Goal: Task Accomplishment & Management: Use online tool/utility

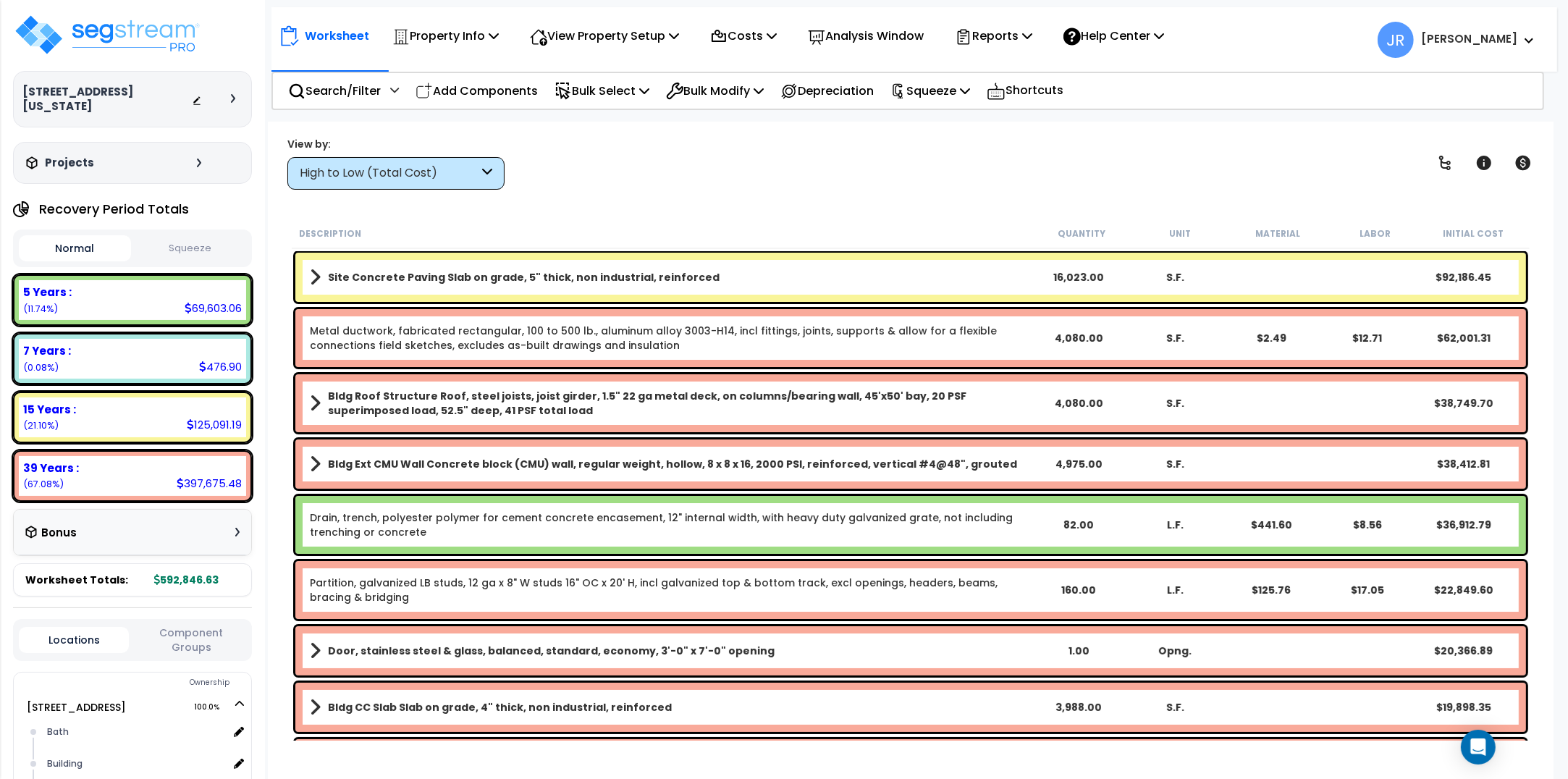
click at [482, 169] on icon at bounding box center [486, 174] width 10 height 16
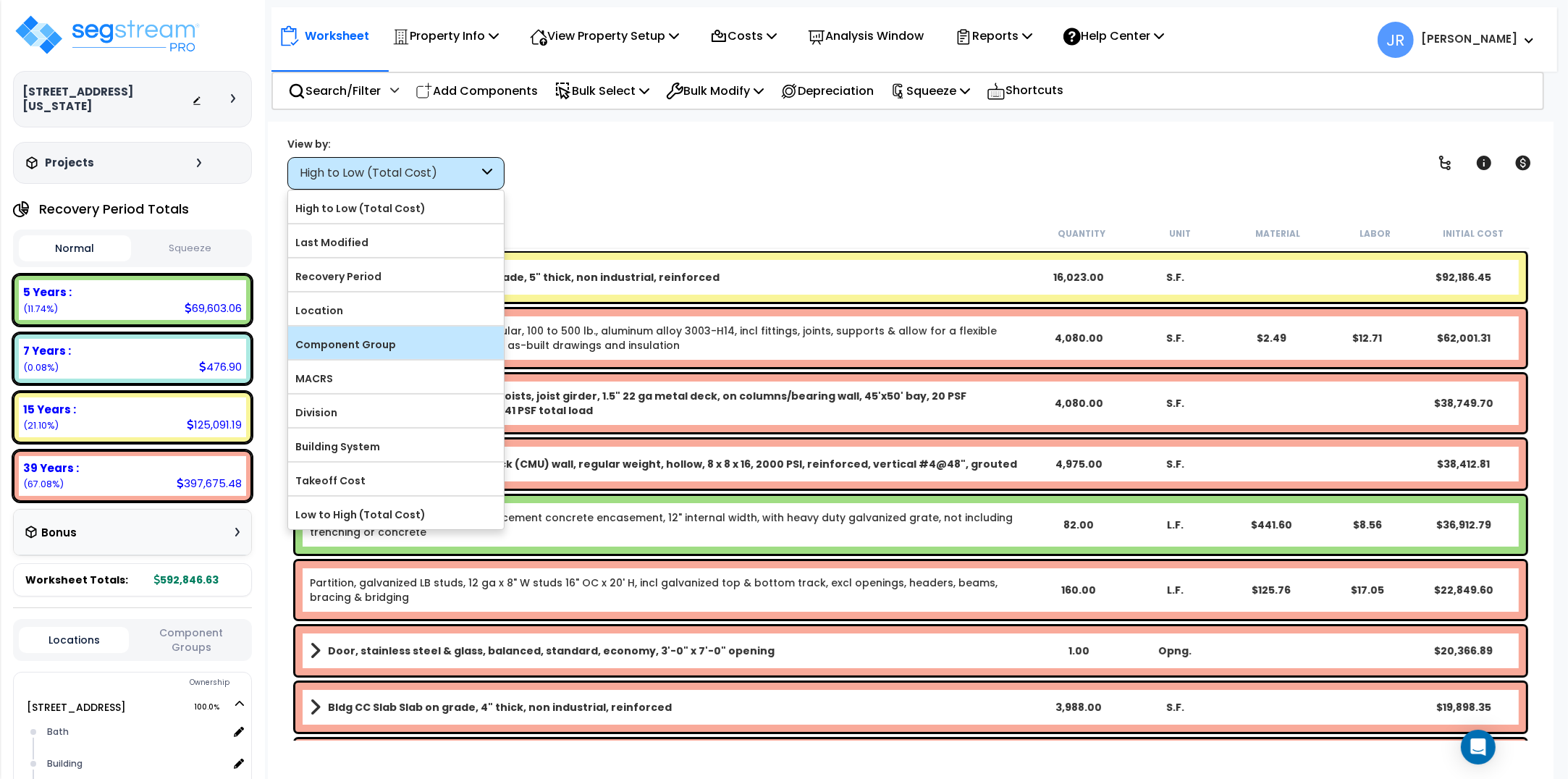
click at [367, 342] on label "Component Group" at bounding box center [395, 345] width 215 height 22
click at [0, 0] on input "Component Group" at bounding box center [0, 0] width 0 height 0
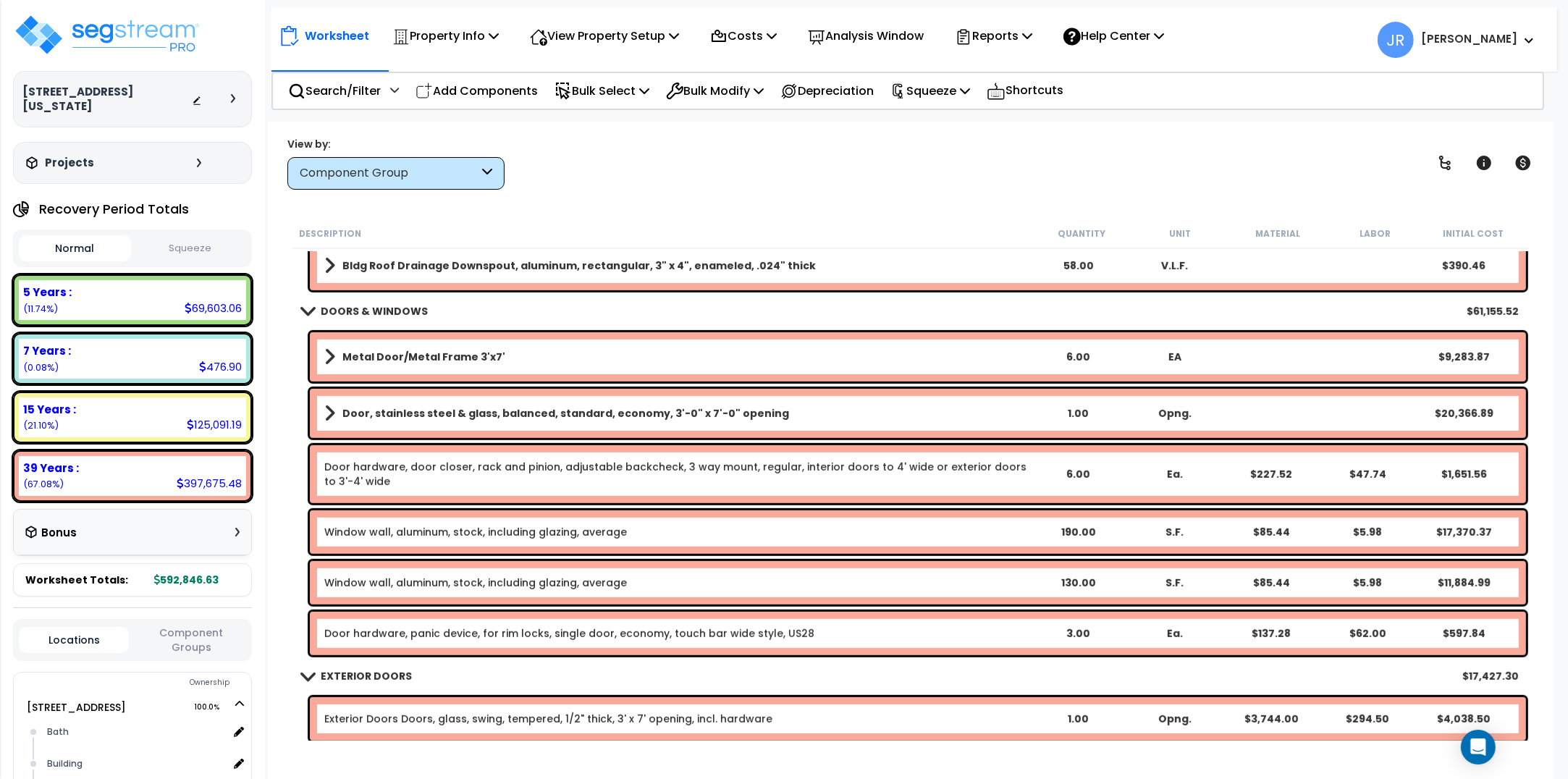
scroll to position [995, 0]
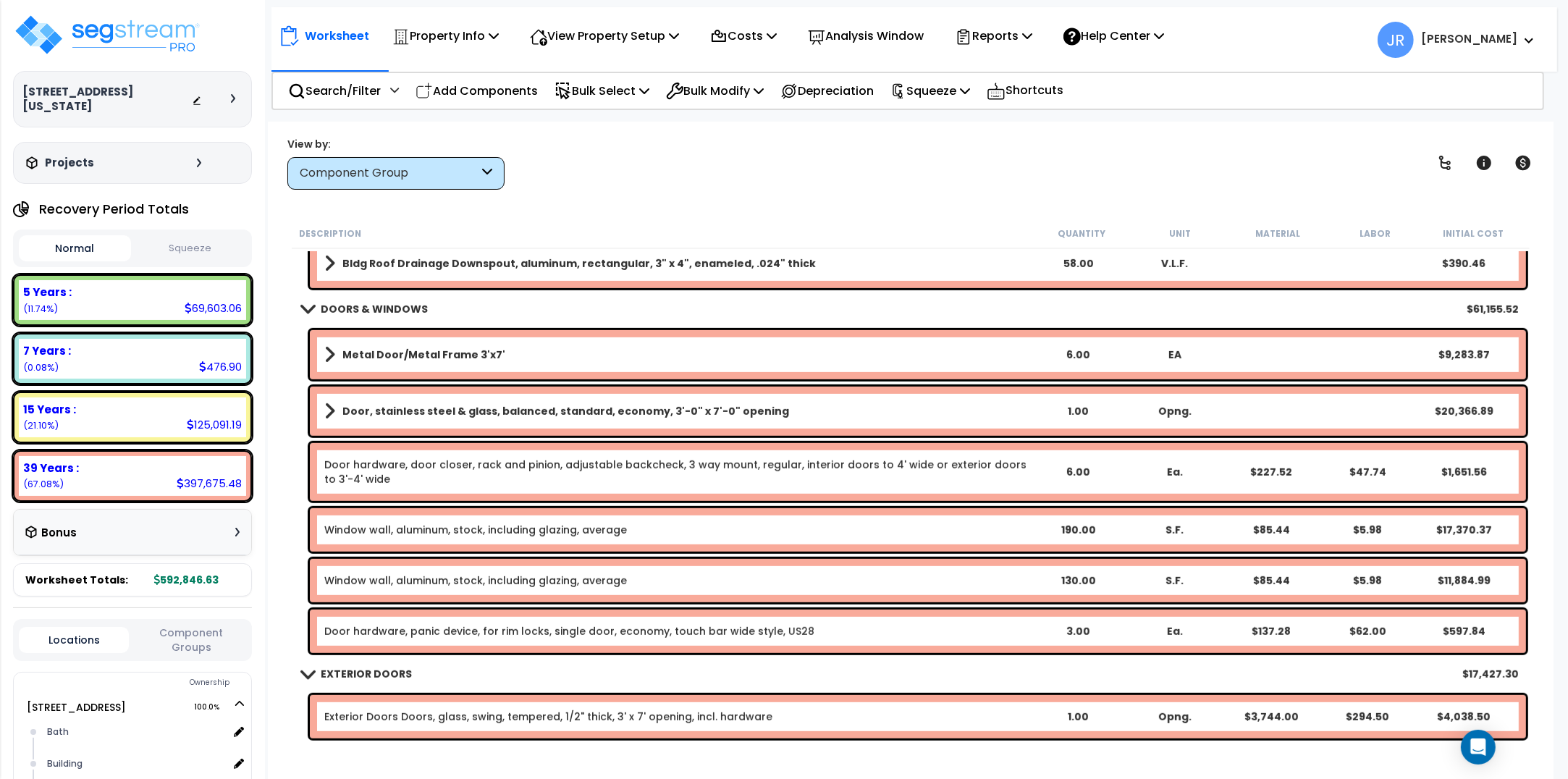
click at [411, 409] on b "Door, stainless steel & glass, balanced, standard, economy, 3'-0" x 7'-0" openi…" at bounding box center [565, 411] width 446 height 15
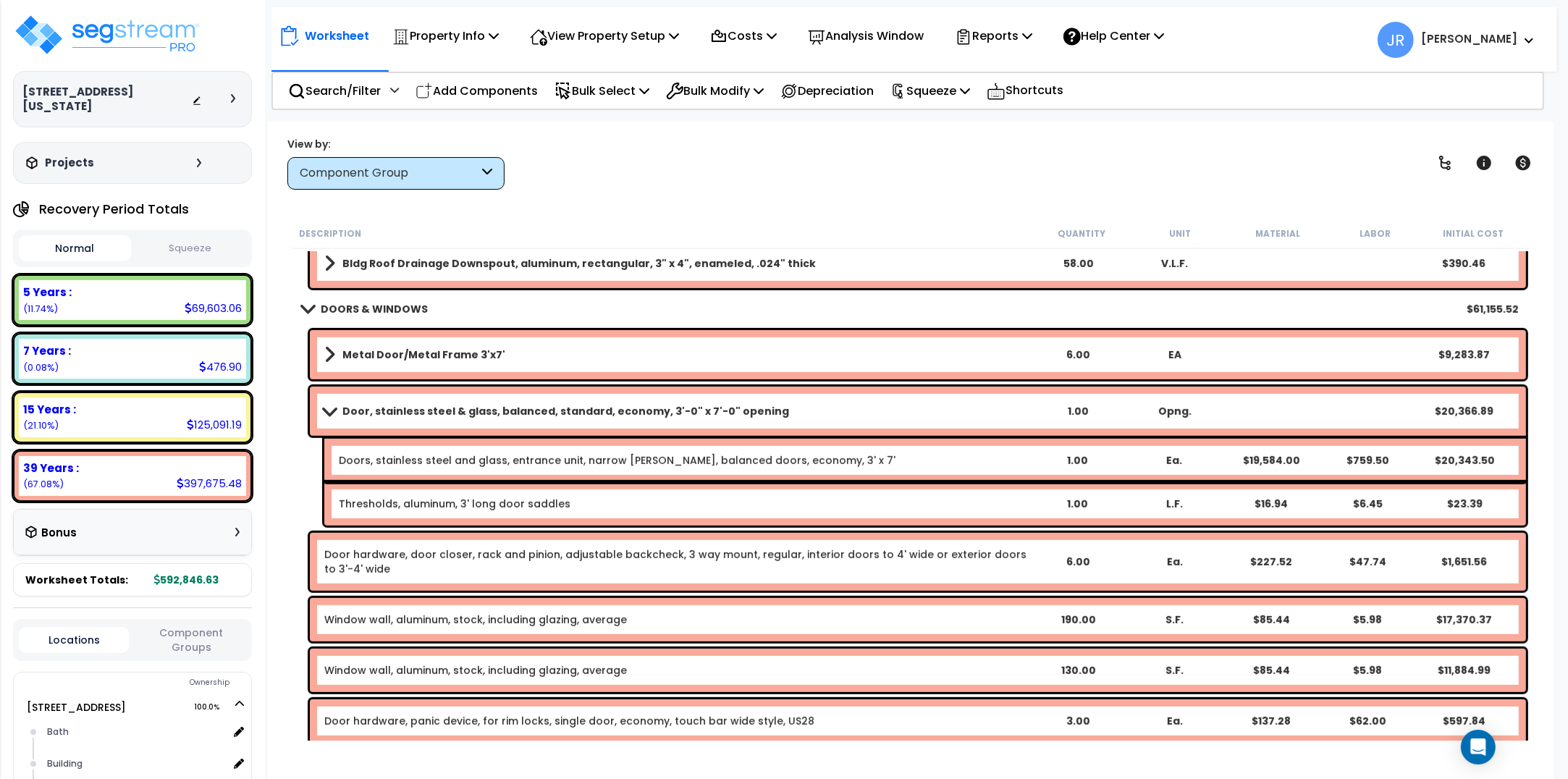
click at [347, 405] on b "Door, stainless steel & glass, balanced, standard, economy, 3'-0" x 7'-0" openi…" at bounding box center [565, 411] width 446 height 15
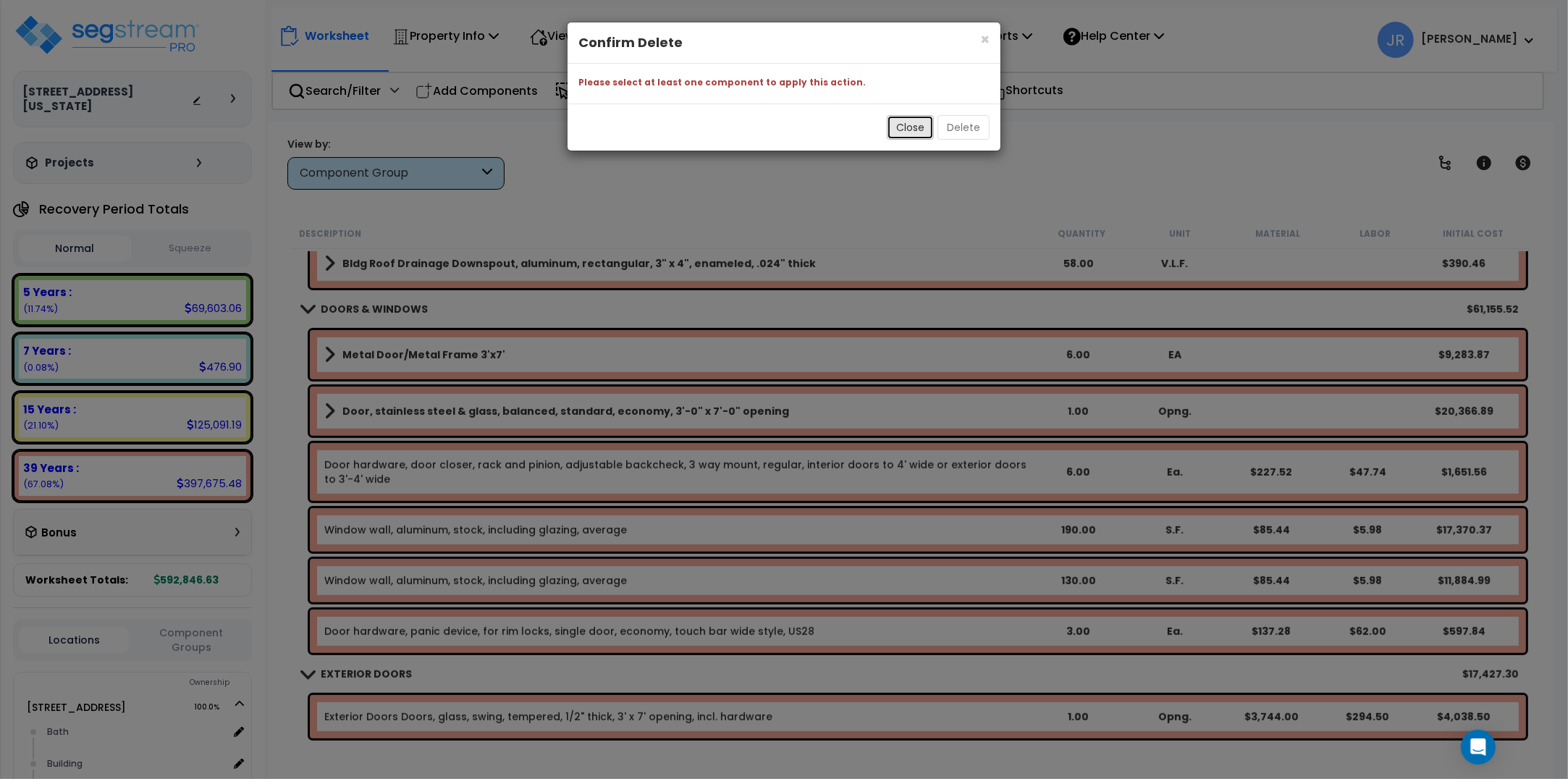
click at [908, 130] on button "Close" at bounding box center [911, 127] width 47 height 25
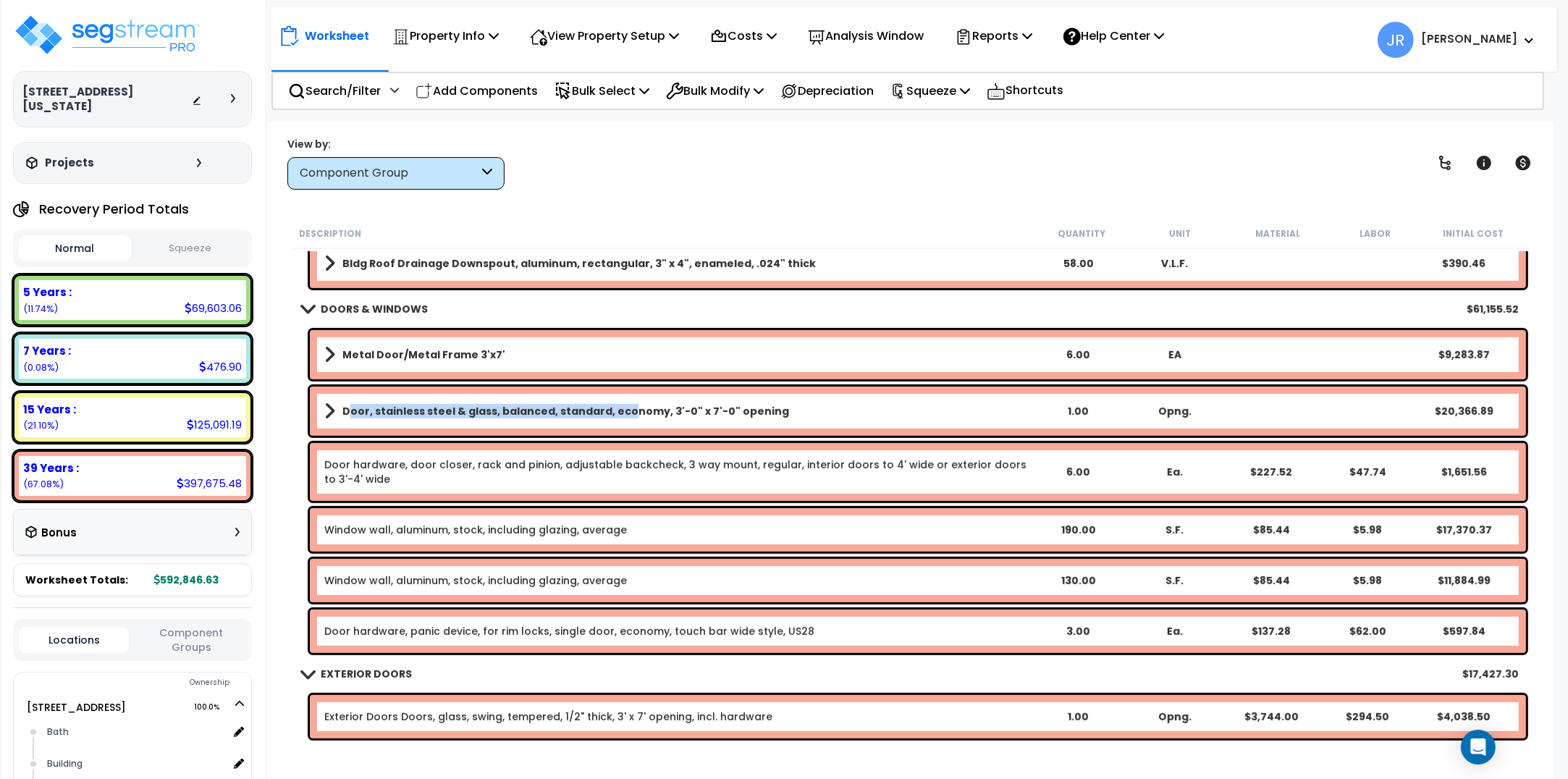
click at [615, 409] on b "Door, stainless steel & glass, balanced, standard, economy, 3'-0" x 7'-0" openi…" at bounding box center [565, 411] width 446 height 15
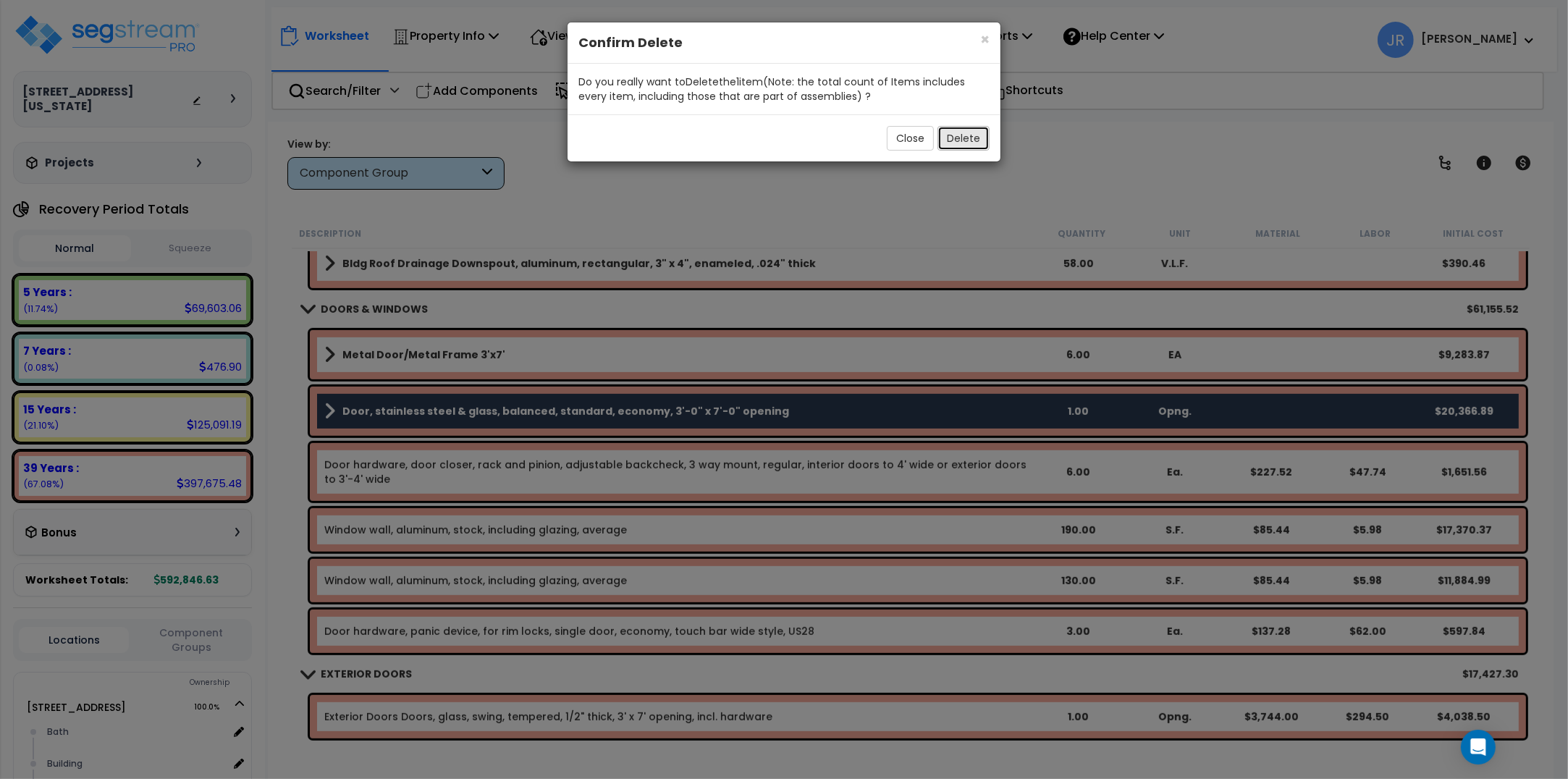
click at [981, 140] on button "Delete" at bounding box center [963, 138] width 52 height 25
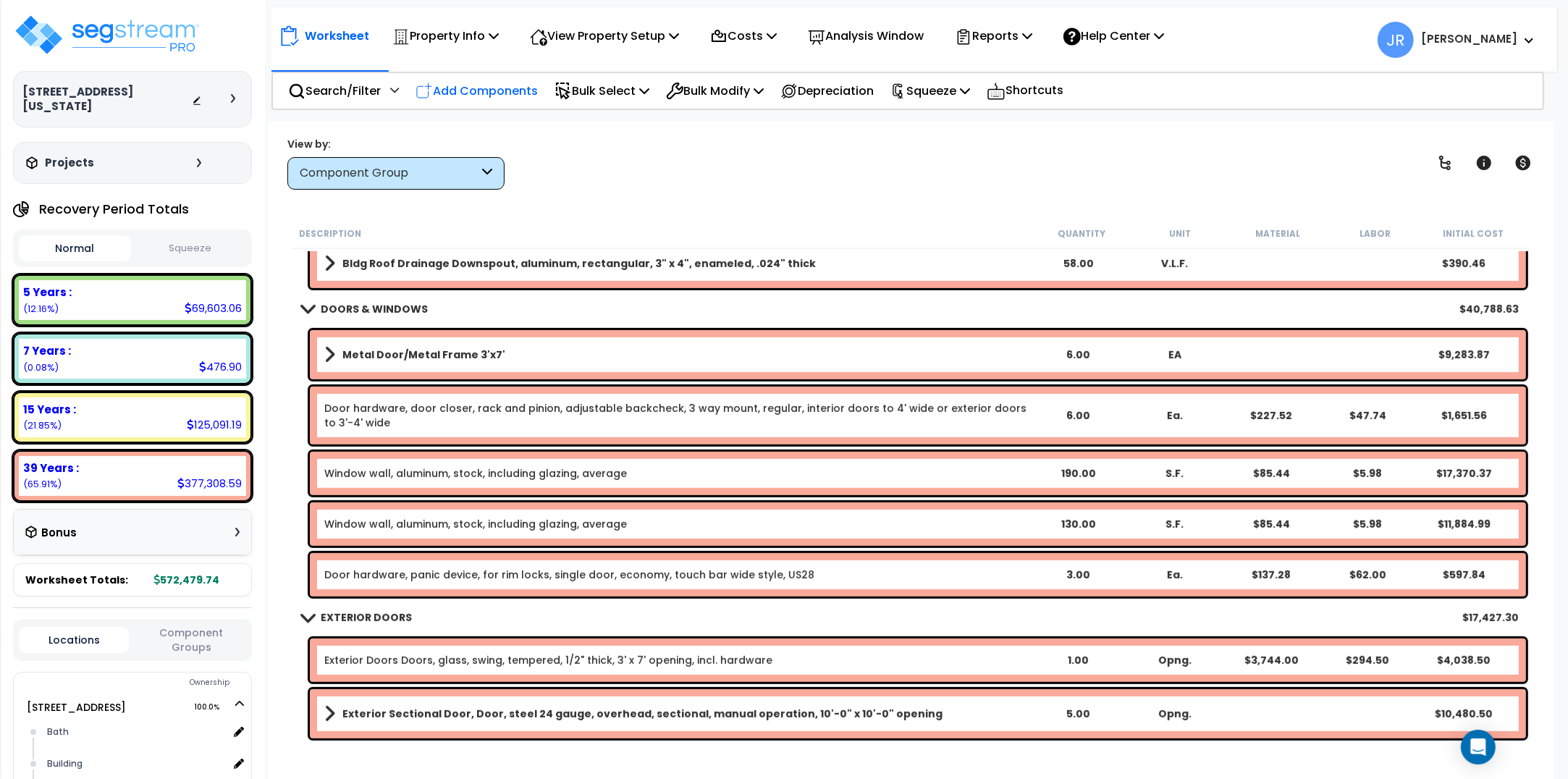
click at [514, 85] on p "Add Components" at bounding box center [476, 91] width 123 height 20
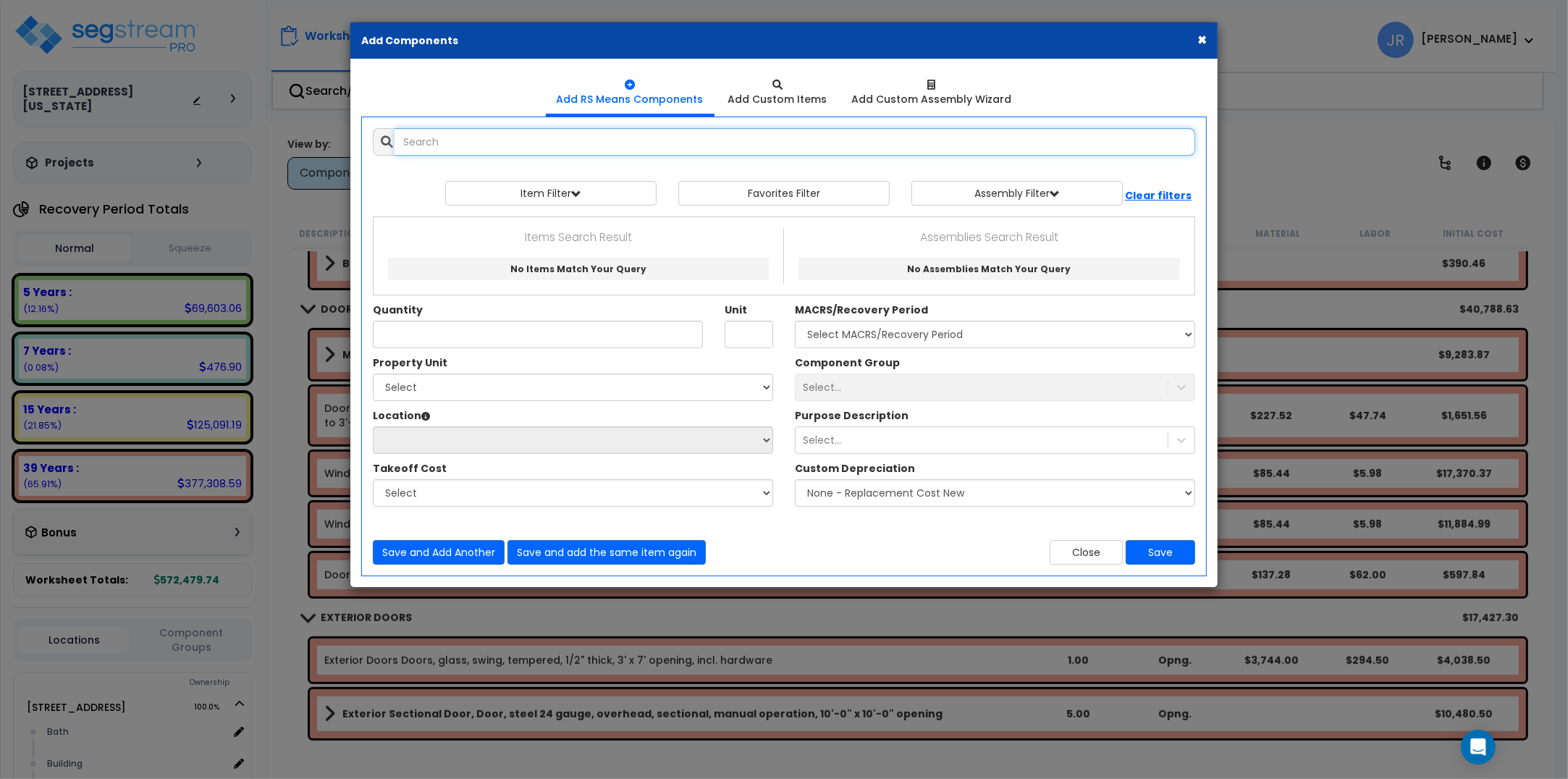
click at [539, 145] on input "text" at bounding box center [794, 142] width 801 height 27
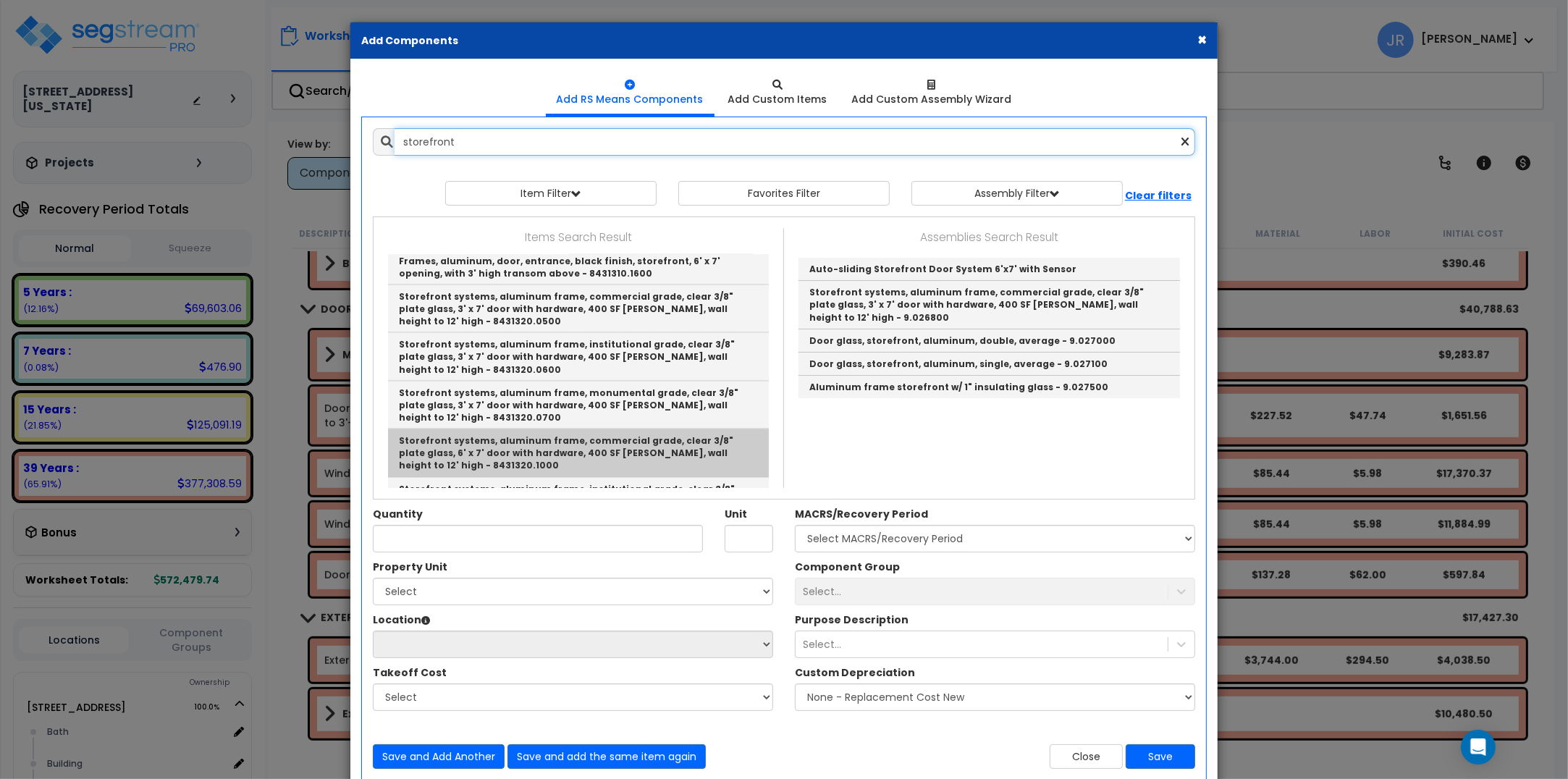
scroll to position [2521, 0]
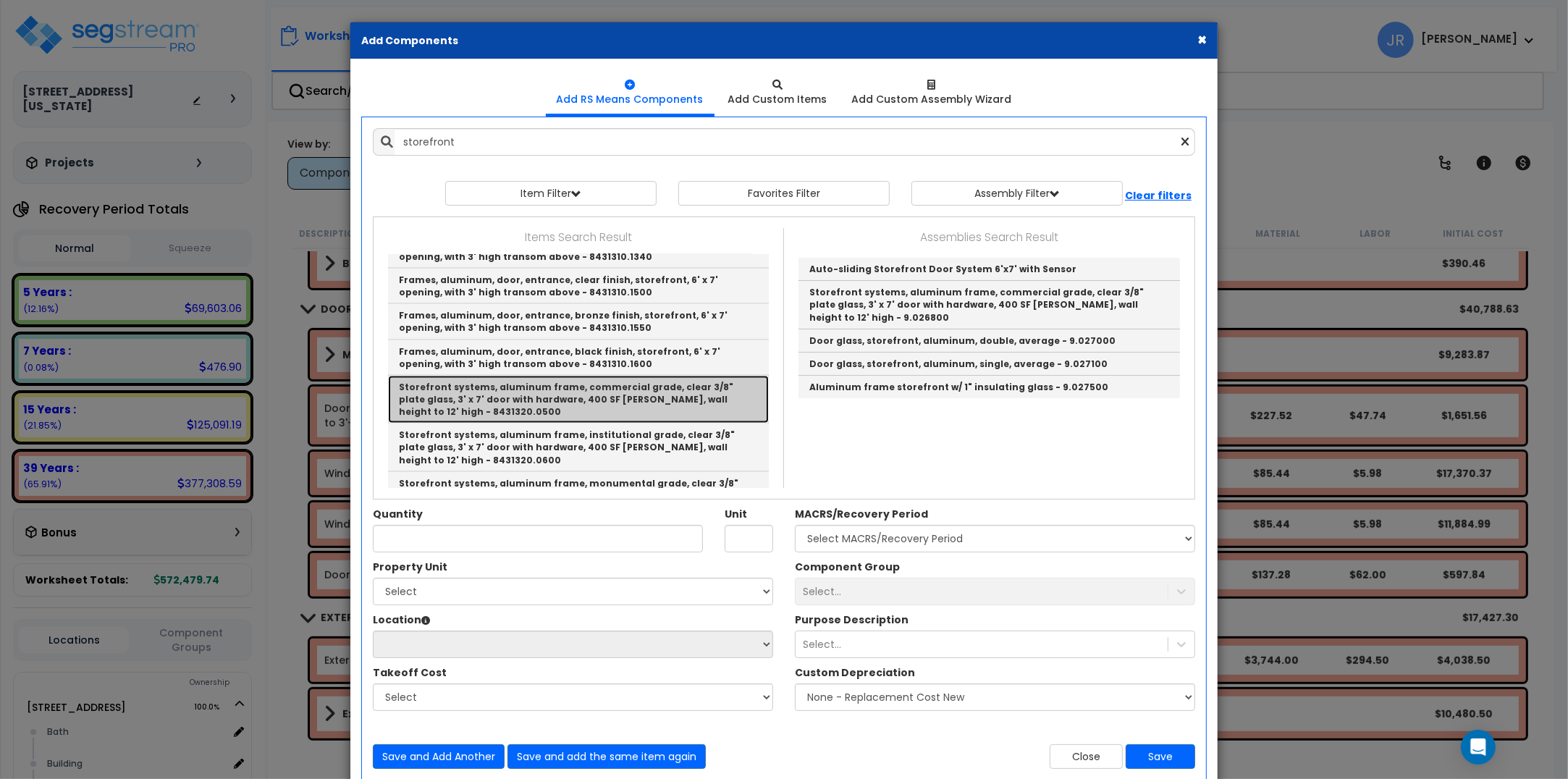
click at [558, 375] on link "Storefront systems, aluminum frame, commercial grade, clear 3/8" plate glass, 3…" at bounding box center [578, 399] width 381 height 48
type input "Storefront systems, aluminum frame, commercial grade, clear 3/8" plate glass, 3…"
type input "S.F."
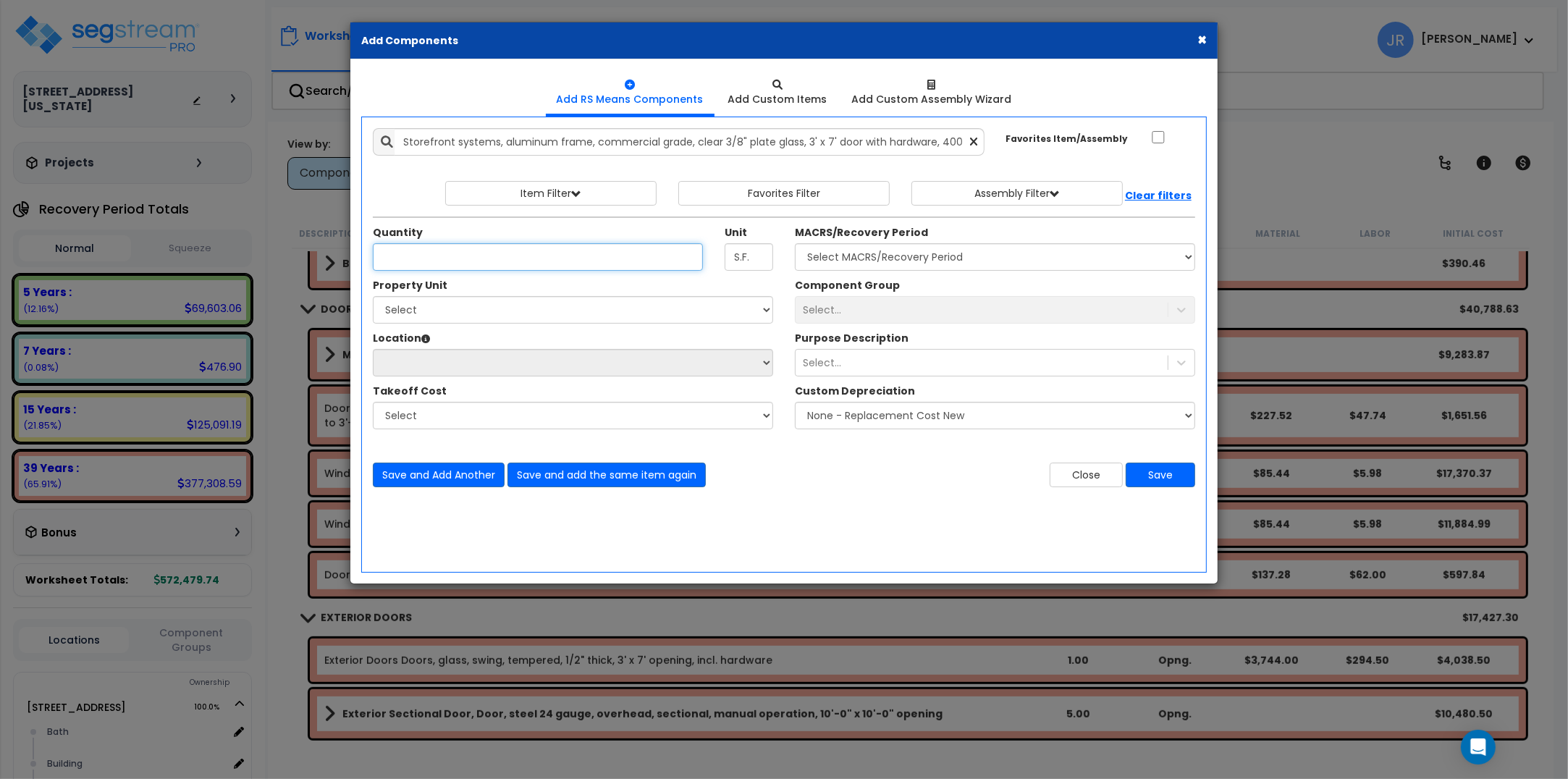
click at [543, 258] on input "Quantity" at bounding box center [537, 257] width 330 height 27
type input "30"
click at [525, 311] on select "Select [STREET_ADDRESS] Site Improvements" at bounding box center [573, 310] width 400 height 27
select select "167718"
click at [373, 297] on select "Select [STREET_ADDRESS] Site Improvements" at bounding box center [573, 310] width 400 height 27
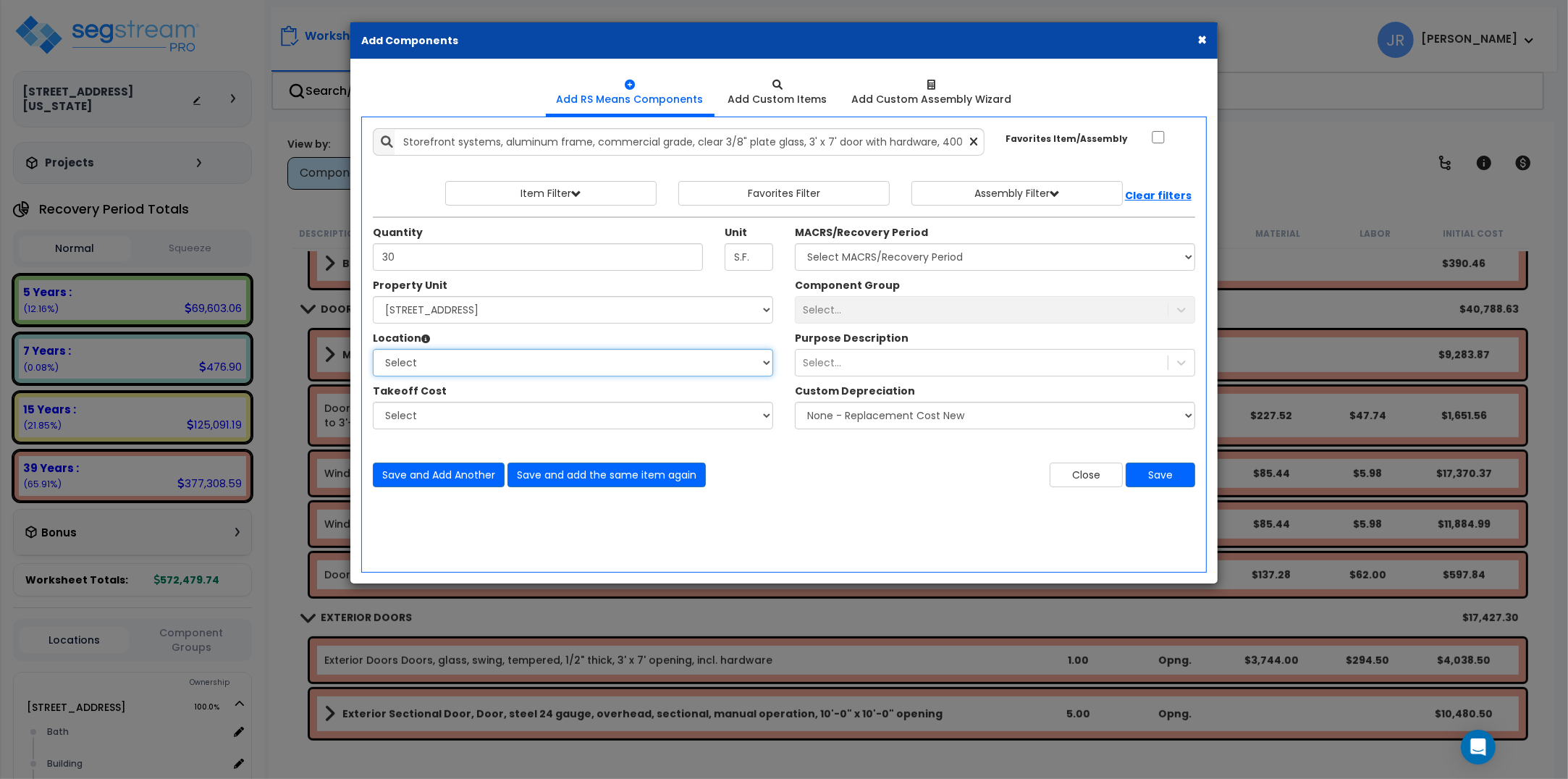
click at [460, 355] on select "Select [GEOGRAPHIC_DATA] Building Building Interior Compressor Room Office Sale…" at bounding box center [573, 363] width 400 height 27
select select "6"
click at [373, 350] on select "Select [GEOGRAPHIC_DATA] Building Building Interior Compressor Room Office Sale…" at bounding box center [573, 363] width 400 height 27
click at [855, 259] on select "Select MACRS/Recovery Period 5 Years - 57.0 - Distributive Trades & Services 5 …" at bounding box center [994, 257] width 400 height 27
select select "3669"
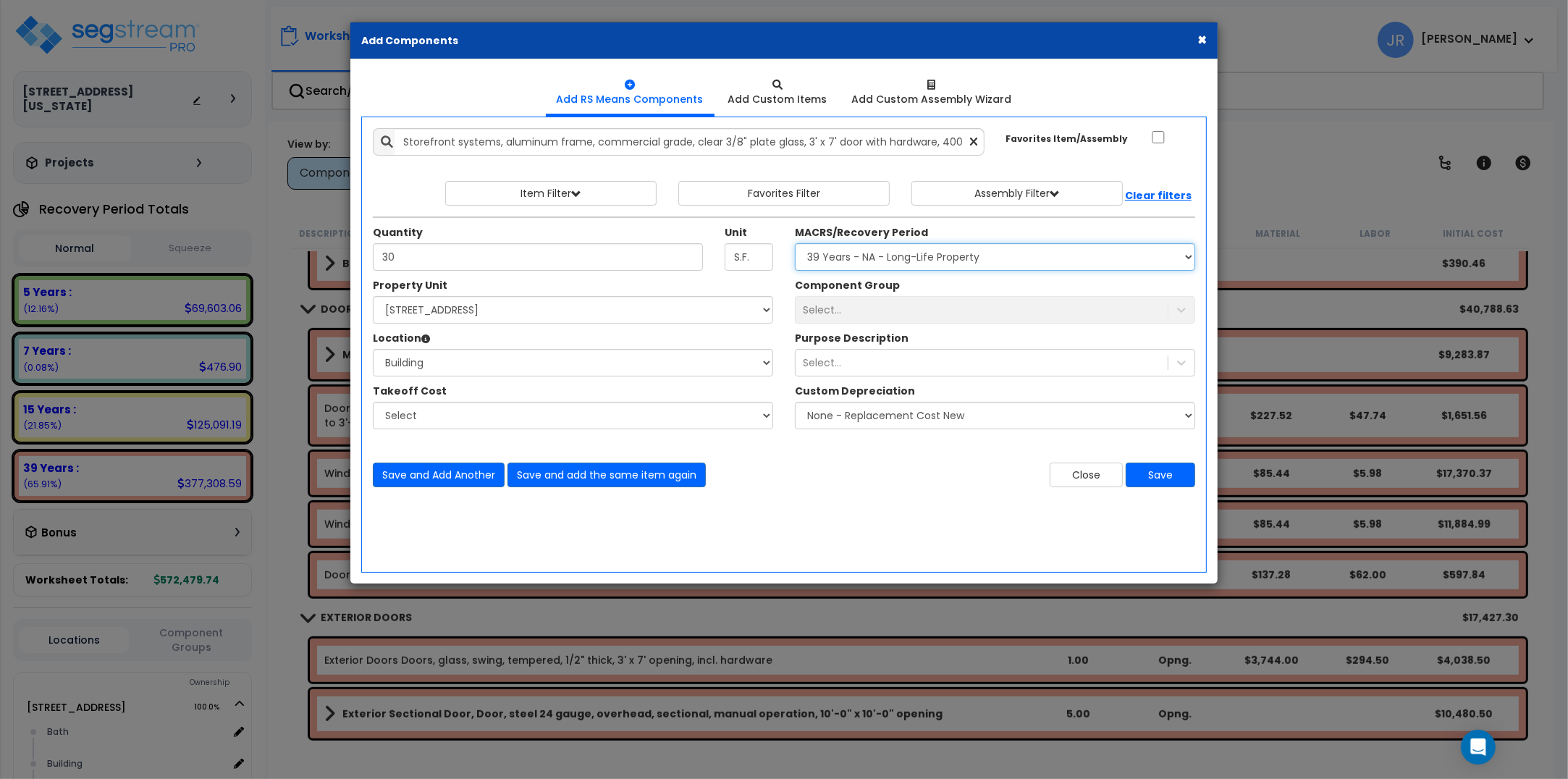
click at [794, 244] on select "Select MACRS/Recovery Period 5 Years - 57.0 - Distributive Trades & Services 5 …" at bounding box center [994, 257] width 400 height 27
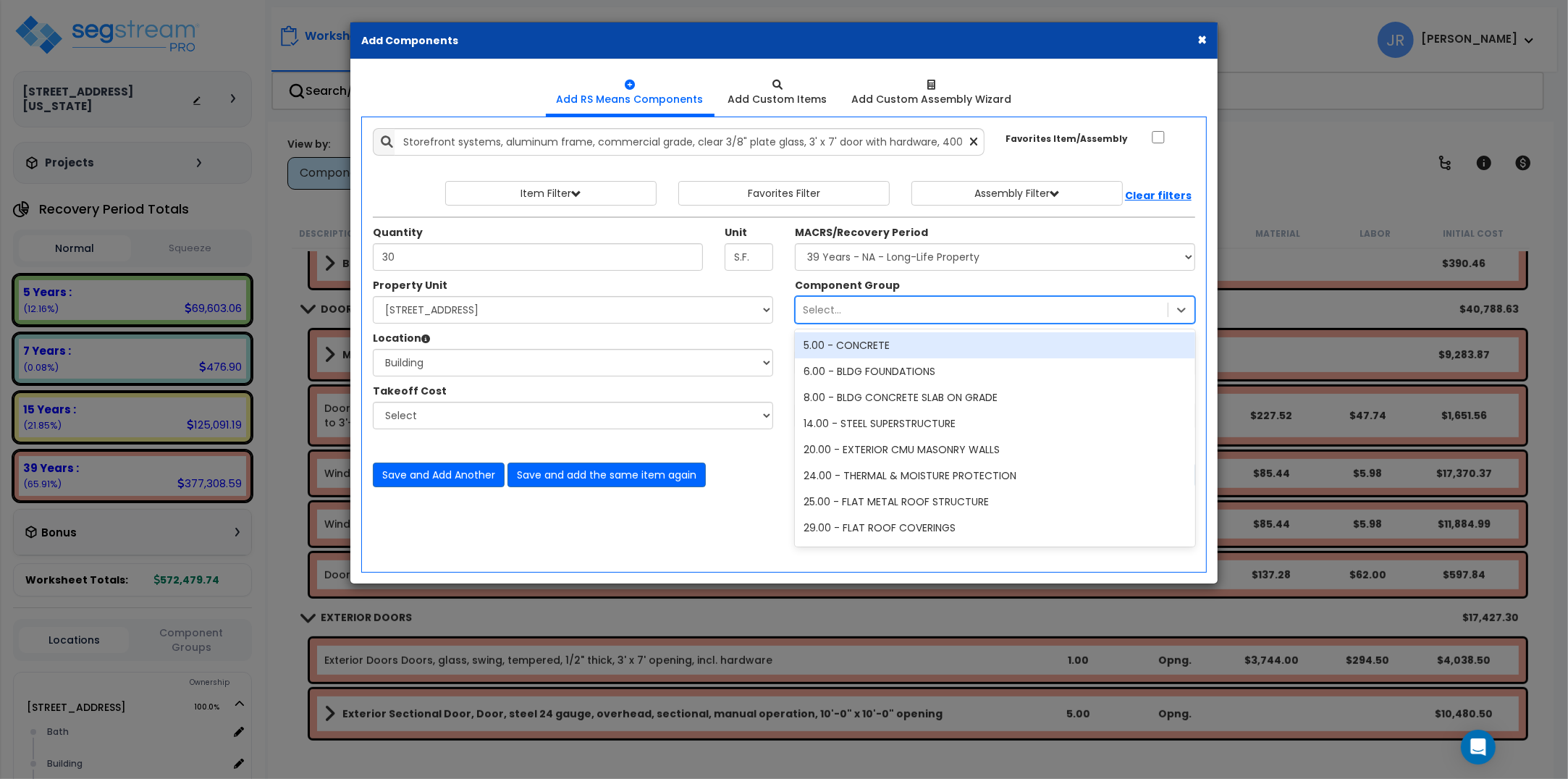
click at [862, 309] on div "Select..." at bounding box center [981, 309] width 372 height 23
type input "doo"
click at [880, 348] on div "40.00 - DOORS & WINDOWS" at bounding box center [994, 345] width 400 height 26
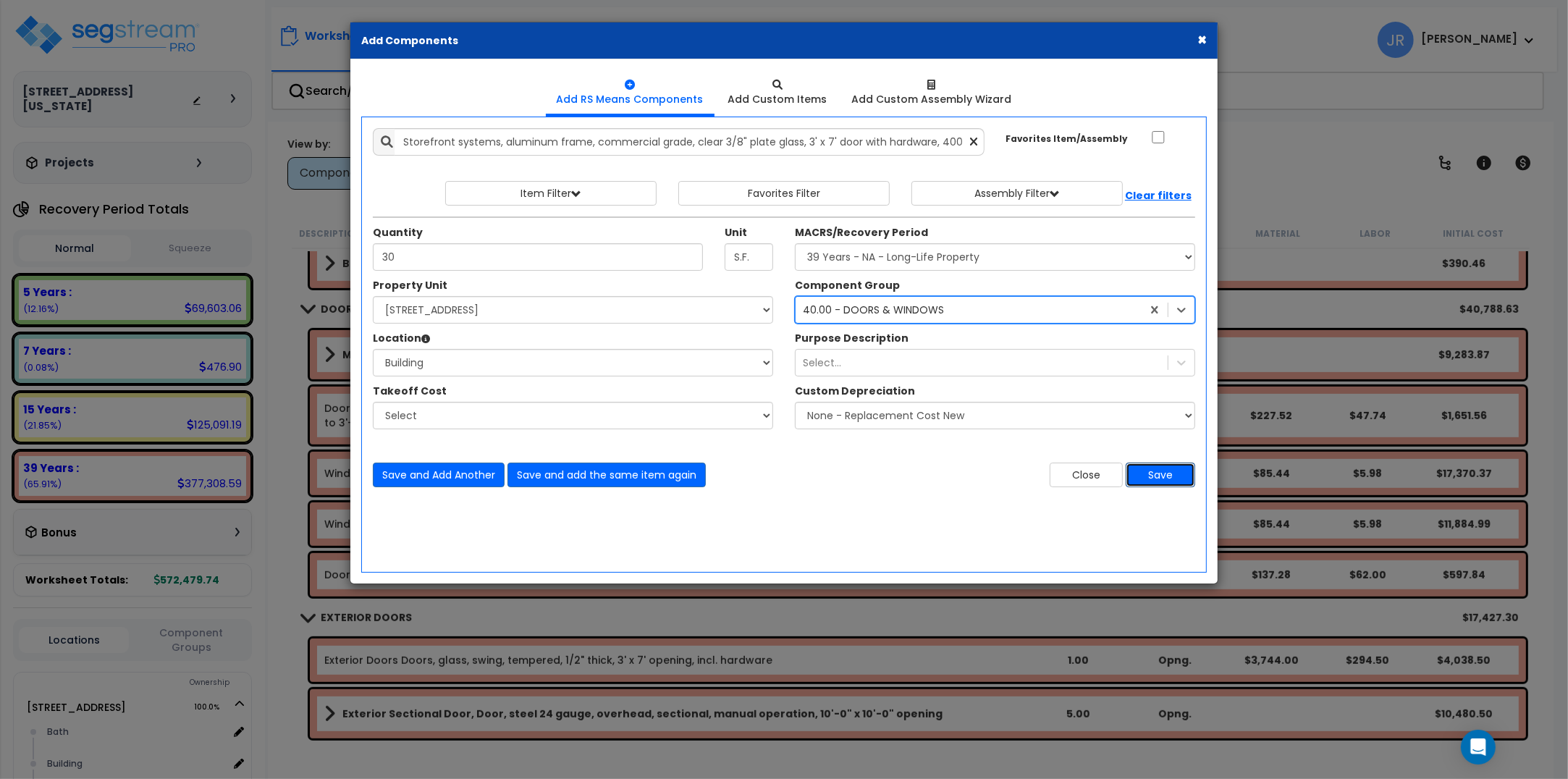
click at [1161, 478] on button "Save" at bounding box center [1160, 474] width 69 height 25
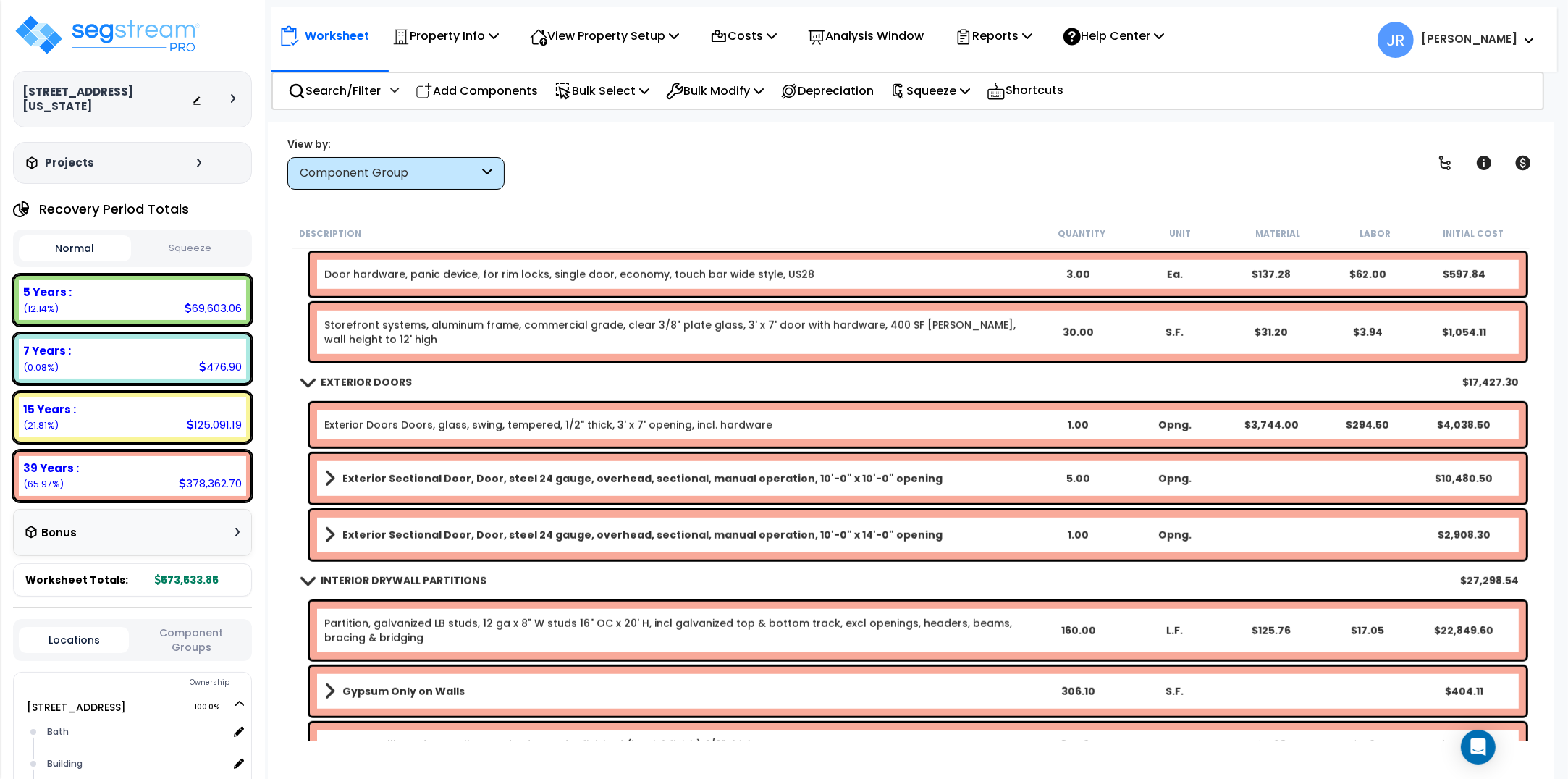
scroll to position [1357, 0]
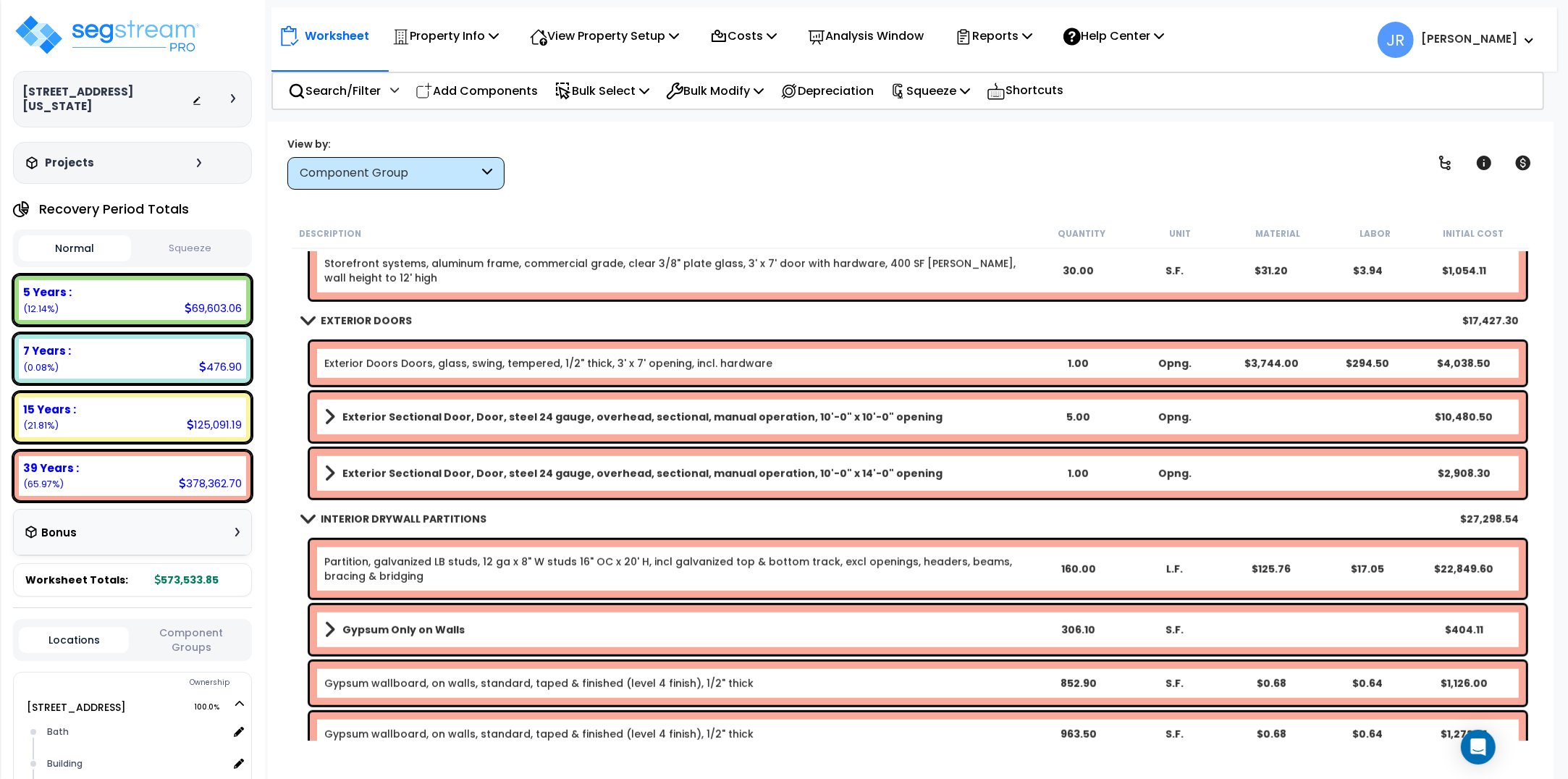
click at [804, 354] on div "Exterior Doors Doors, glass, swing, tempered, 1/2" thick, 3' x 7' opening, incl…" at bounding box center [918, 364] width 1216 height 44
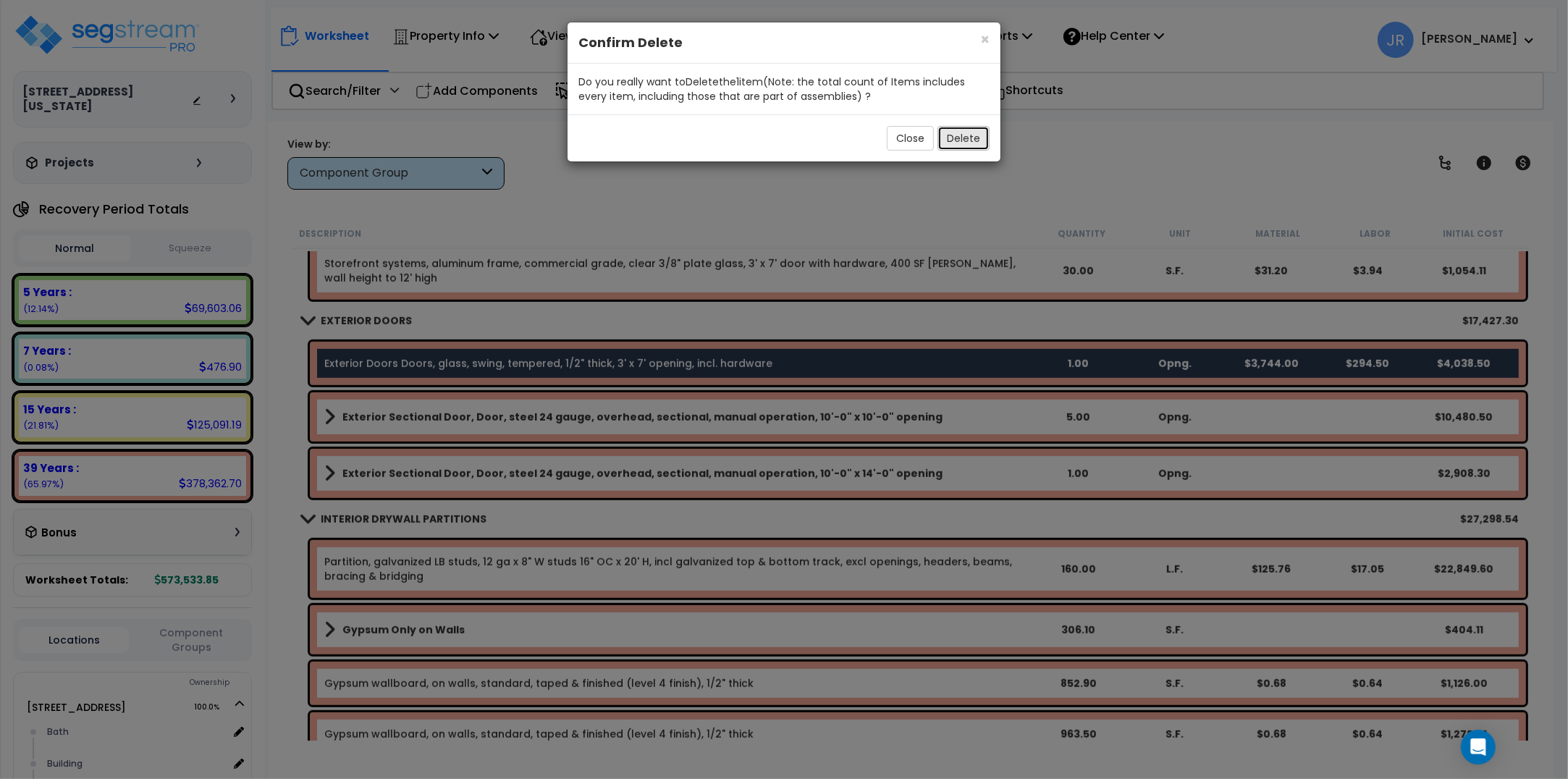
click at [964, 142] on button "Delete" at bounding box center [963, 138] width 52 height 25
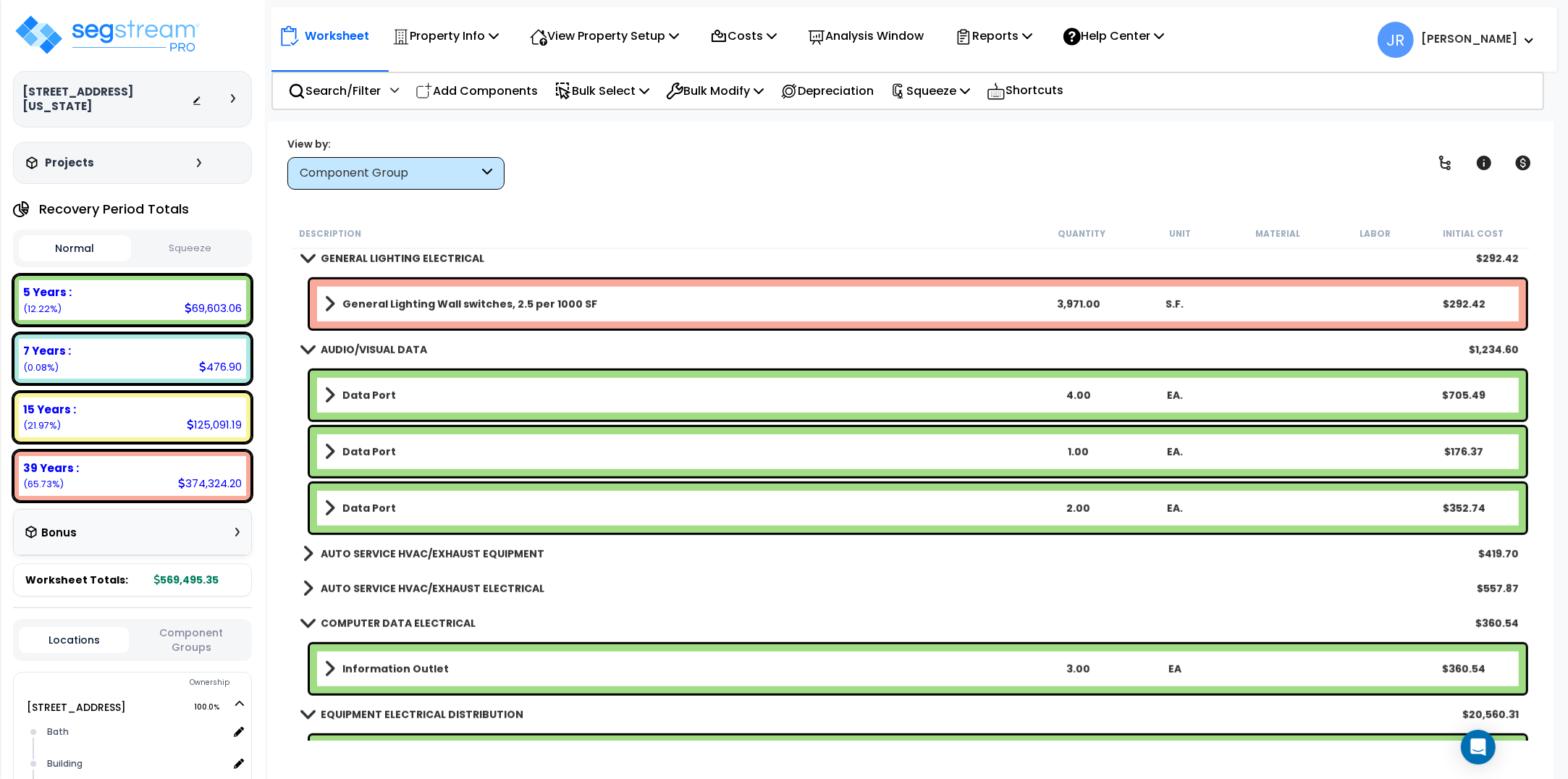
scroll to position [7510, 0]
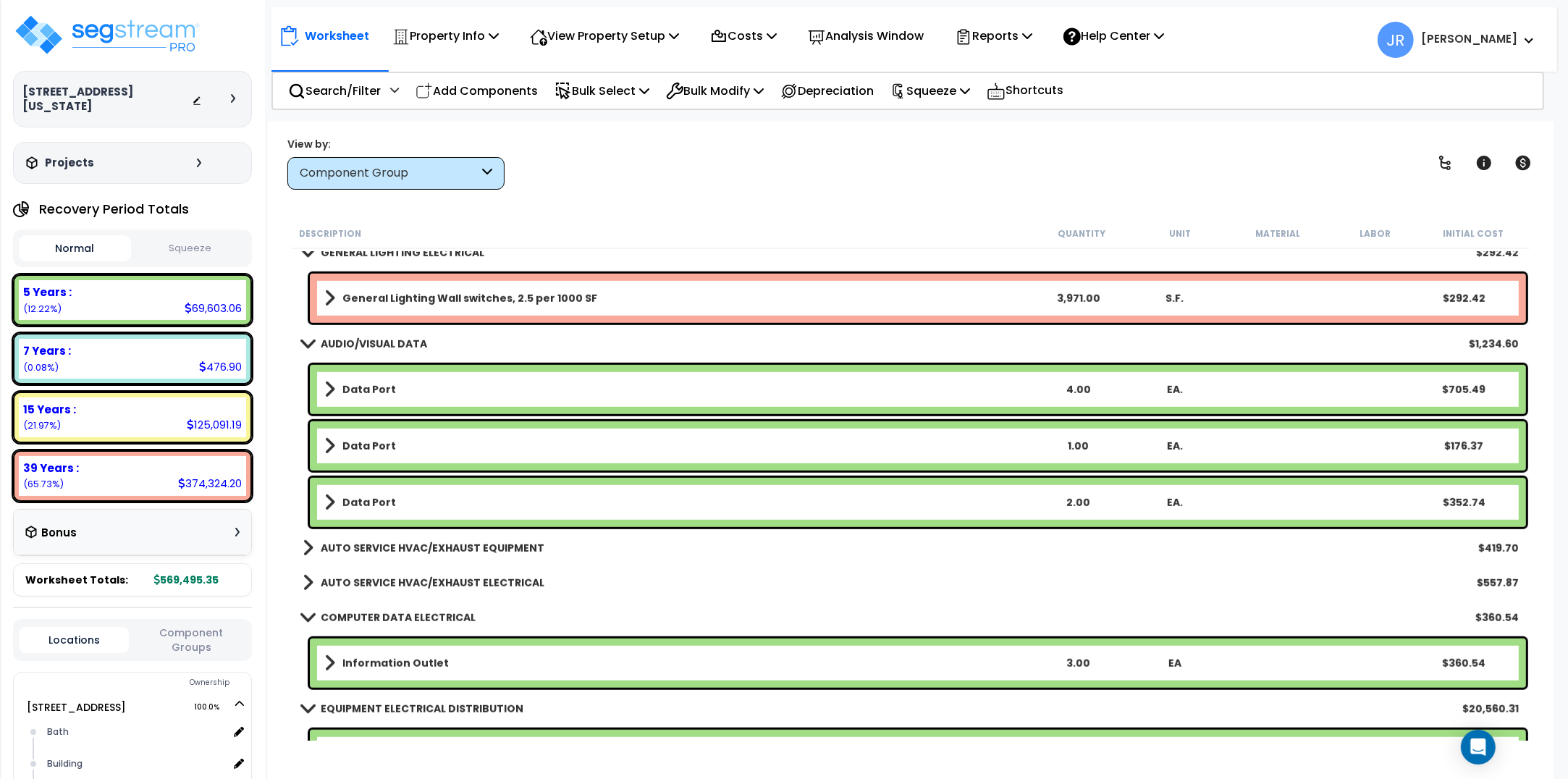
click at [464, 544] on b "AUTO SERVICE HVAC/EXHAUST EQUIPMENT" at bounding box center [433, 548] width 224 height 15
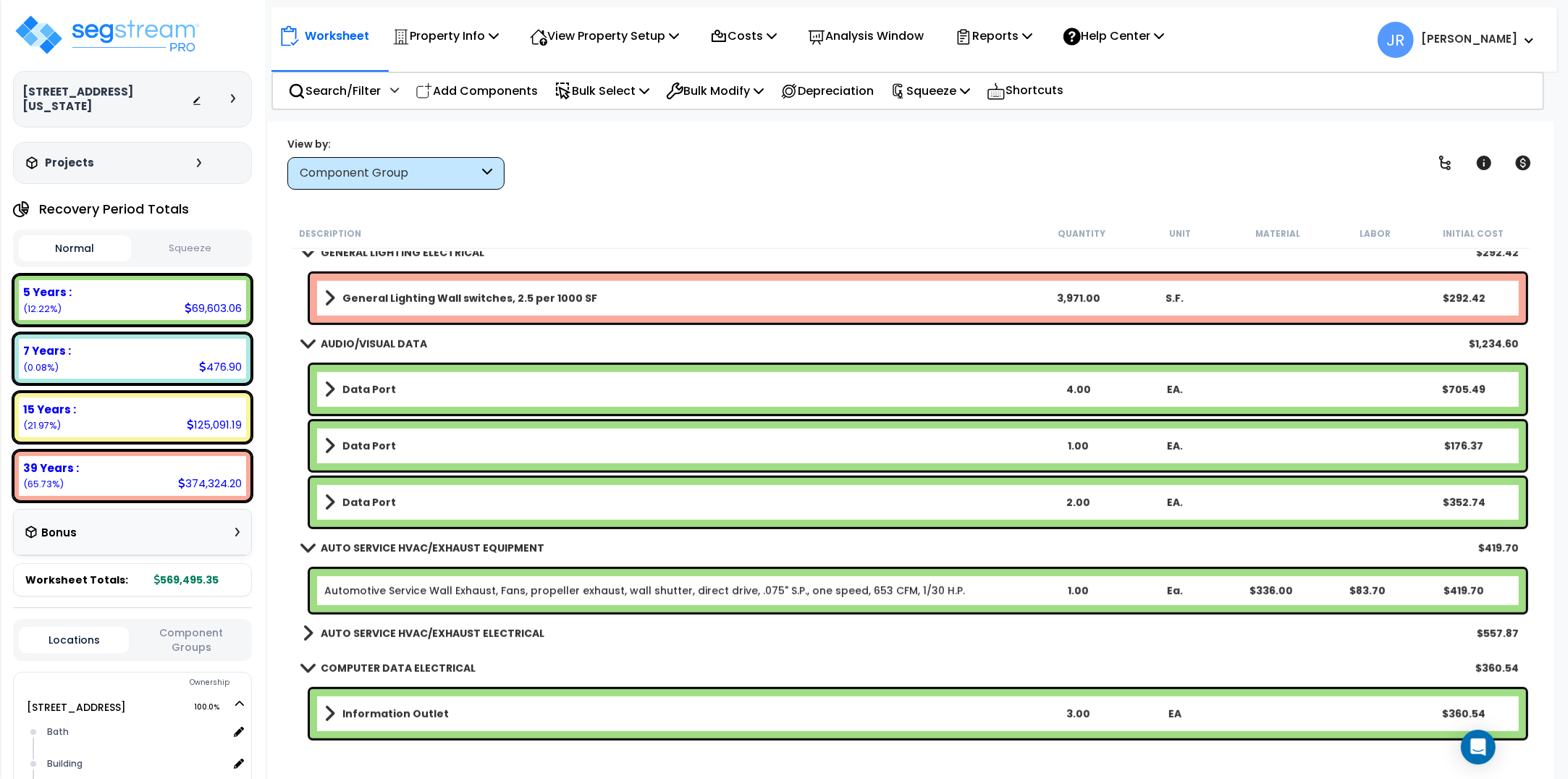
click at [468, 632] on b "AUTO SERVICE HVAC/EXHAUST ELECTRICAL" at bounding box center [433, 634] width 224 height 15
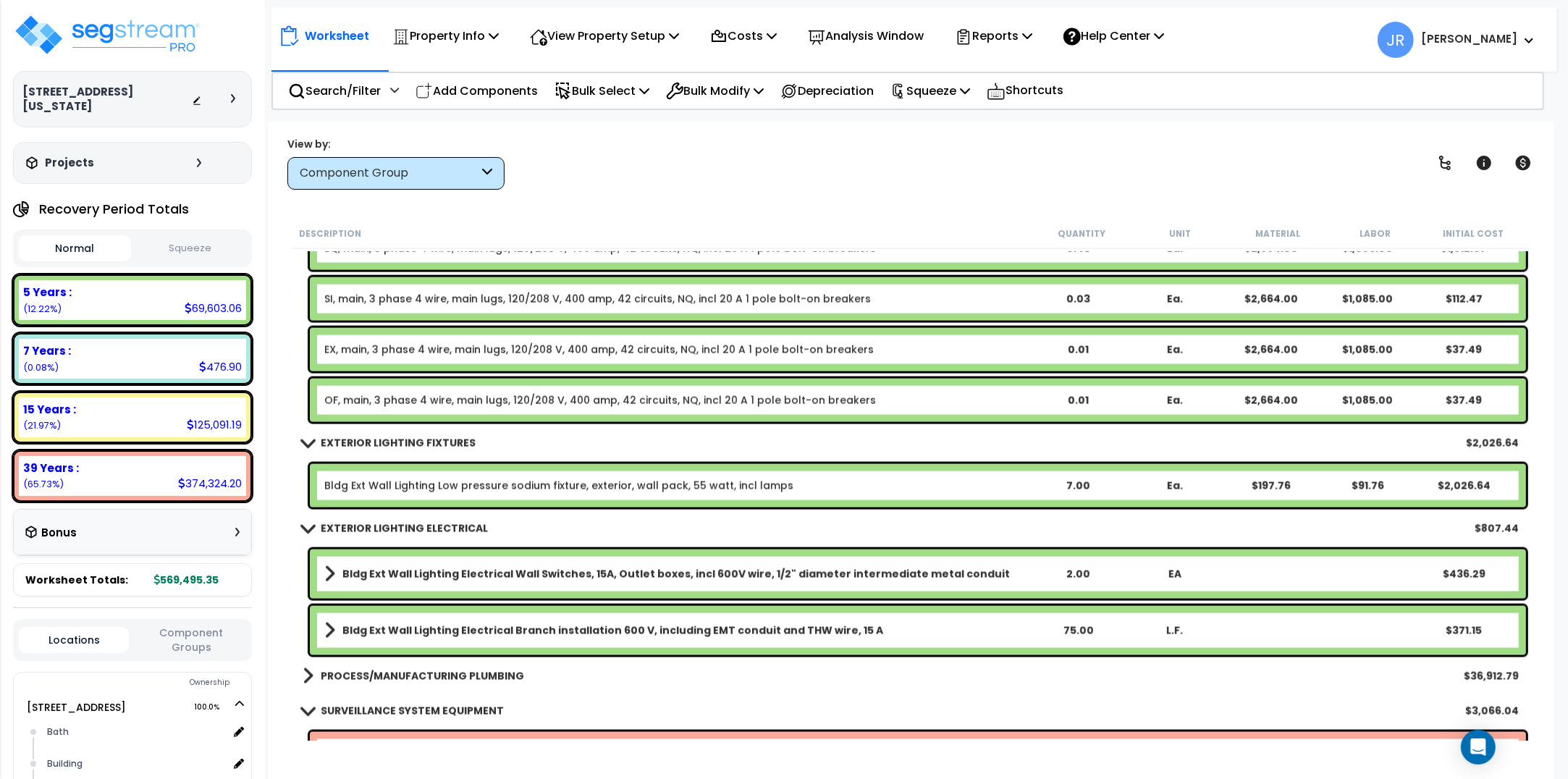
scroll to position [8958, 0]
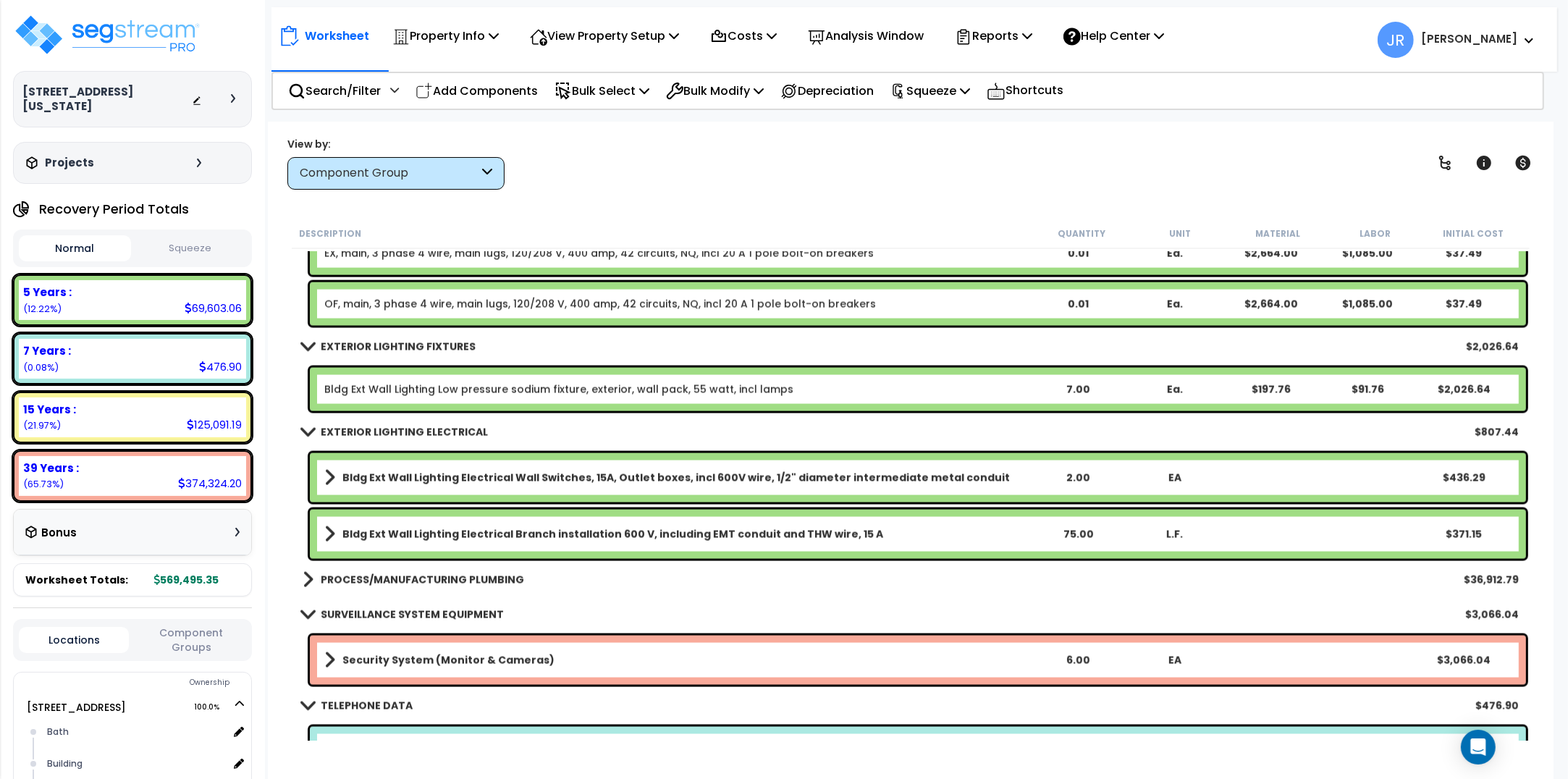
click at [496, 575] on b "PROCESS/MANUFACTURING PLUMBING" at bounding box center [423, 580] width 204 height 15
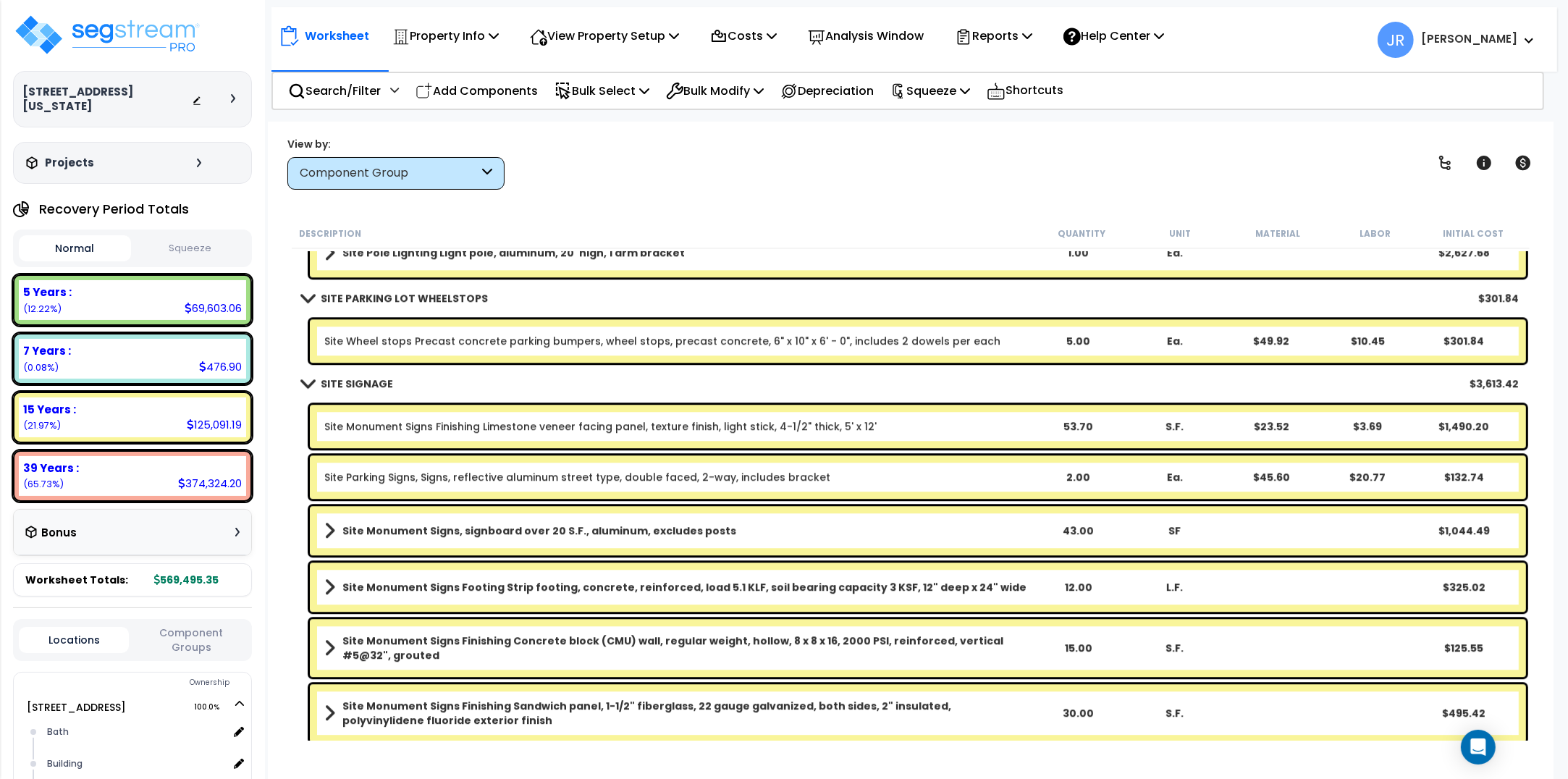
scroll to position [10845, 0]
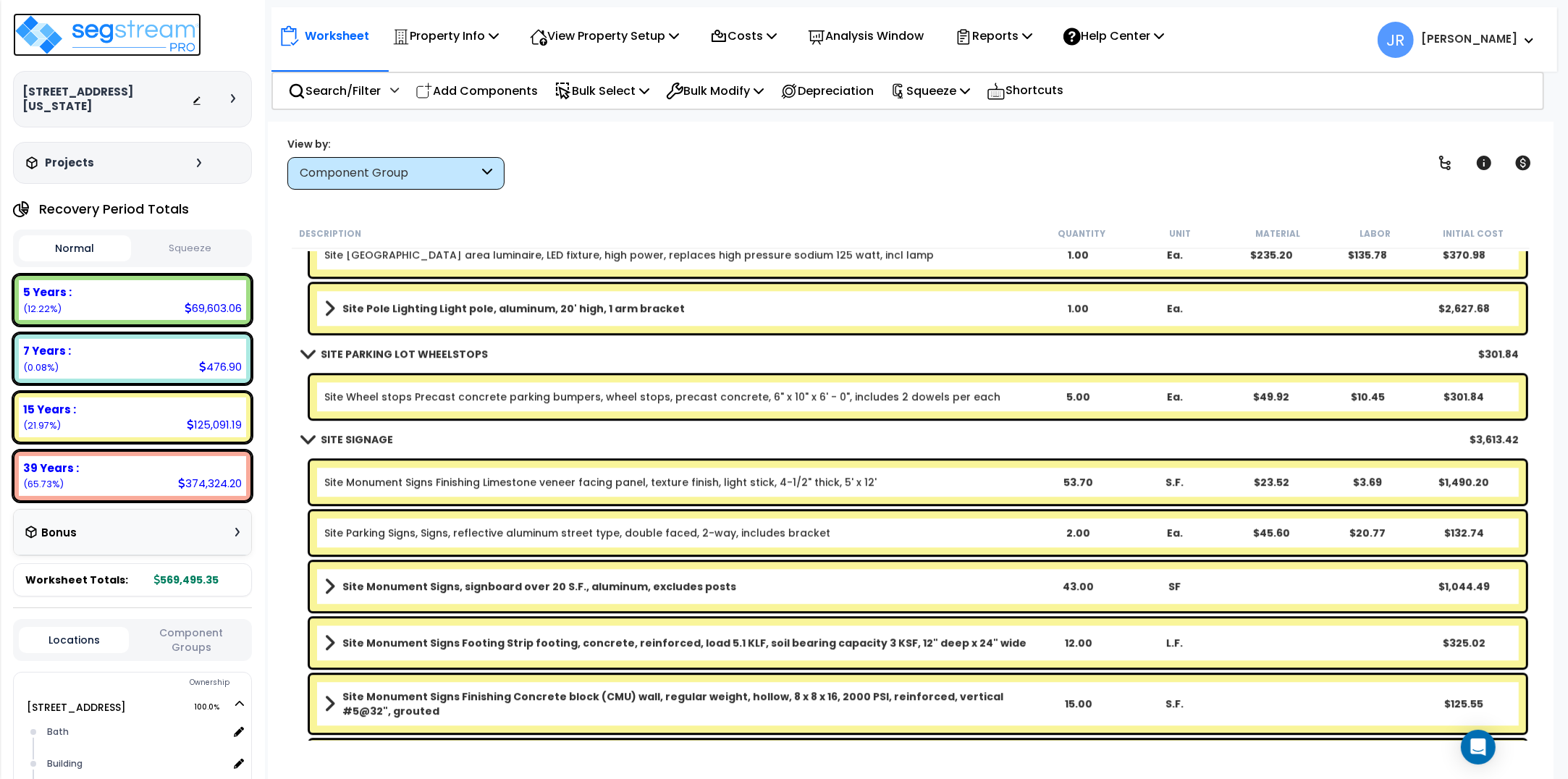
click at [152, 31] on img at bounding box center [106, 35] width 188 height 44
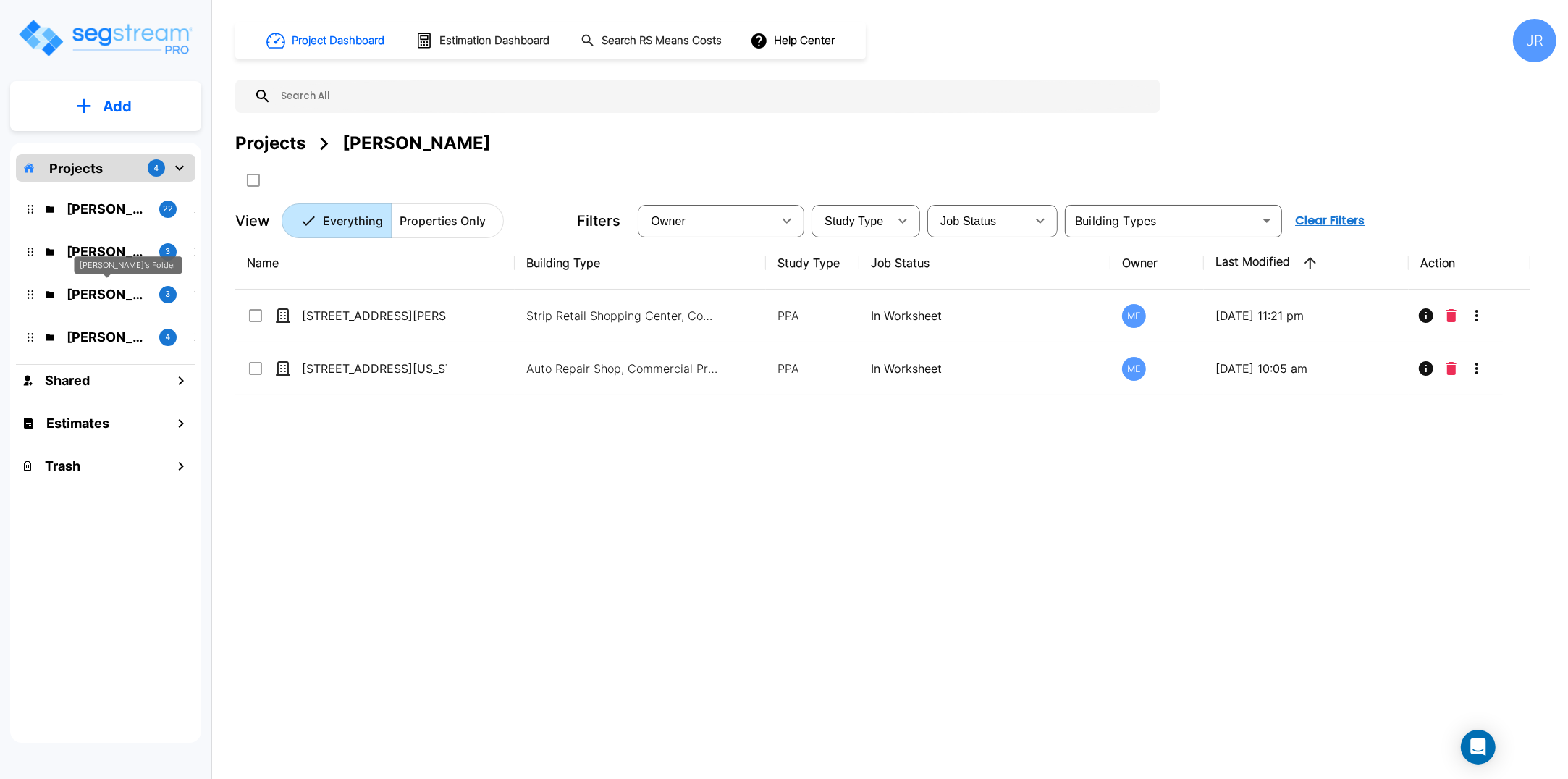
click at [95, 295] on p "[PERSON_NAME]'s Folder" at bounding box center [106, 295] width 81 height 20
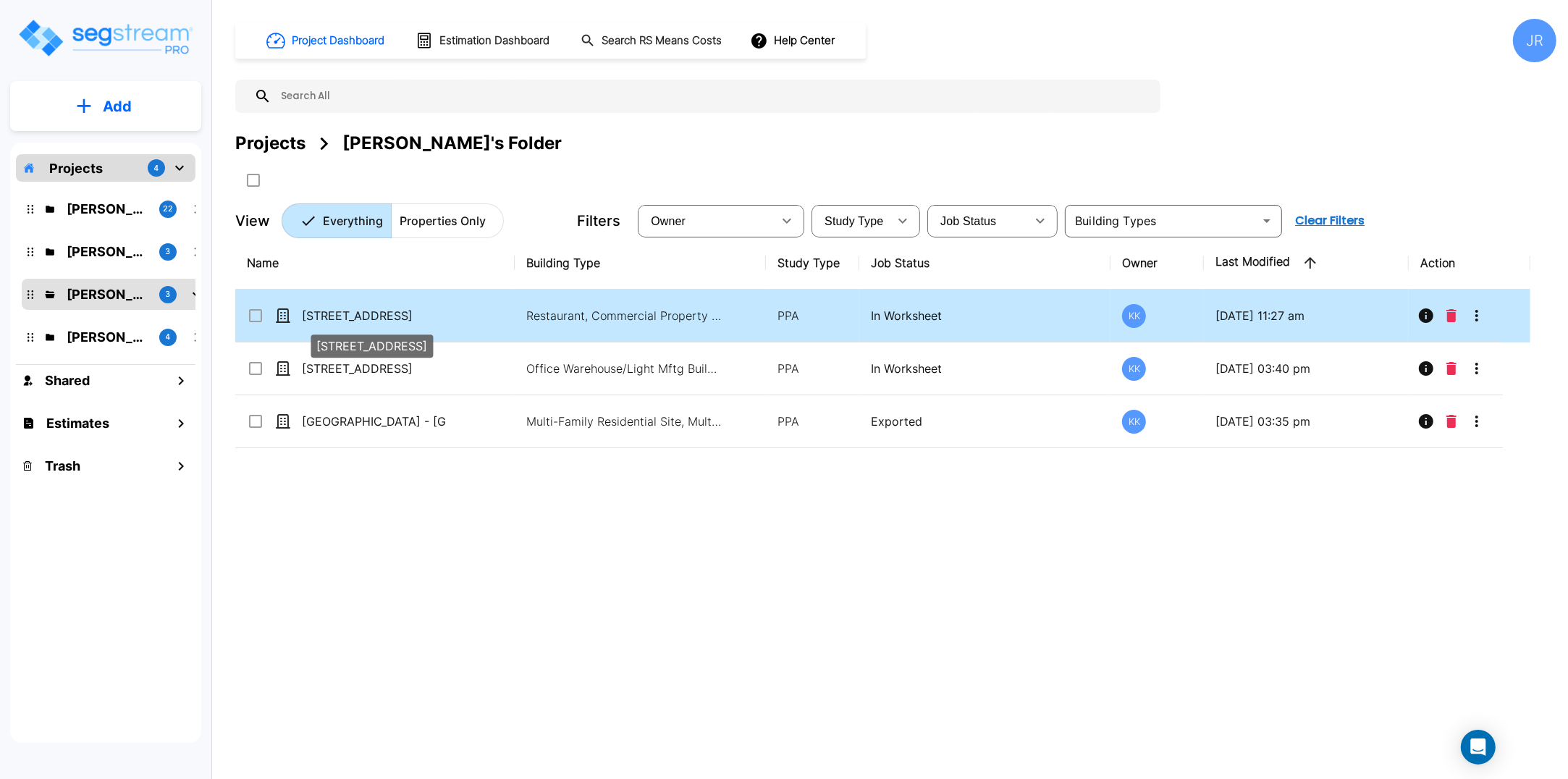
click at [345, 309] on p "[STREET_ADDRESS]" at bounding box center [374, 315] width 145 height 17
checkbox input "true"
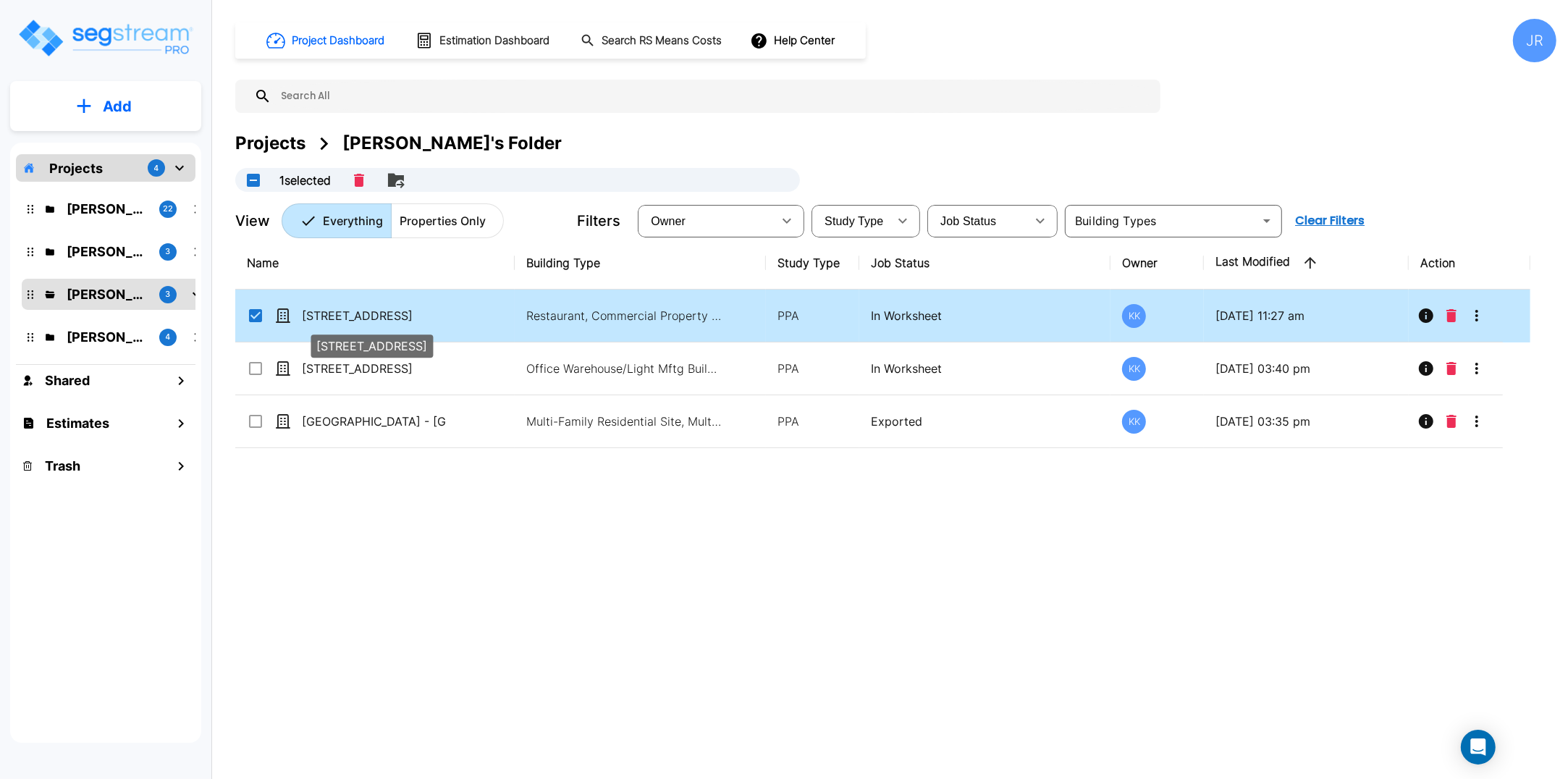
click at [345, 309] on p "1220 Mockingbird Ln" at bounding box center [374, 315] width 145 height 17
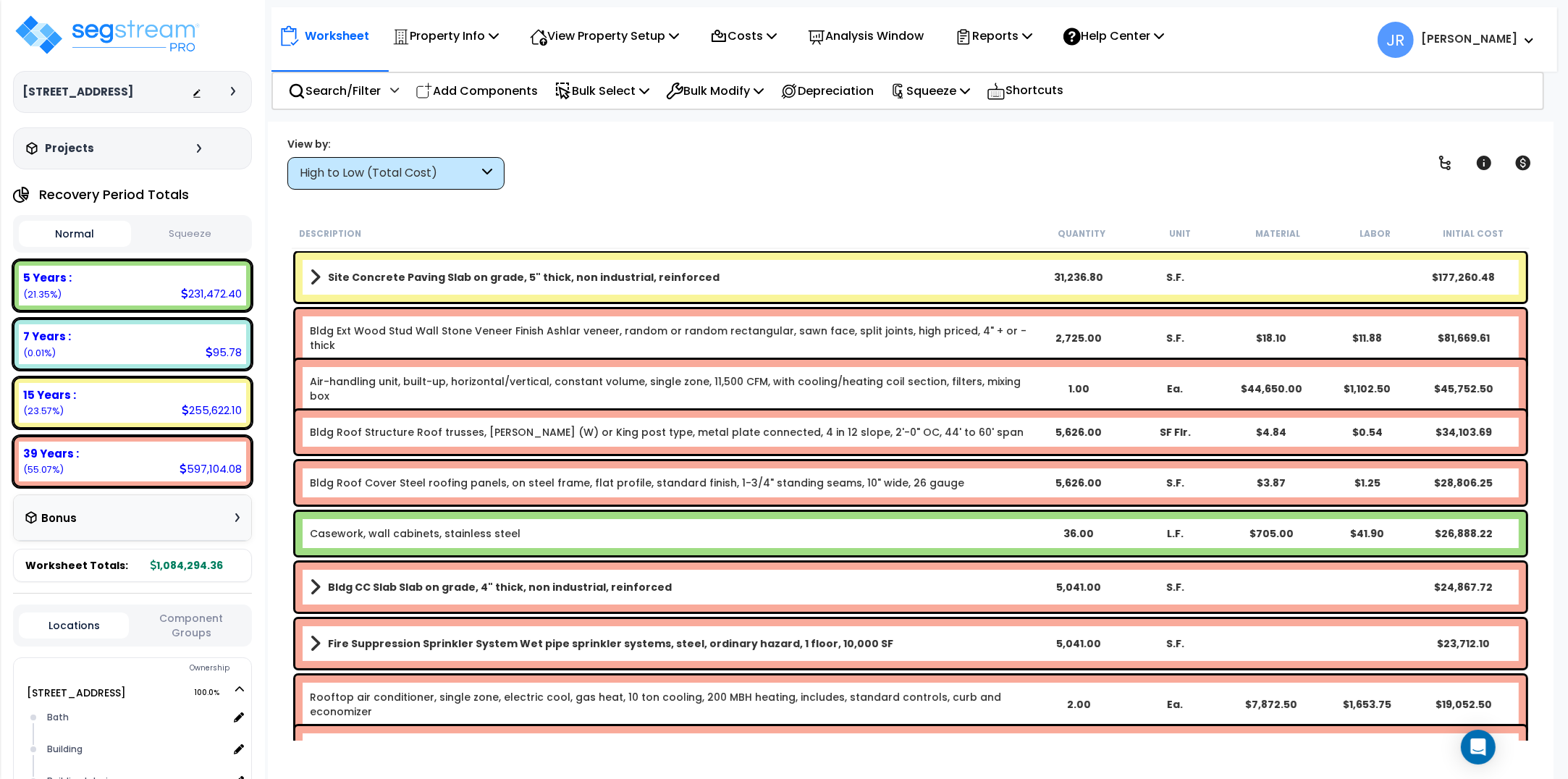
click at [493, 170] on div "High to Low (Total Cost)" at bounding box center [395, 174] width 217 height 33
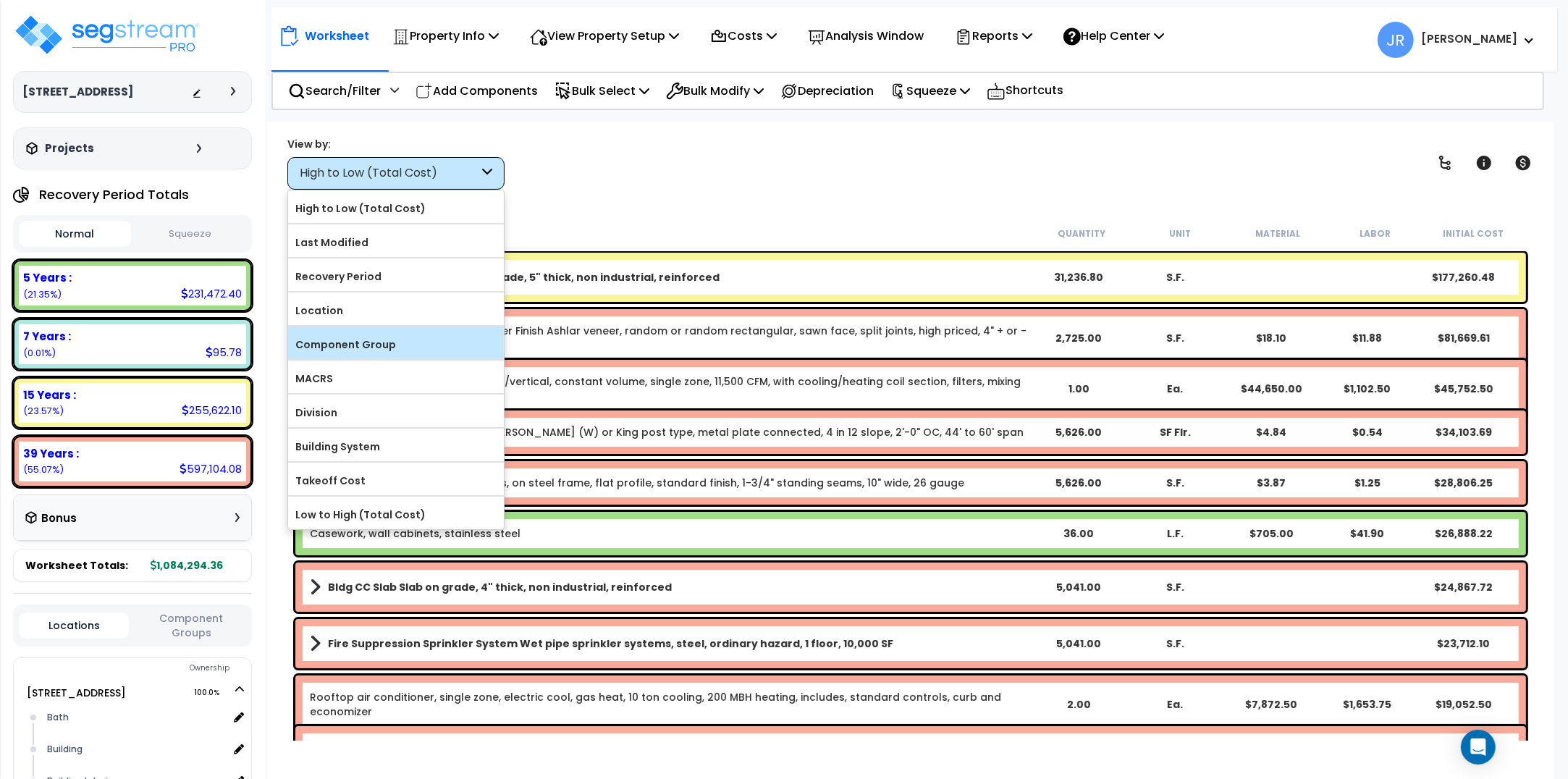
click at [395, 347] on label "Component Group" at bounding box center [395, 345] width 215 height 22
click at [0, 0] on input "Component Group" at bounding box center [0, 0] width 0 height 0
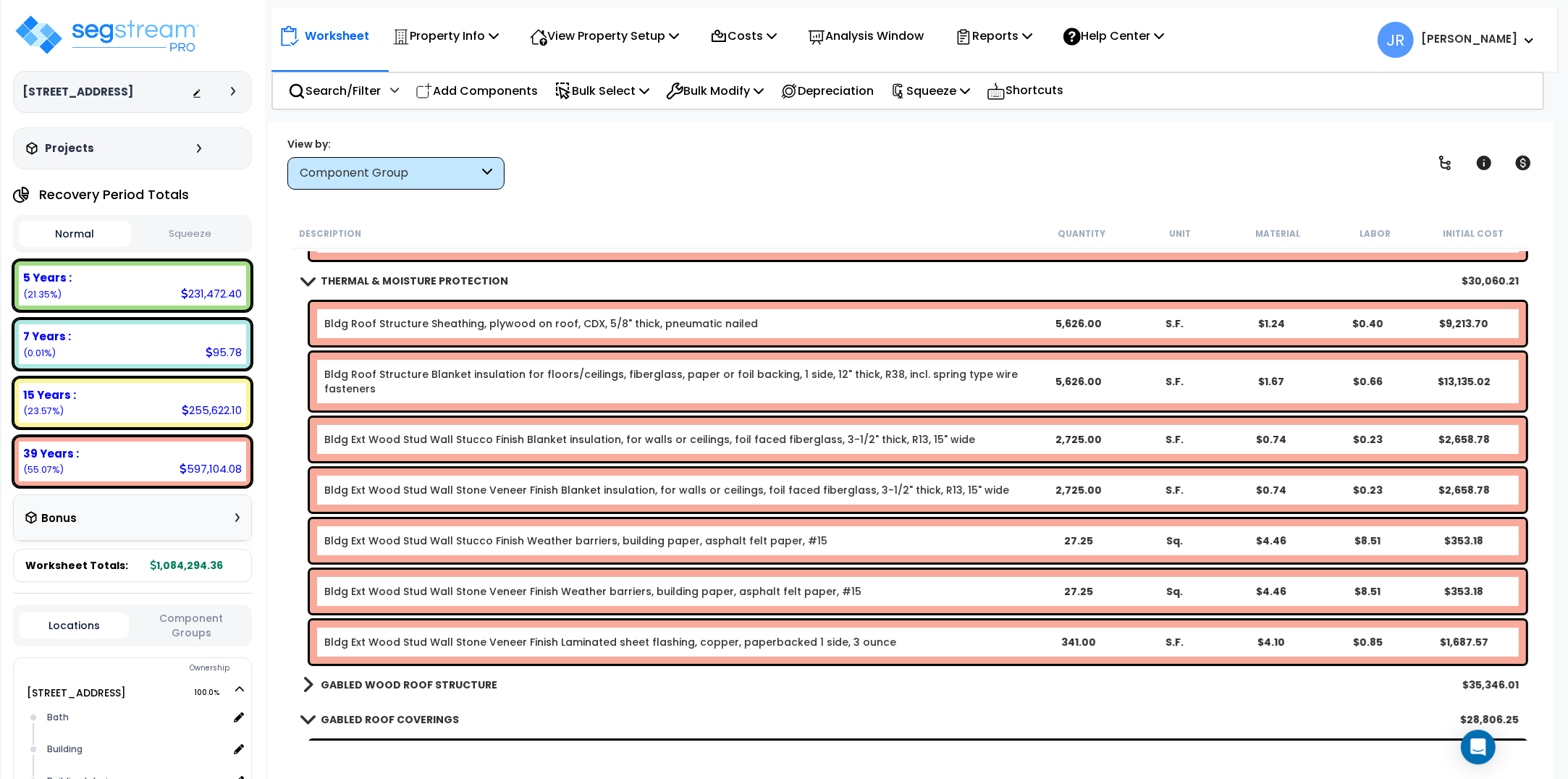
scroll to position [181, 0]
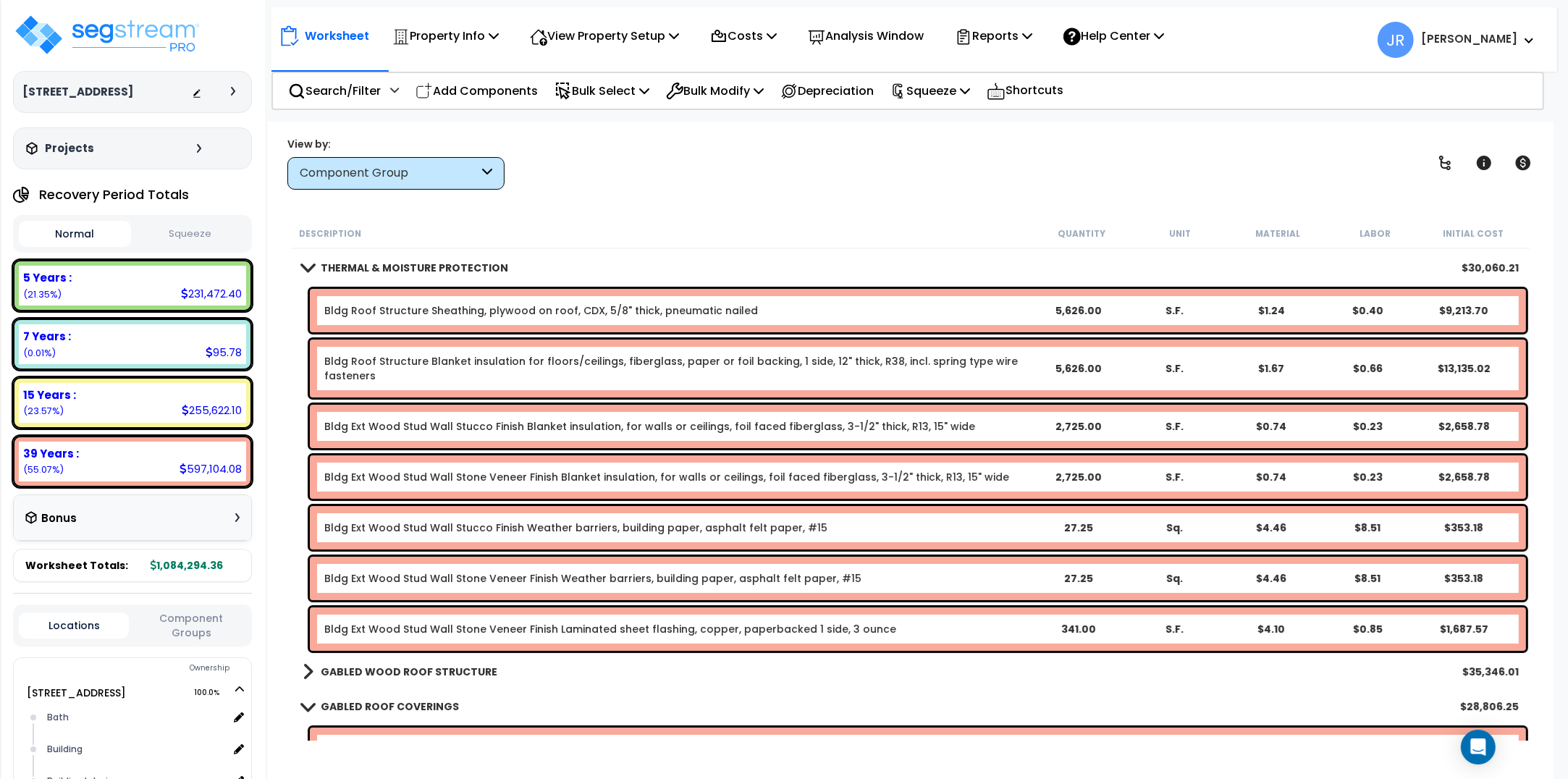
click at [467, 664] on b "GABLED WOOD ROOF STRUCTURE" at bounding box center [409, 672] width 176 height 15
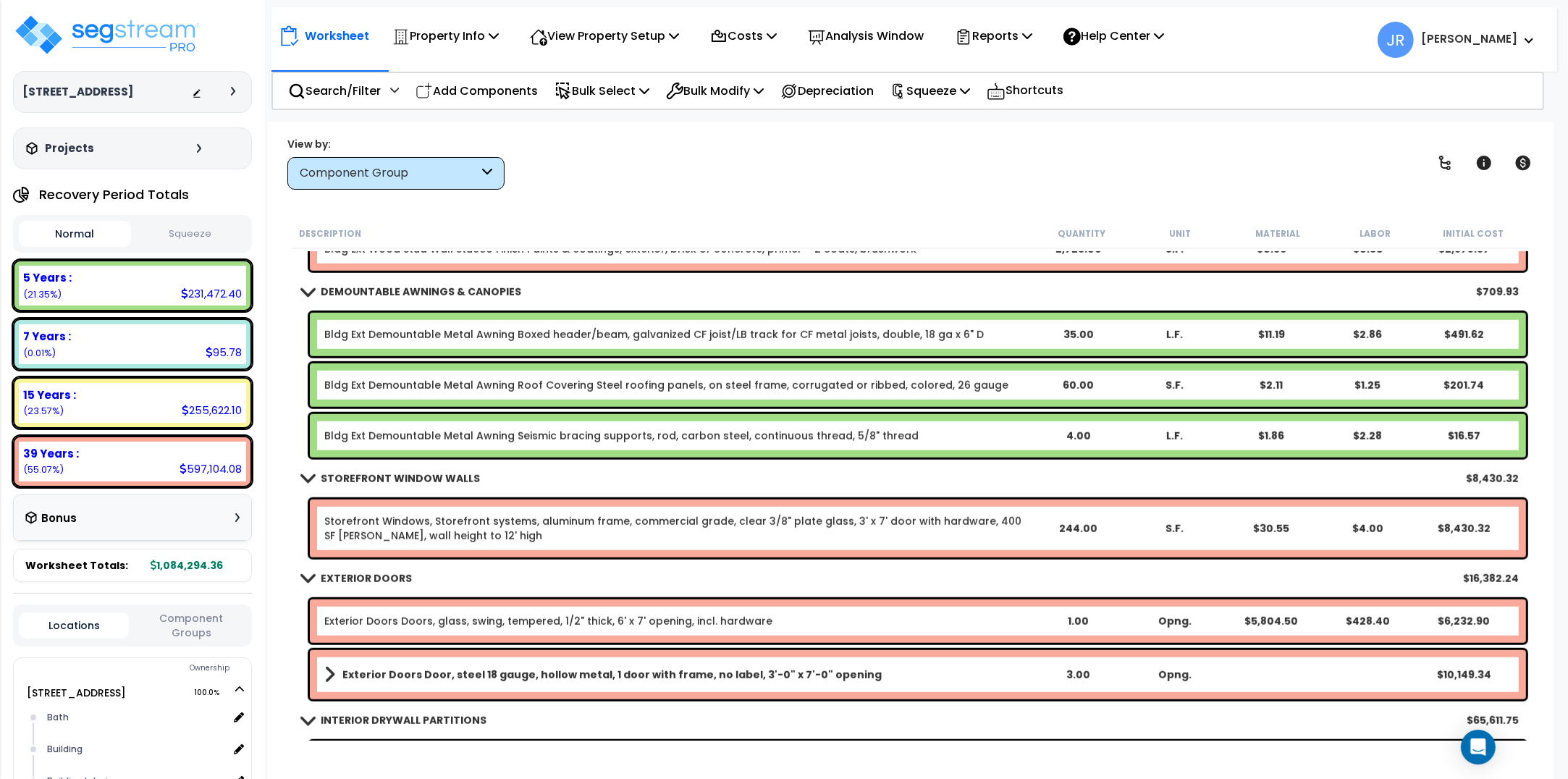
scroll to position [1448, 0]
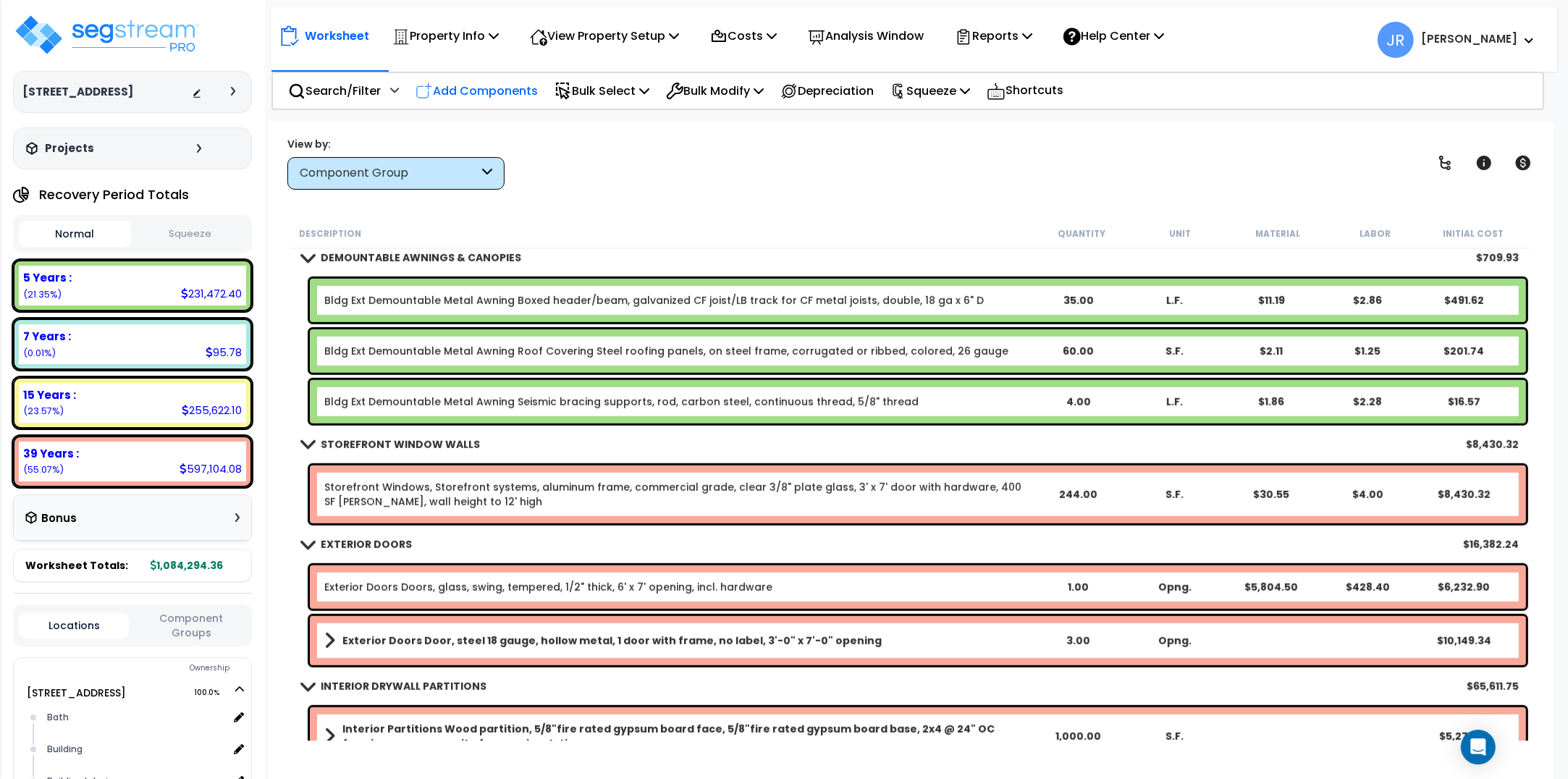
click at [508, 88] on p "Add Components" at bounding box center [476, 91] width 123 height 20
select select
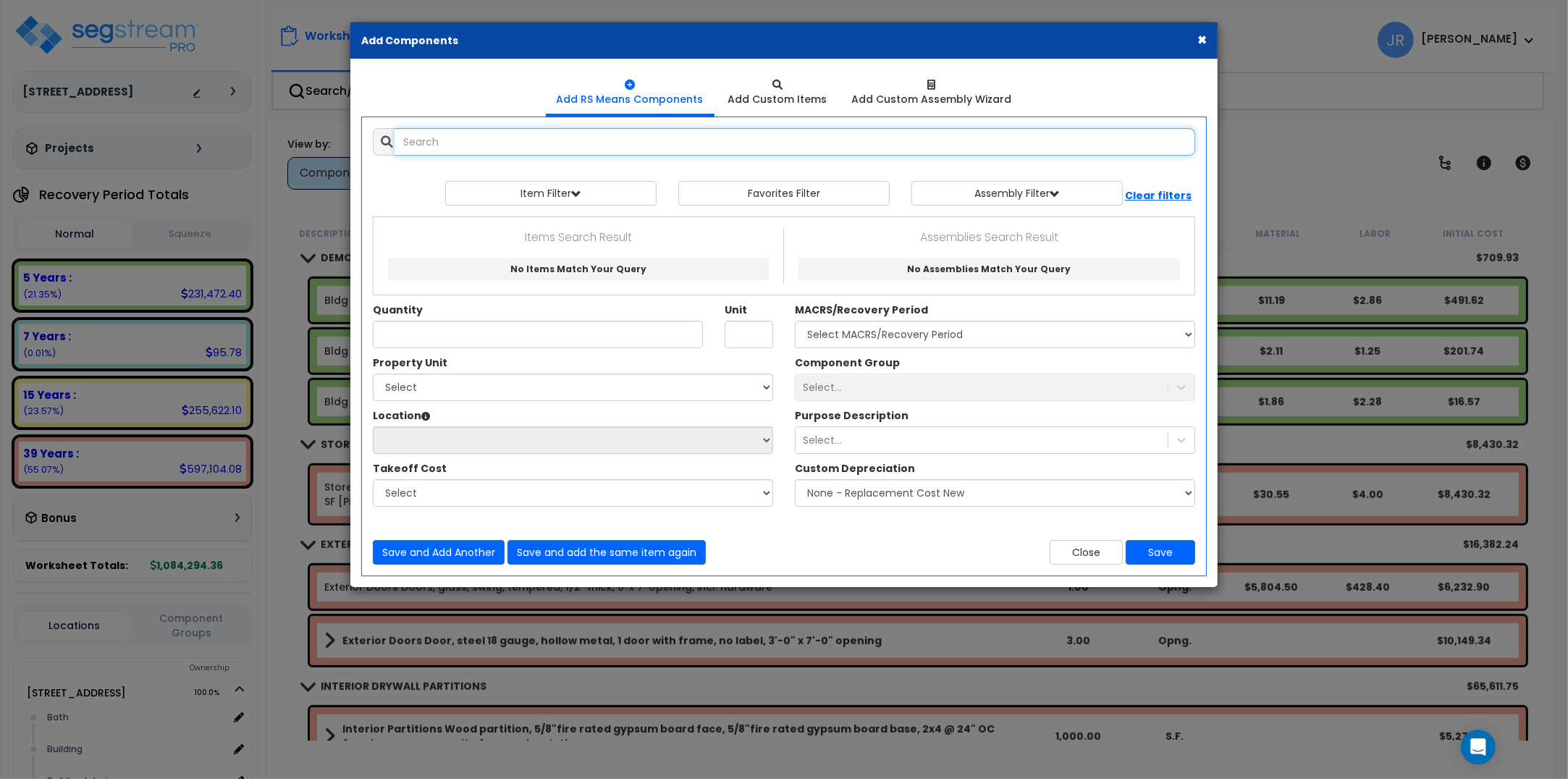
click at [546, 146] on input "text" at bounding box center [794, 142] width 801 height 27
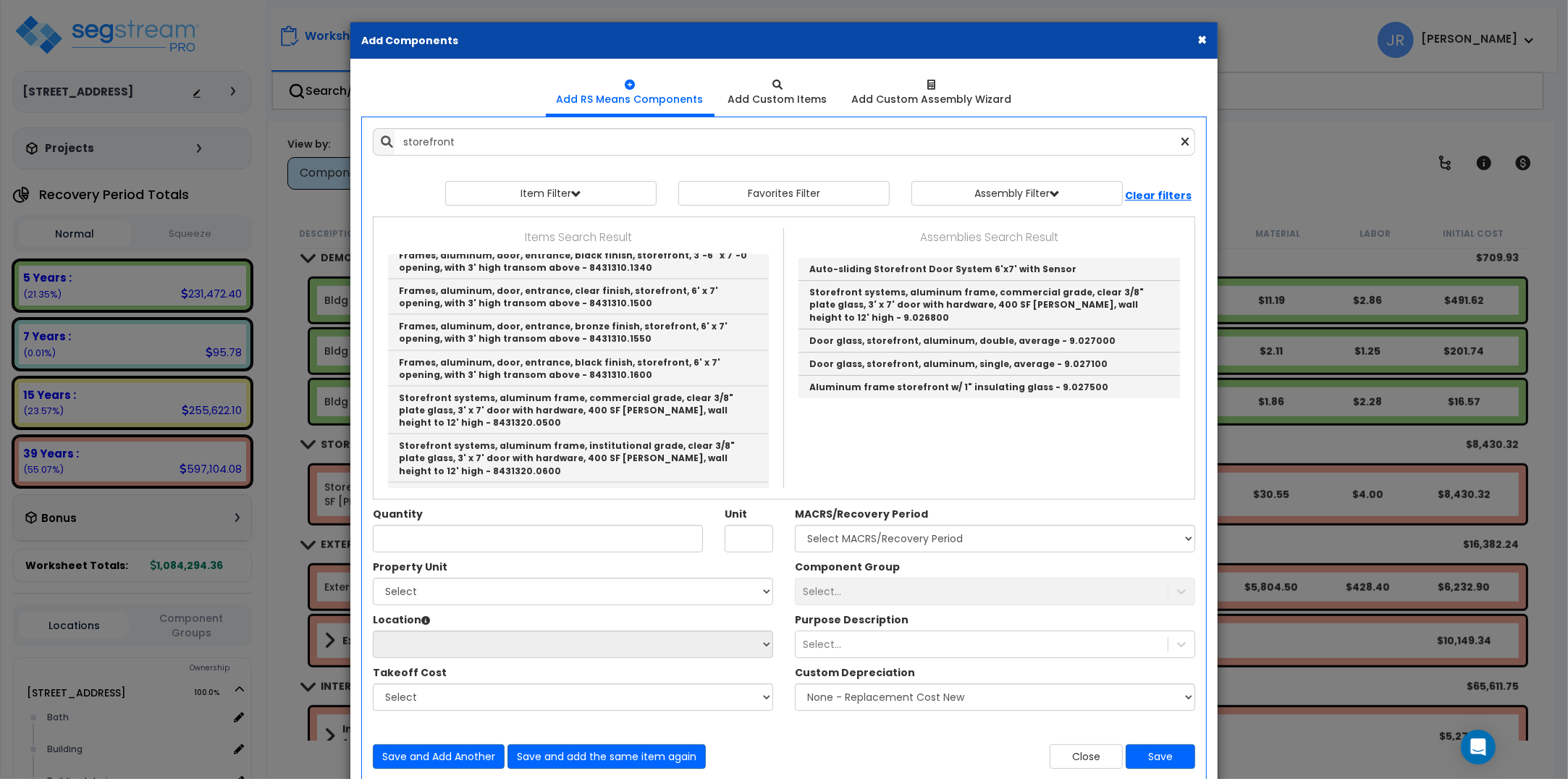
scroll to position [2612, 0]
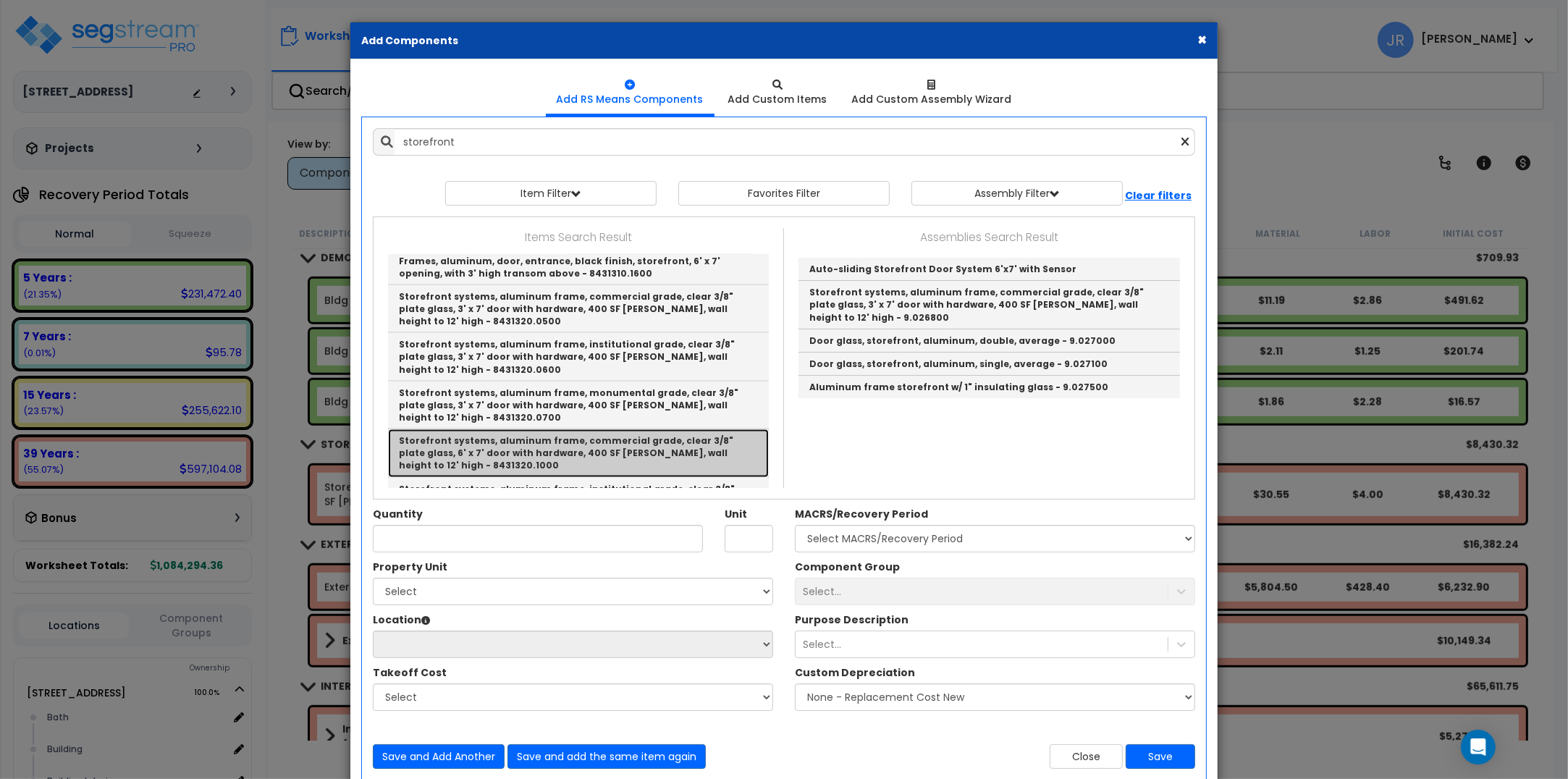
click at [612, 429] on link "Storefront systems, aluminum frame, commercial grade, clear 3/8" plate glass, 6…" at bounding box center [578, 453] width 381 height 48
type input "Storefront systems, aluminum frame, commercial grade, clear 3/8" plate glass, 6…"
type input "S.F."
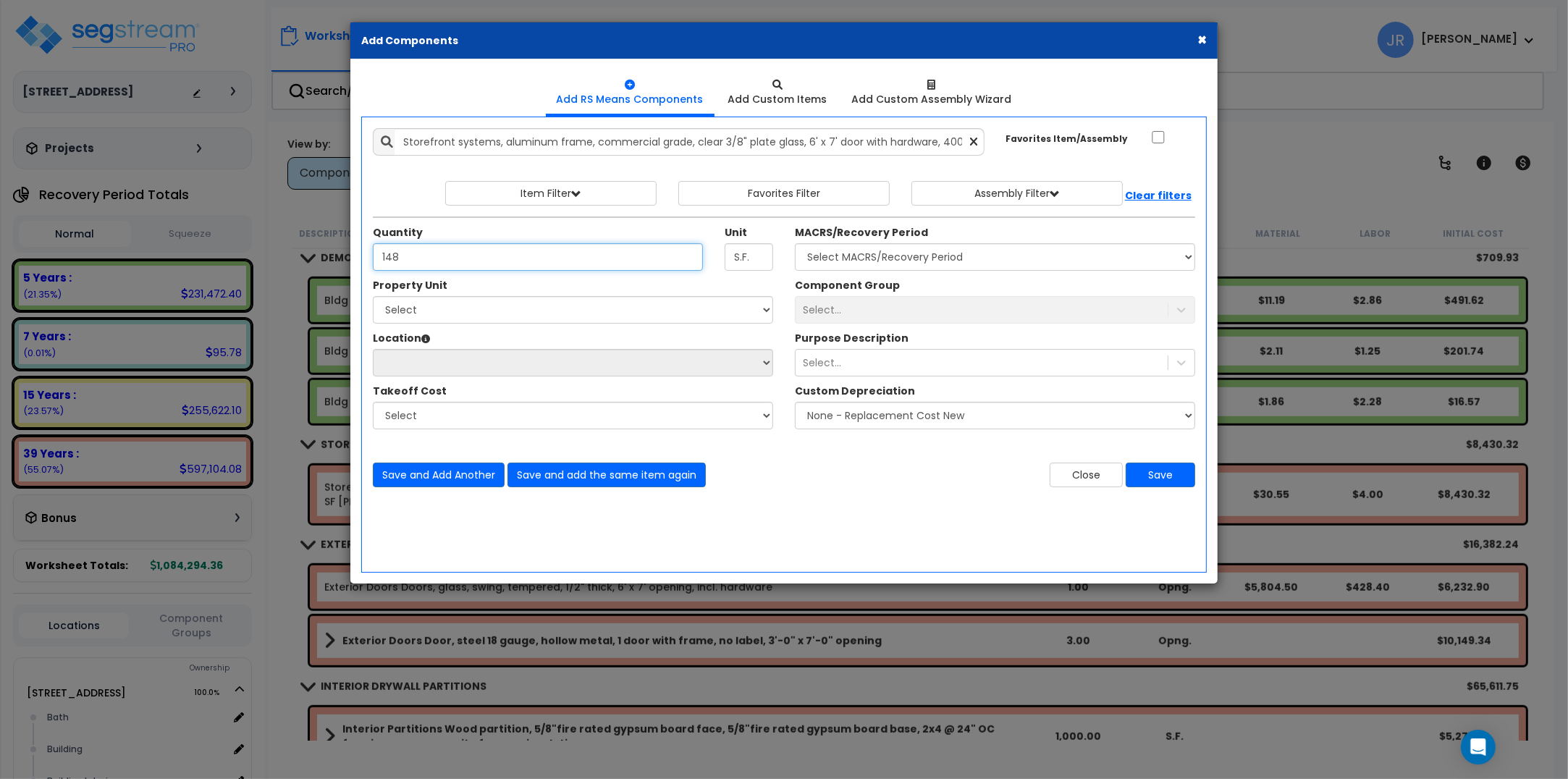
type input "148"
click at [554, 312] on select "Select 1220 Mockingbird Ln Site Improvements" at bounding box center [573, 310] width 400 height 27
select select "167580"
click at [373, 297] on select "Select 1220 Mockingbird Ln Site Improvements" at bounding box center [573, 310] width 400 height 27
click at [460, 367] on select "Select Bath Building Building Interior dining Kitchen Mech Office Add Additiona…" at bounding box center [573, 363] width 400 height 27
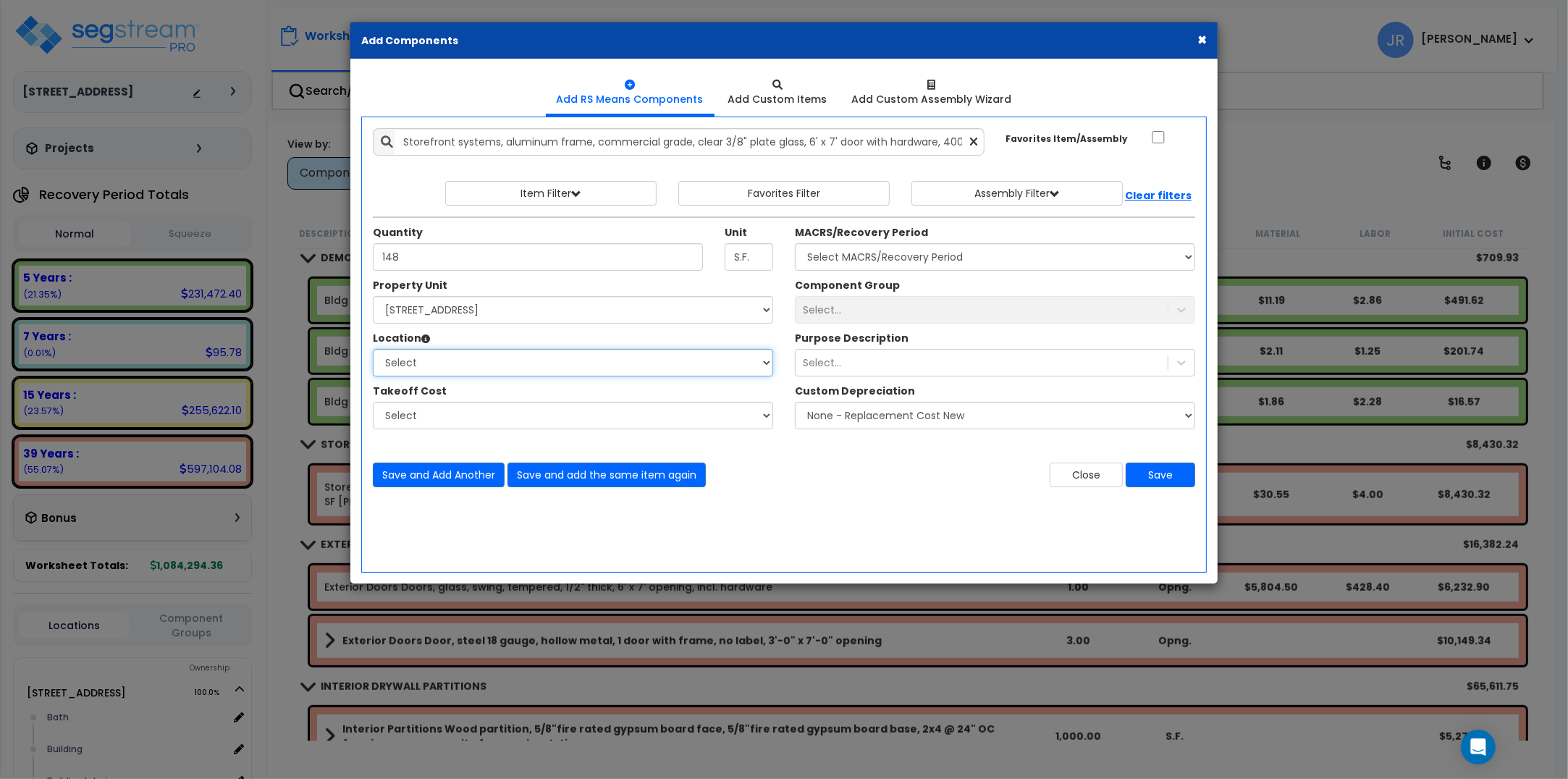
select select "6"
click at [373, 350] on select "Select Bath Building Building Interior dining Kitchen Mech Office Add Additiona…" at bounding box center [573, 363] width 400 height 27
click at [877, 262] on select "Select MACRS/Recovery Period 5 Years - 57.0 - Distributive Trades & Services 5 …" at bounding box center [994, 257] width 400 height 27
select select "3669"
click at [794, 244] on select "Select MACRS/Recovery Period 5 Years - 57.0 - Distributive Trades & Services 5 …" at bounding box center [994, 257] width 400 height 27
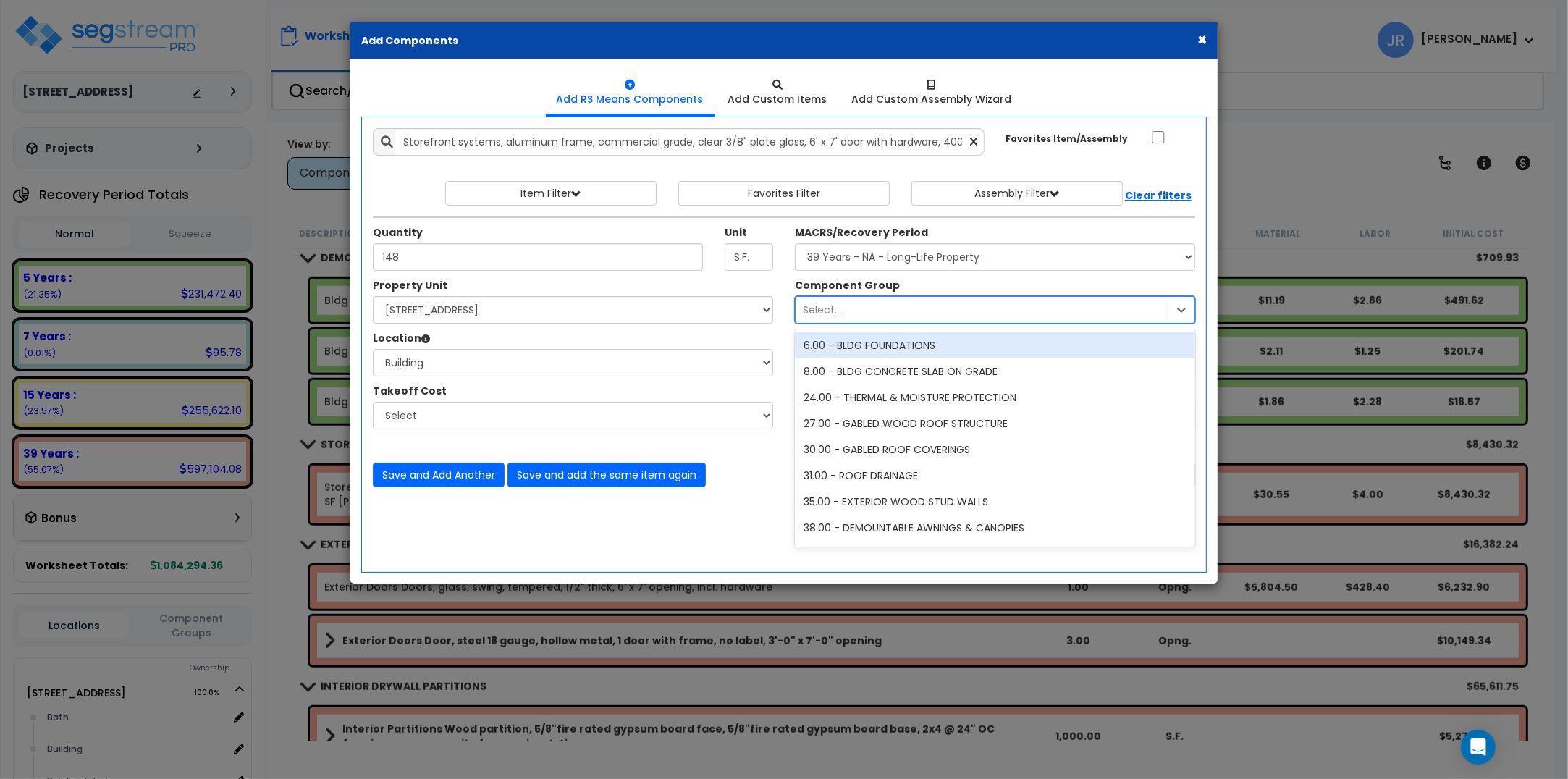
click at [869, 305] on div "Select..." at bounding box center [981, 309] width 372 height 23
type input "sto"
click at [903, 349] on div "42.00 - STOREFRONT WINDOW WALLS" at bounding box center [994, 345] width 400 height 26
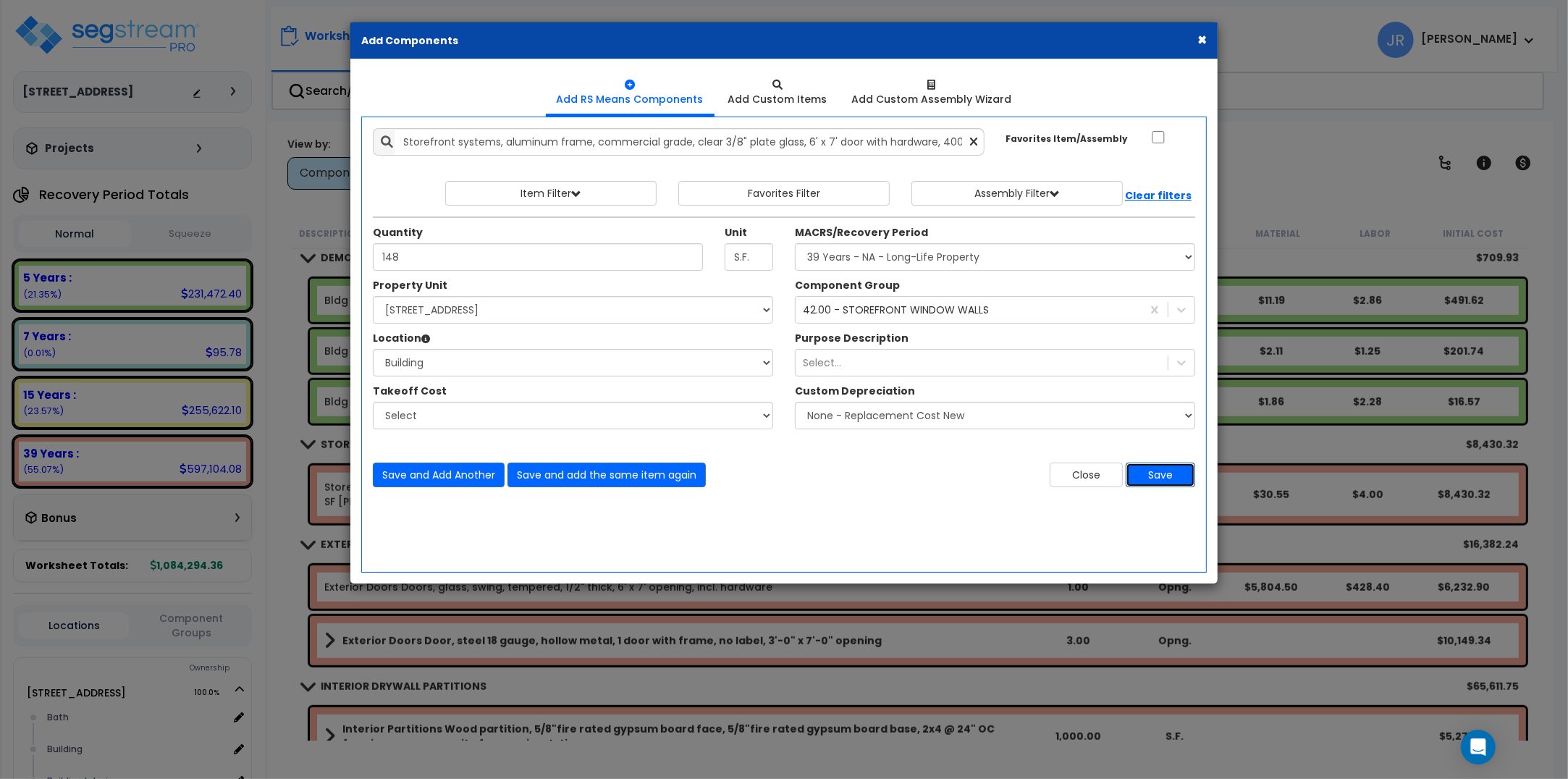
click at [1150, 476] on button "Save" at bounding box center [1160, 474] width 69 height 25
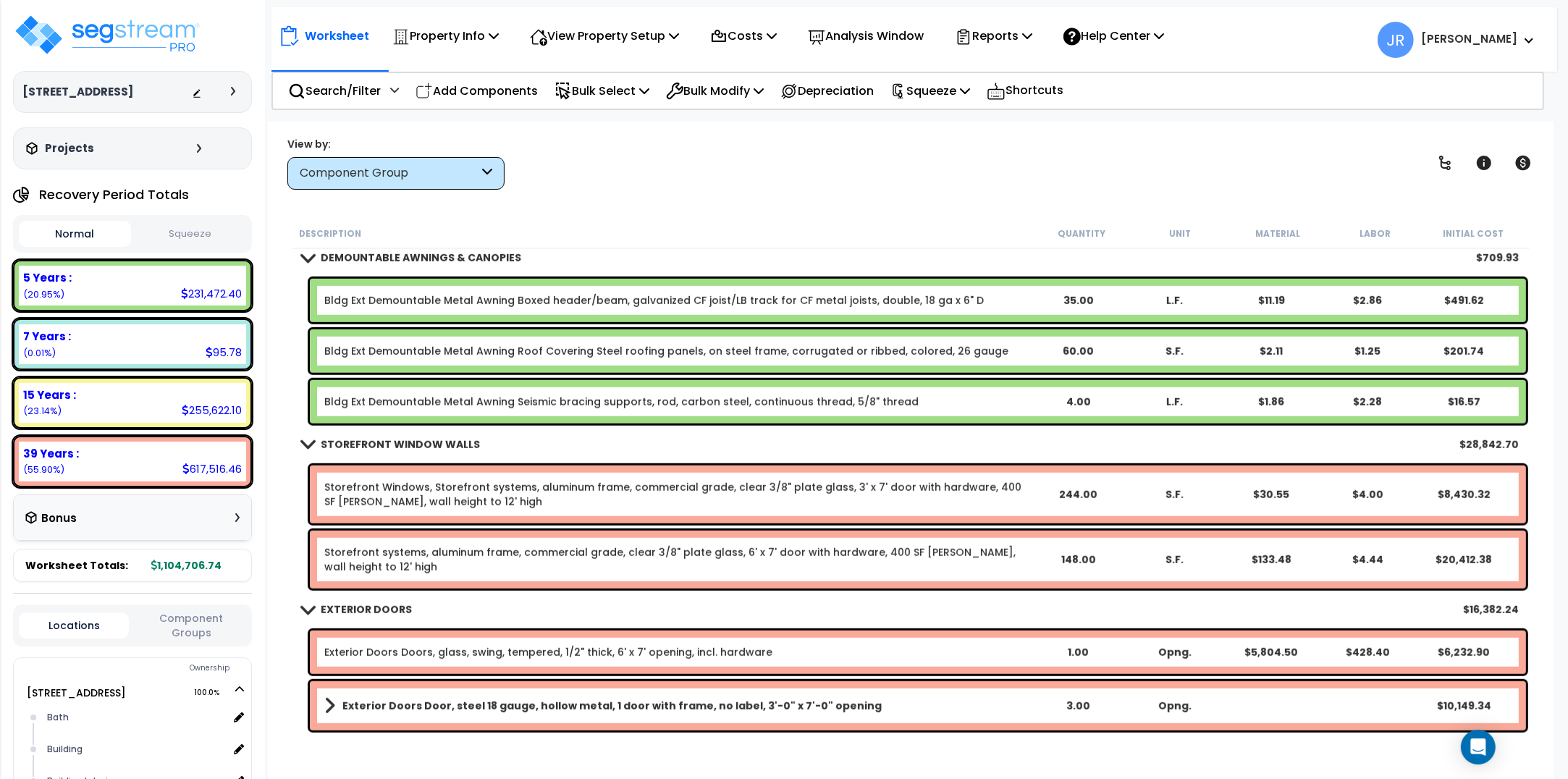
click at [543, 487] on link "Storefront Windows, Storefront systems, aluminum frame, commercial grade, clear…" at bounding box center [677, 494] width 705 height 29
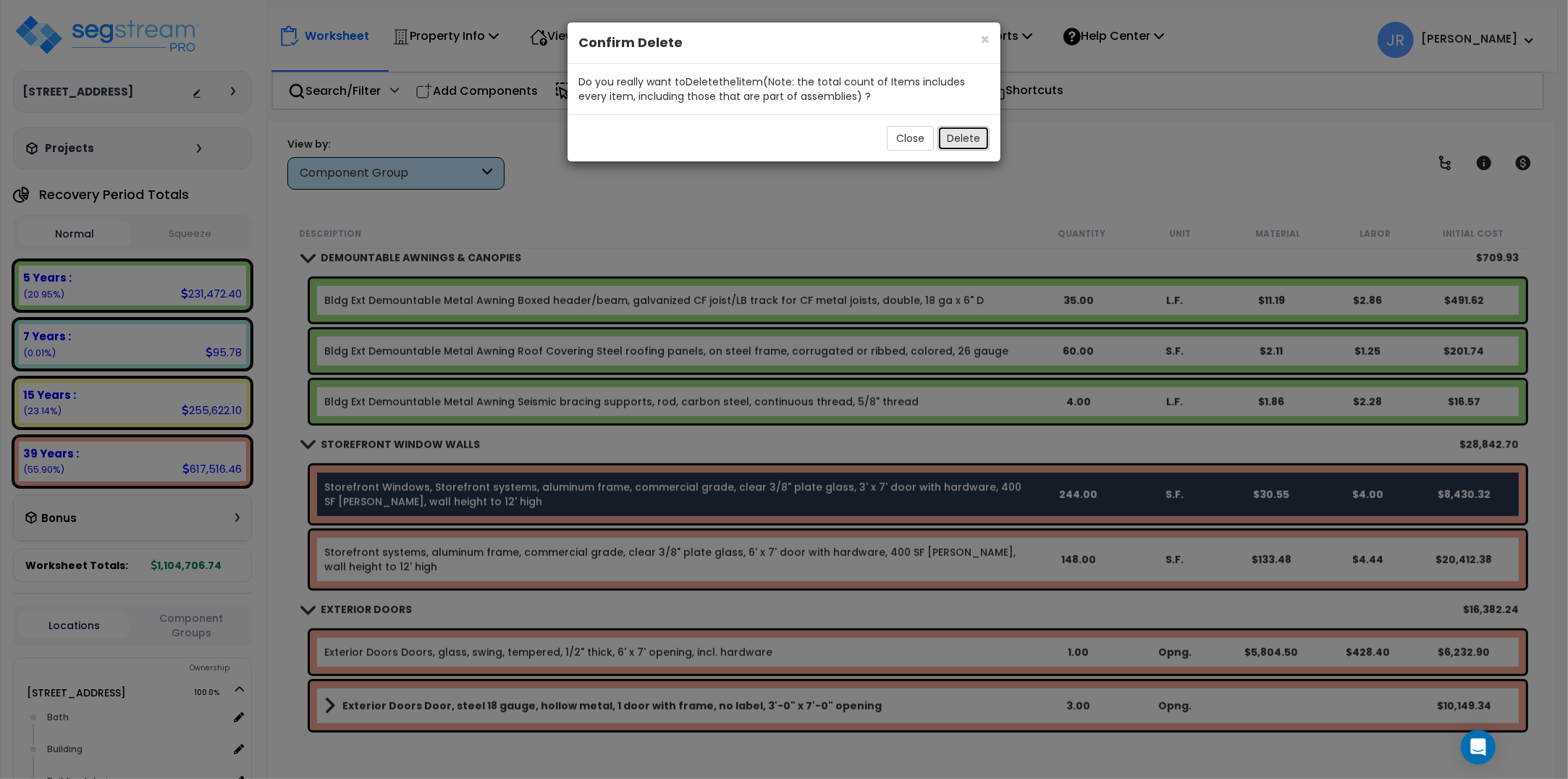
click at [982, 135] on button "Delete" at bounding box center [963, 138] width 52 height 25
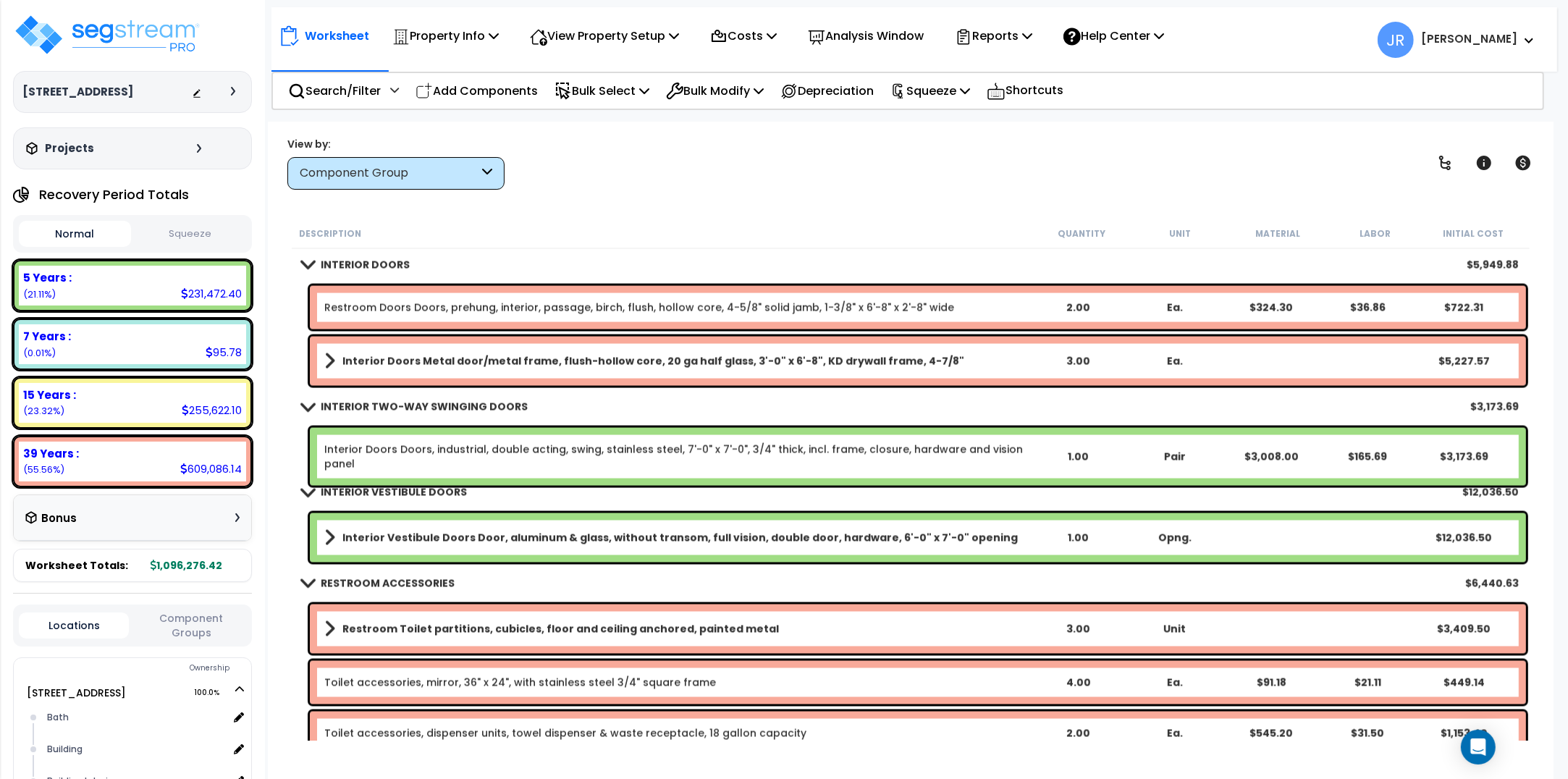
scroll to position [2986, 0]
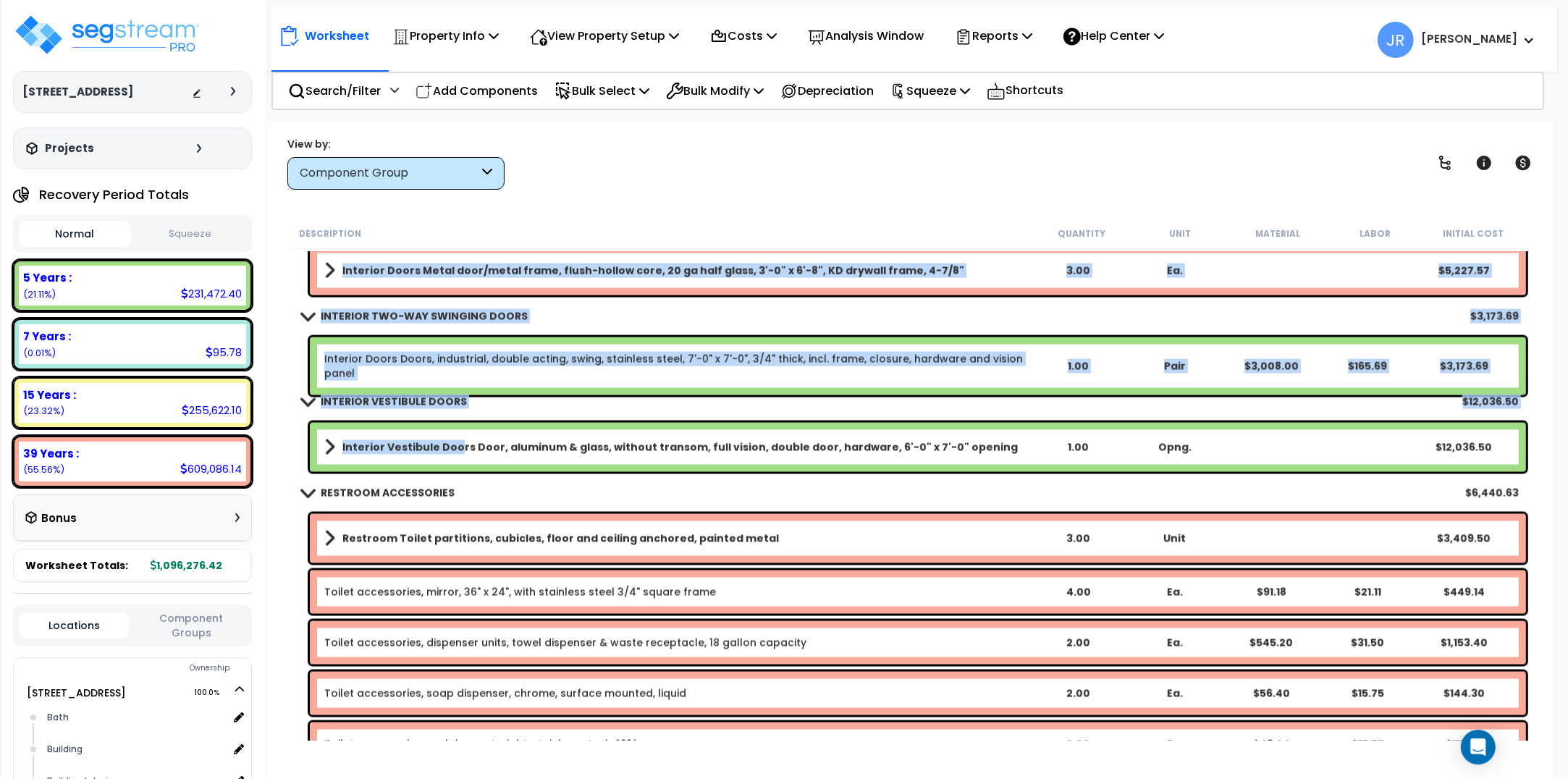
click at [454, 447] on b "Interior Vestibule Doors Door, aluminum & glass, without transom, full vision, …" at bounding box center [680, 447] width 675 height 15
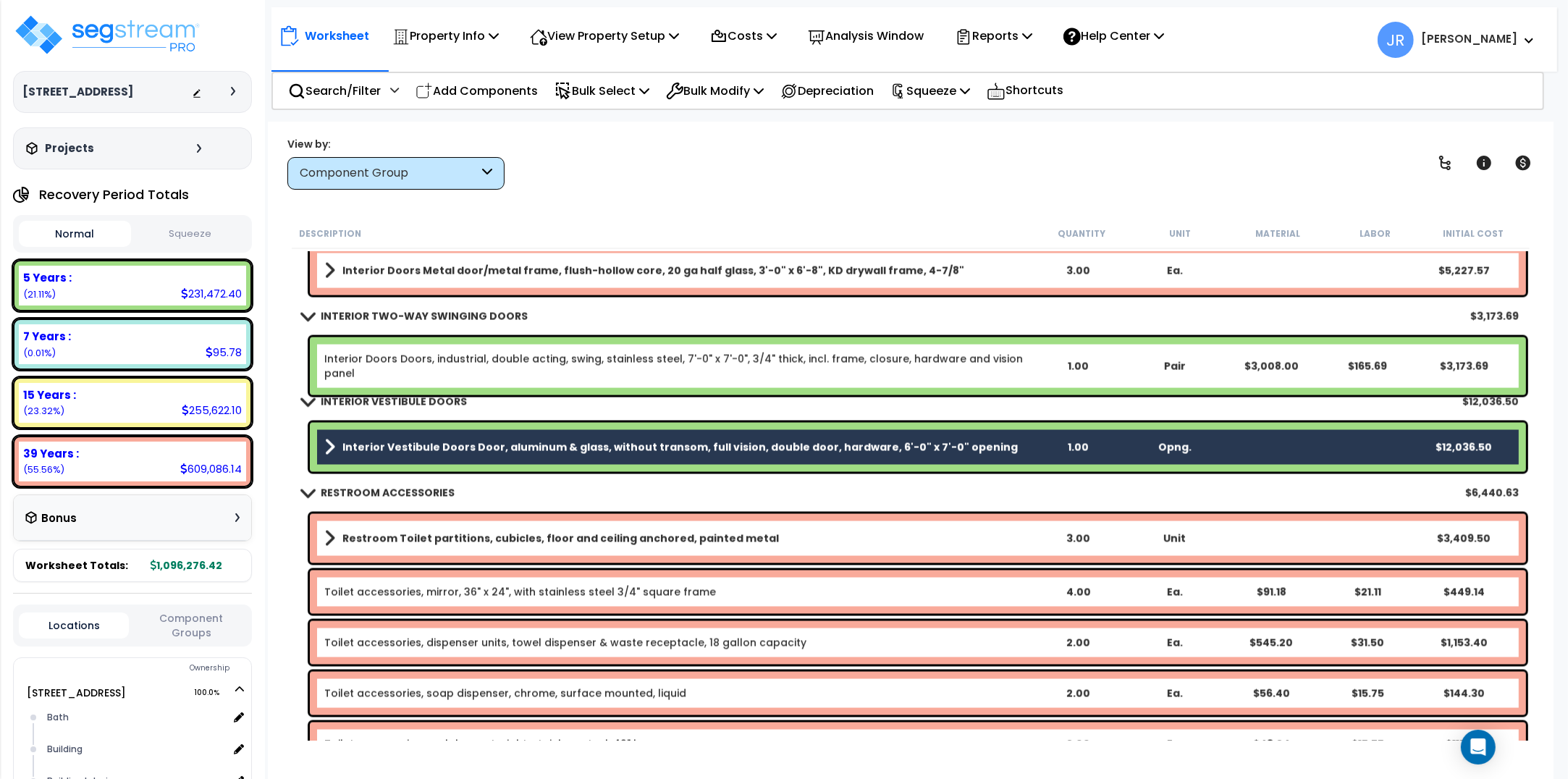
click at [494, 446] on b "Interior Vestibule Doors Door, aluminum & glass, without transom, full vision, …" at bounding box center [680, 447] width 675 height 15
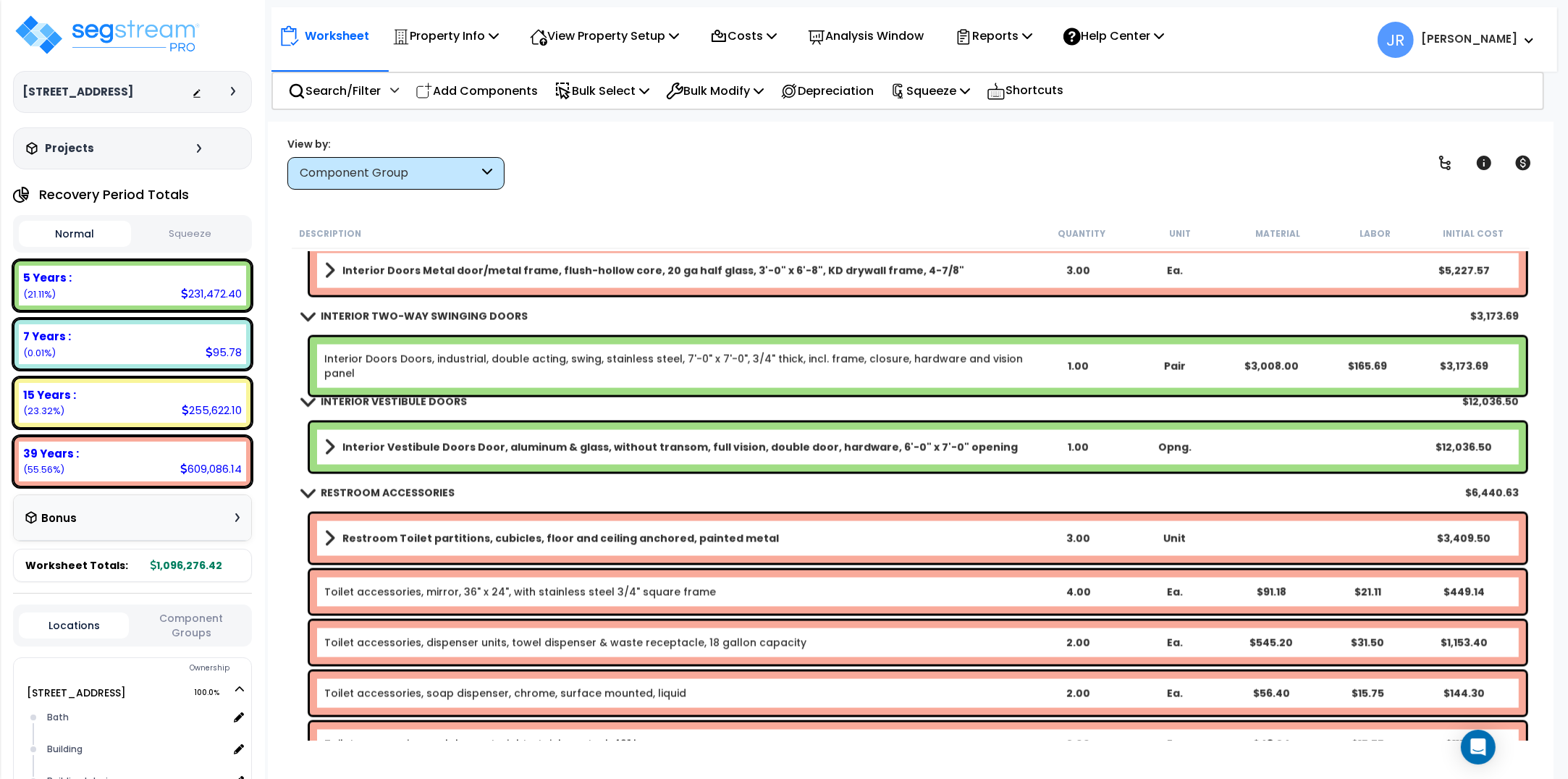
click at [268, 407] on div "Worksheet Property Info Property Setup Add Property Unit Template property Clon…" at bounding box center [911, 511] width 1285 height 779
click at [375, 435] on div "Interior Vestibule Doors Door, aluminum & glass, without transom, full vision, …" at bounding box center [918, 447] width 1216 height 49
click at [482, 440] on b "Interior Vestibule Doors Door, aluminum & glass, without transom, full vision, …" at bounding box center [680, 447] width 675 height 15
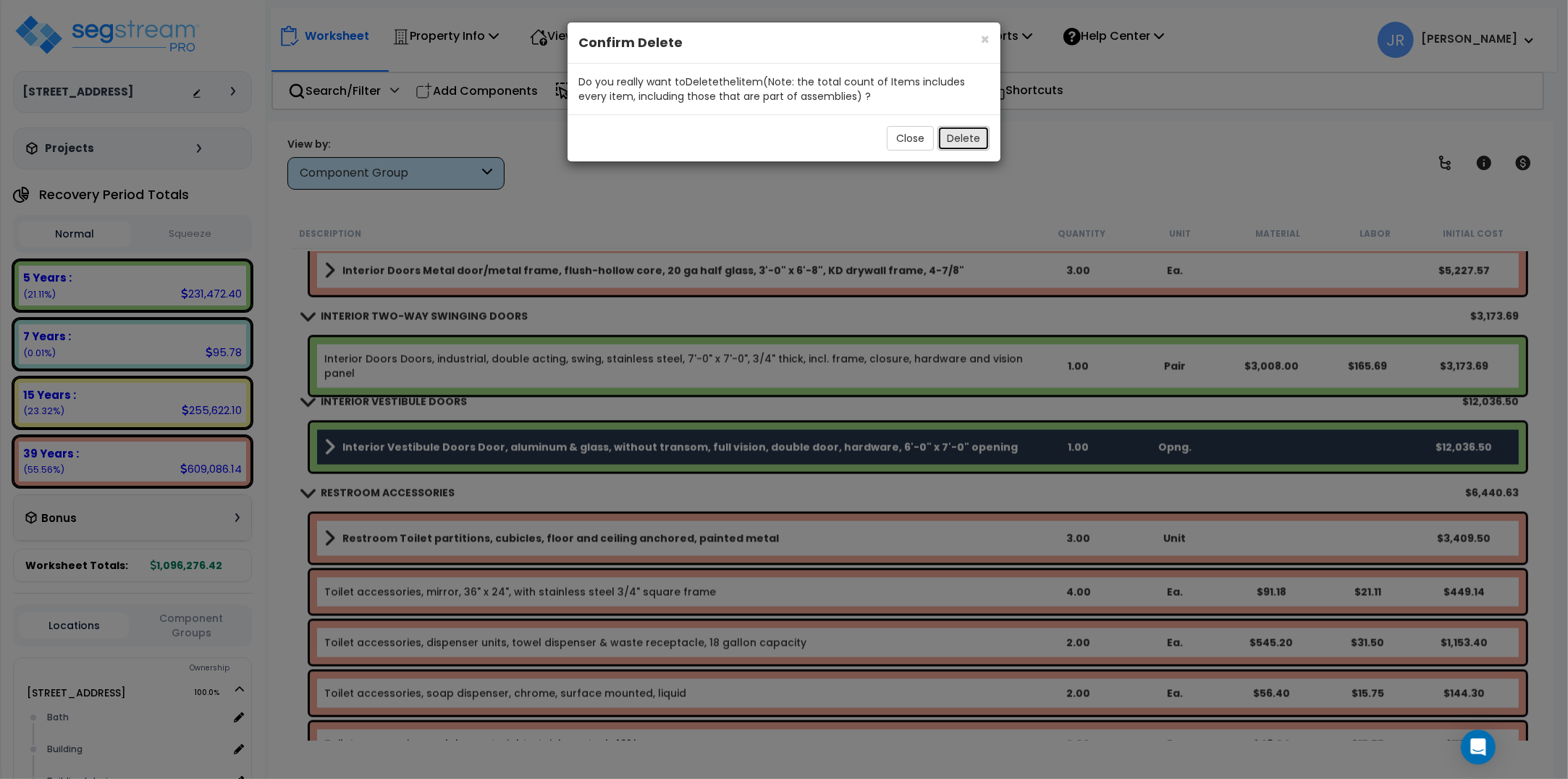
click at [951, 135] on button "Delete" at bounding box center [963, 138] width 52 height 25
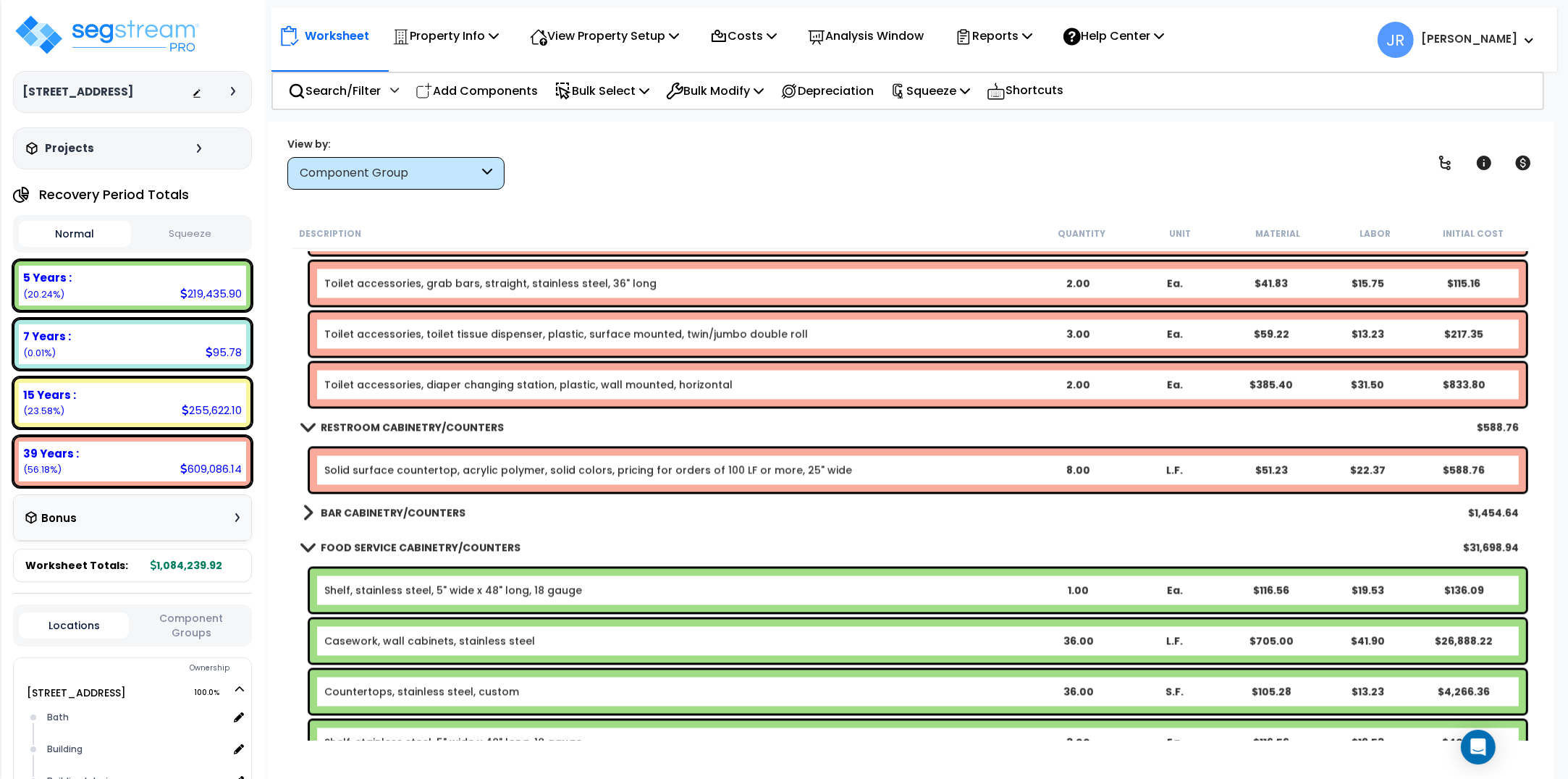
scroll to position [3439, 0]
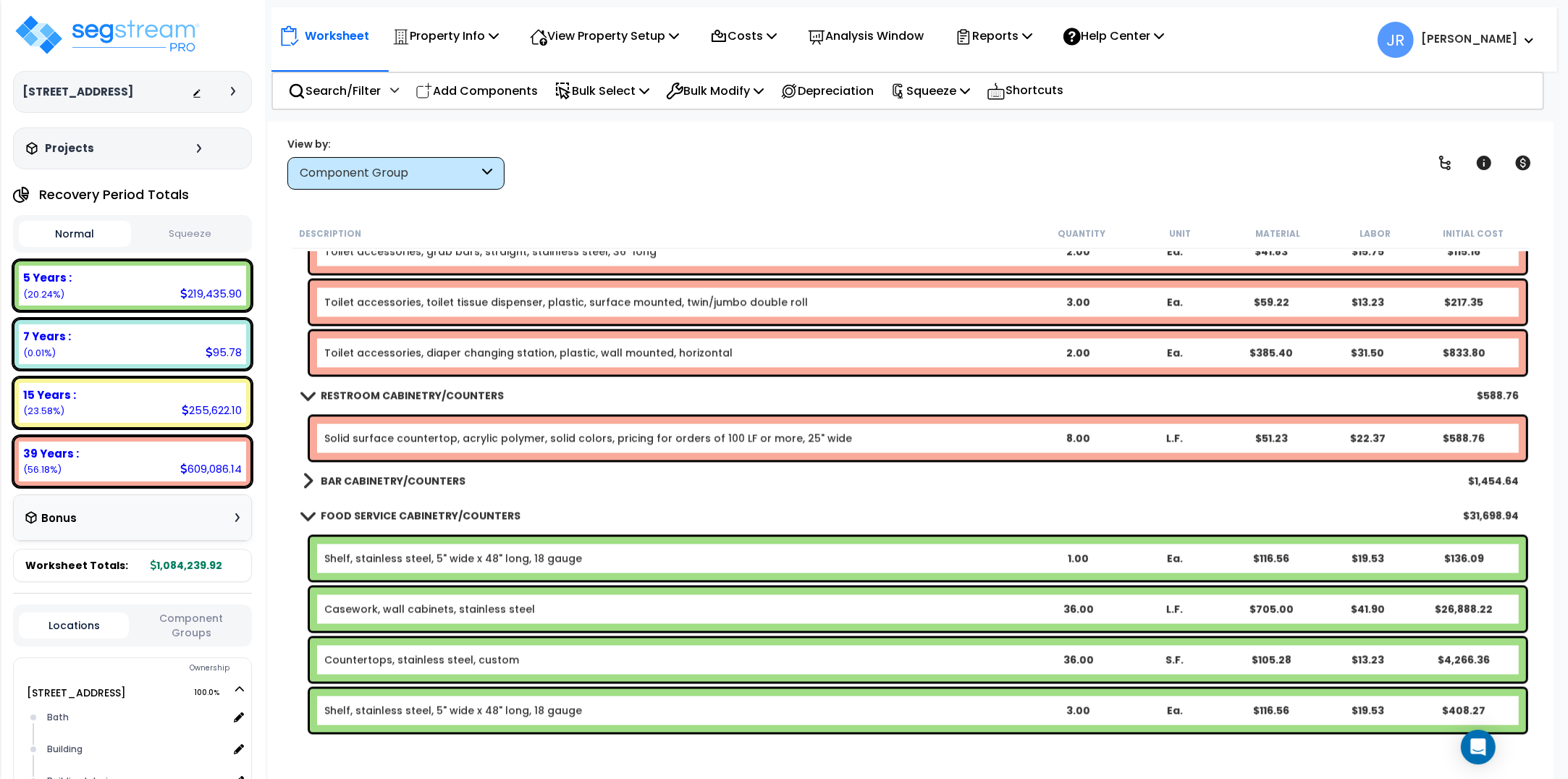
click at [345, 471] on link "BAR CABINETRY/COUNTERS" at bounding box center [384, 481] width 163 height 20
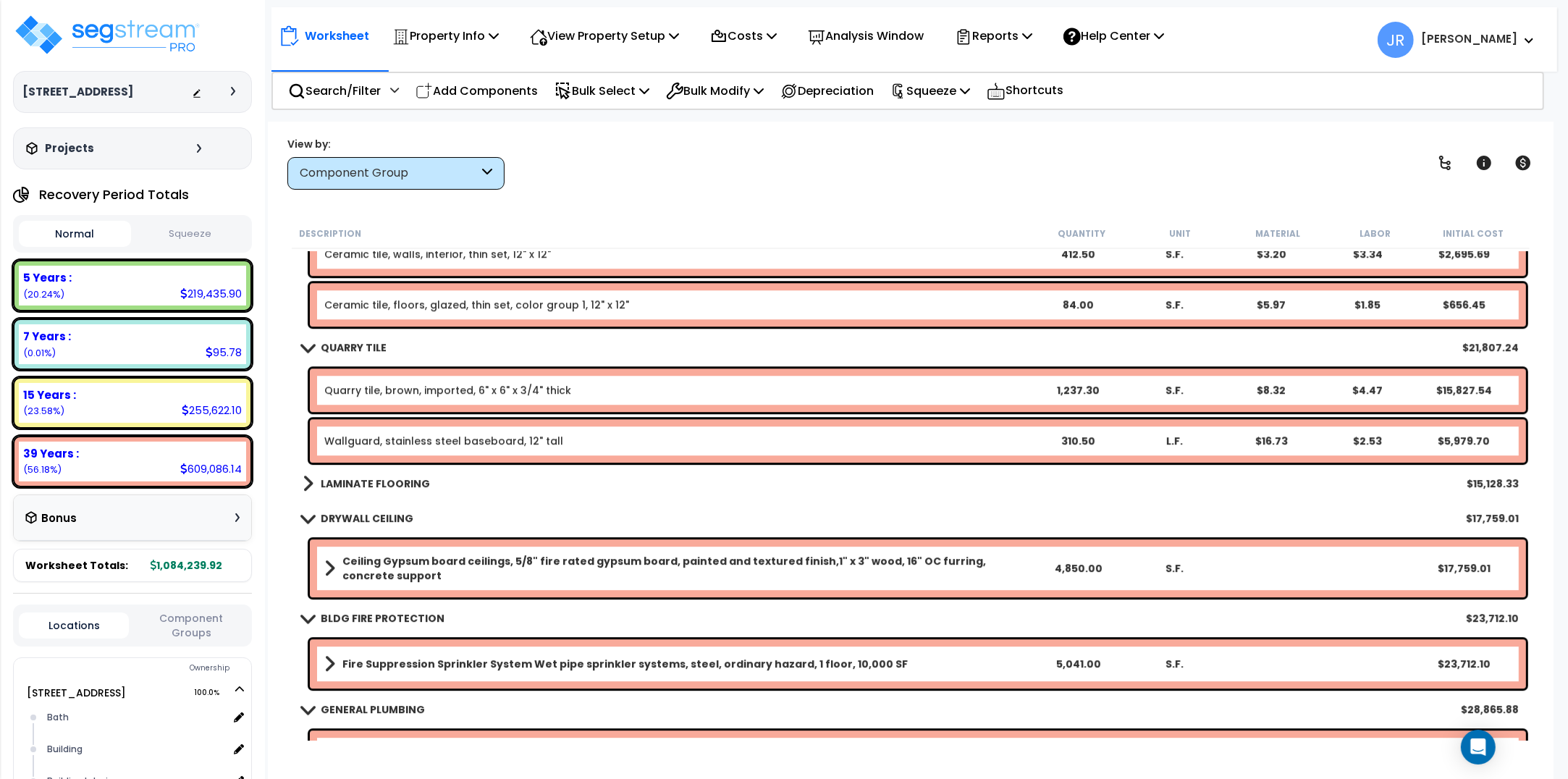
scroll to position [4887, 0]
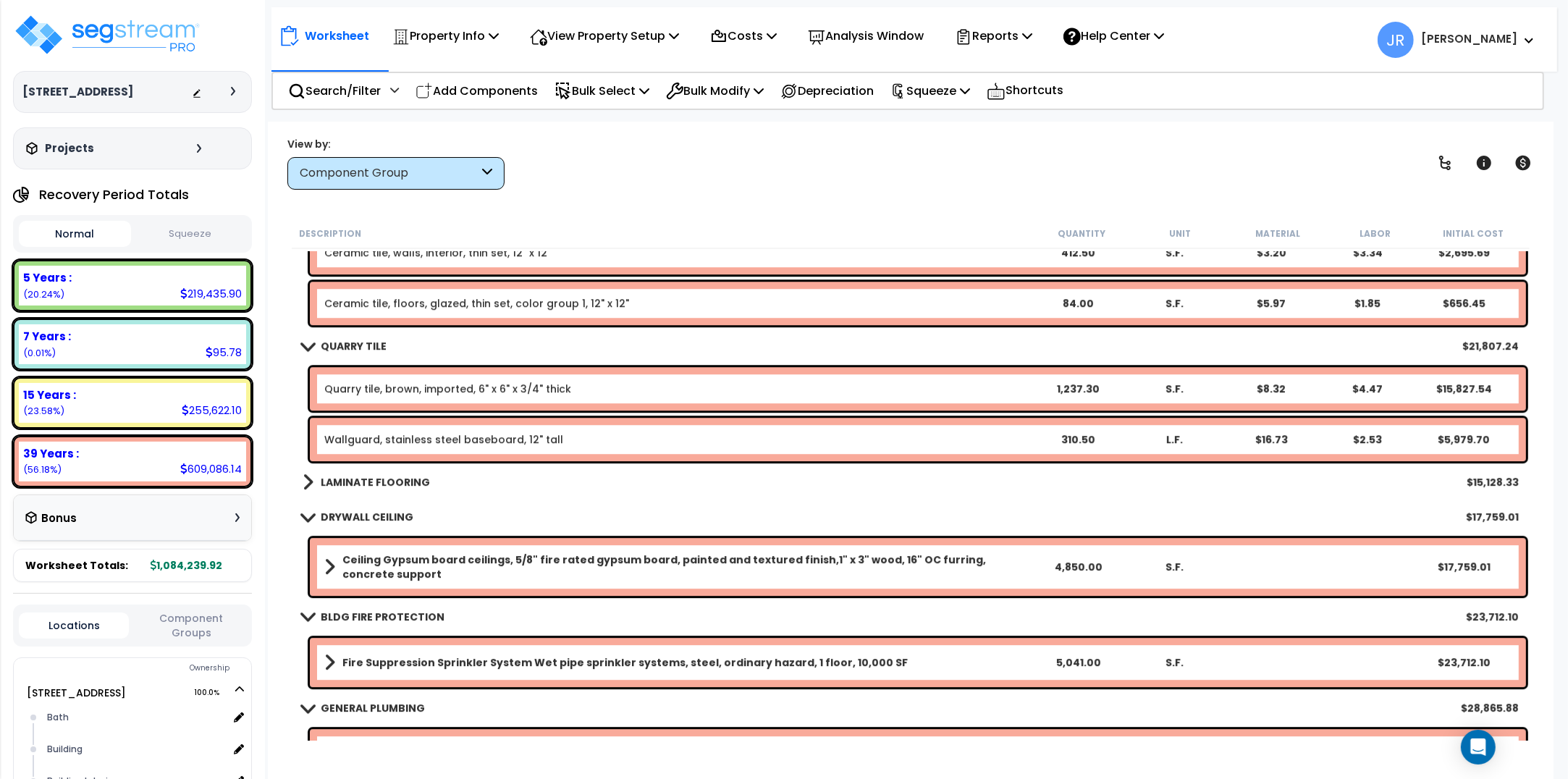
click at [352, 479] on b "LAMINATE FLOORING" at bounding box center [375, 482] width 109 height 15
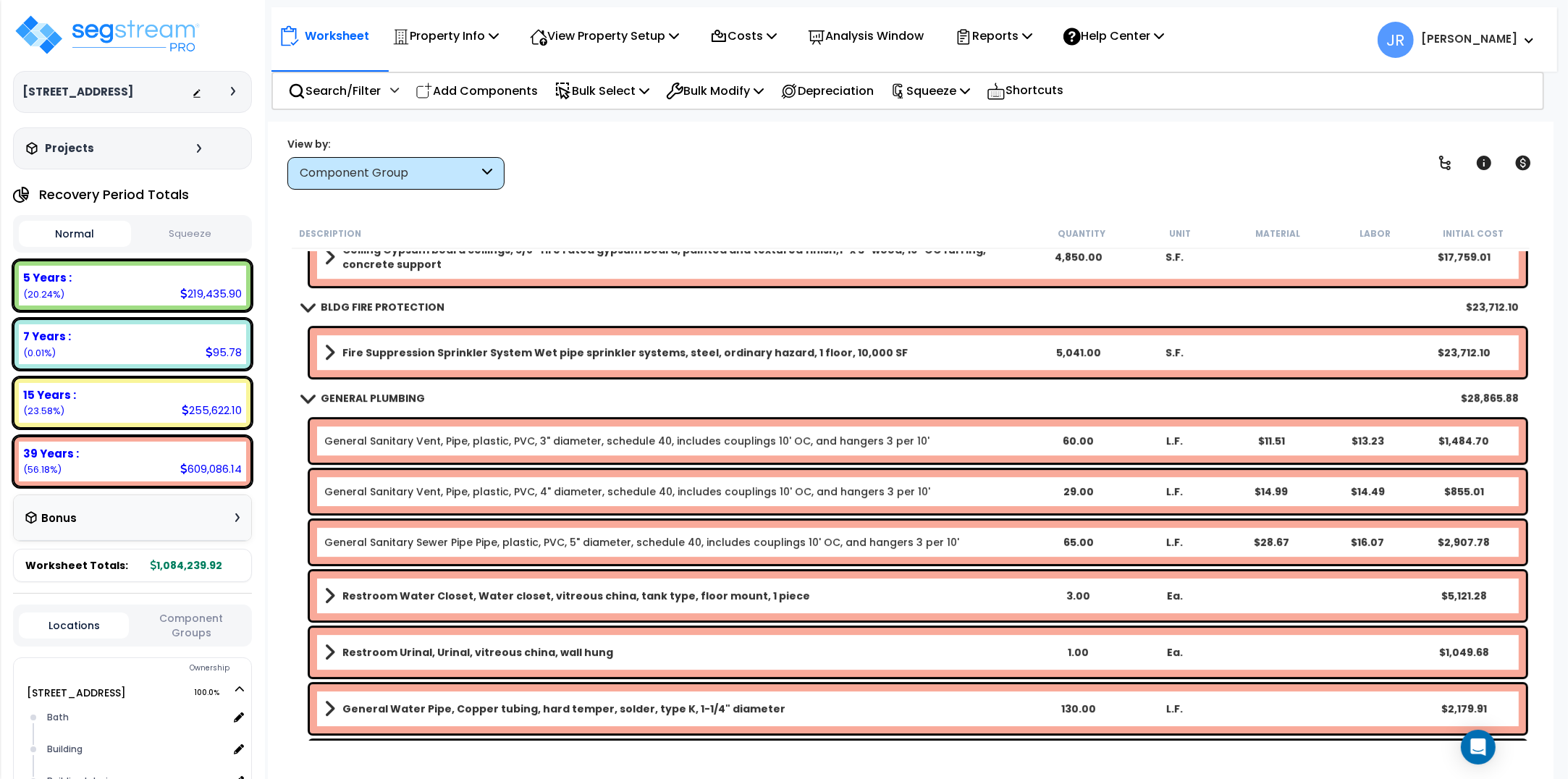
scroll to position [5248, 0]
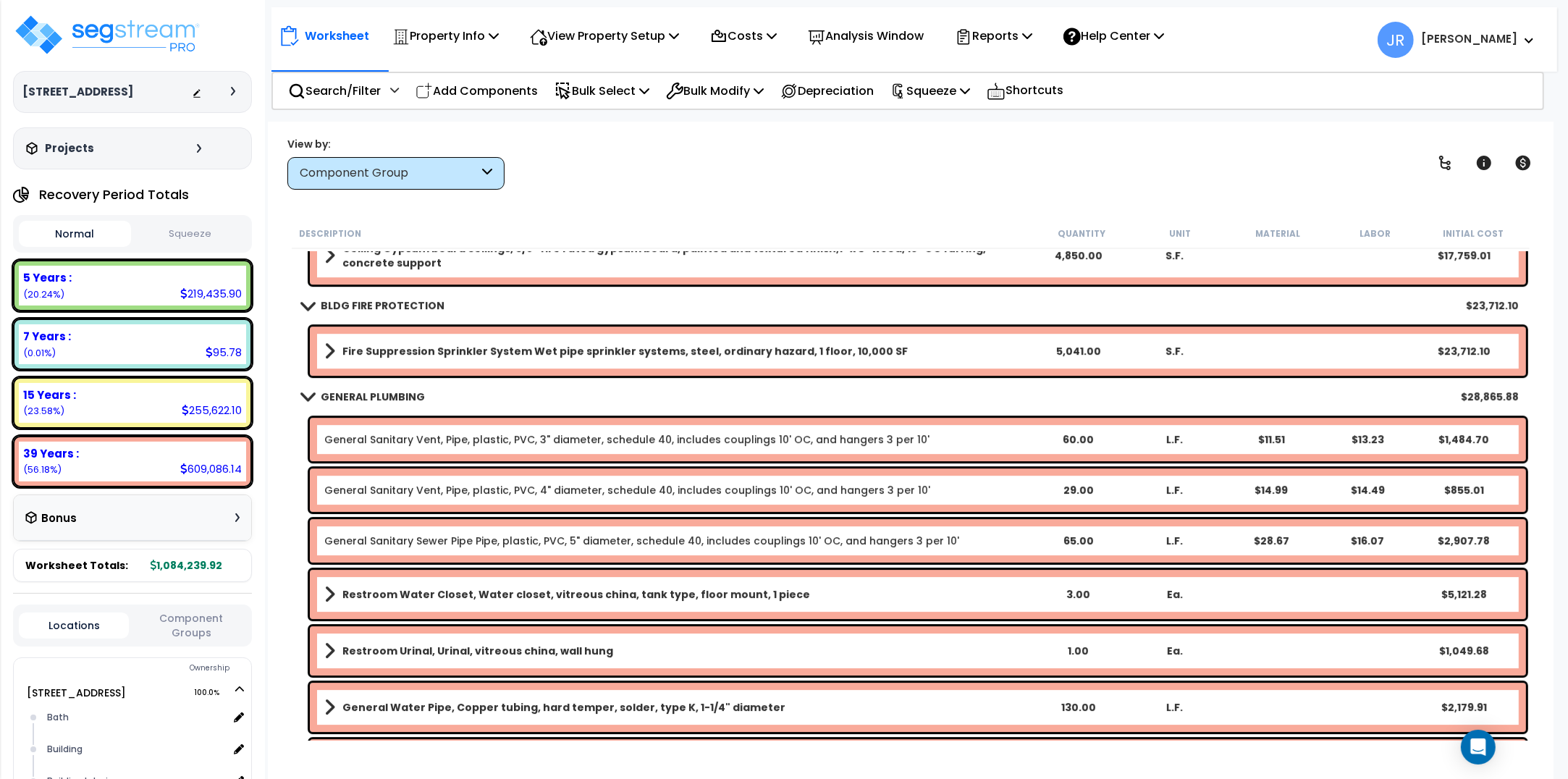
click at [371, 343] on link "Fire Suppression Sprinkler System Wet pipe sprinkler systems, steel, ordinary h…" at bounding box center [677, 351] width 705 height 20
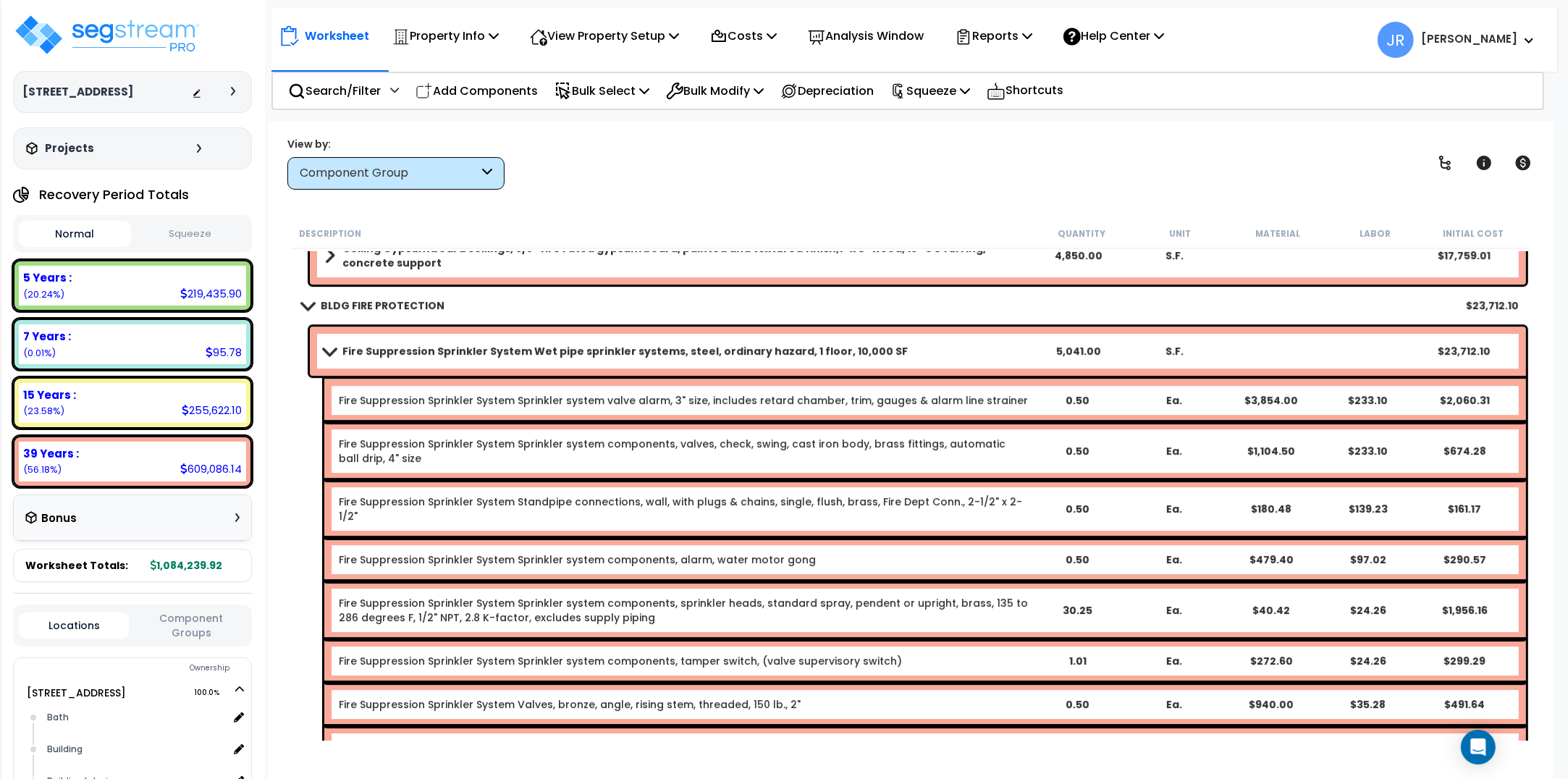
click at [371, 343] on link "Fire Suppression Sprinkler System Wet pipe sprinkler systems, steel, ordinary h…" at bounding box center [677, 351] width 705 height 20
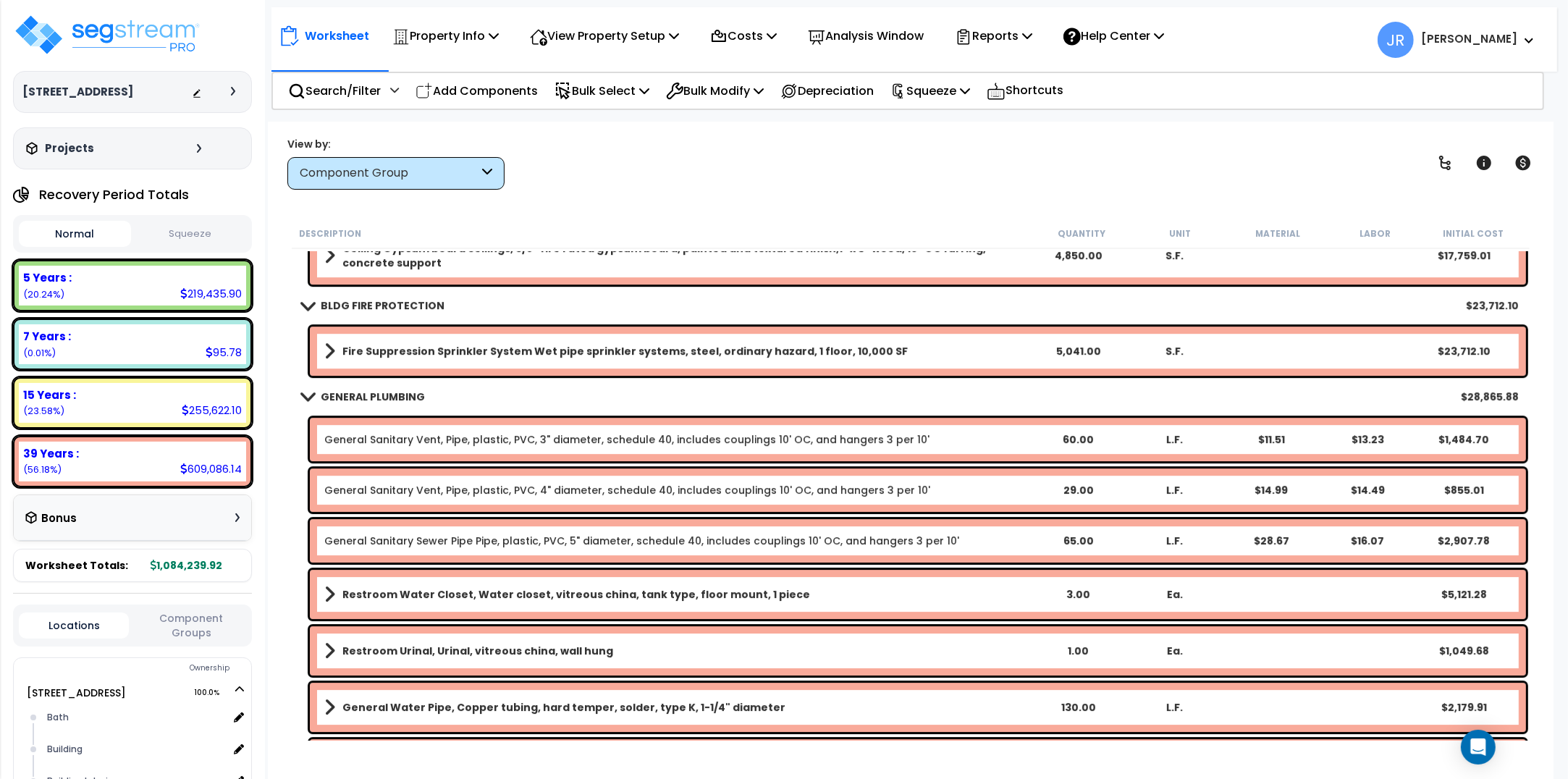
click at [371, 343] on link "Fire Suppression Sprinkler System Wet pipe sprinkler systems, steel, ordinary h…" at bounding box center [677, 351] width 705 height 20
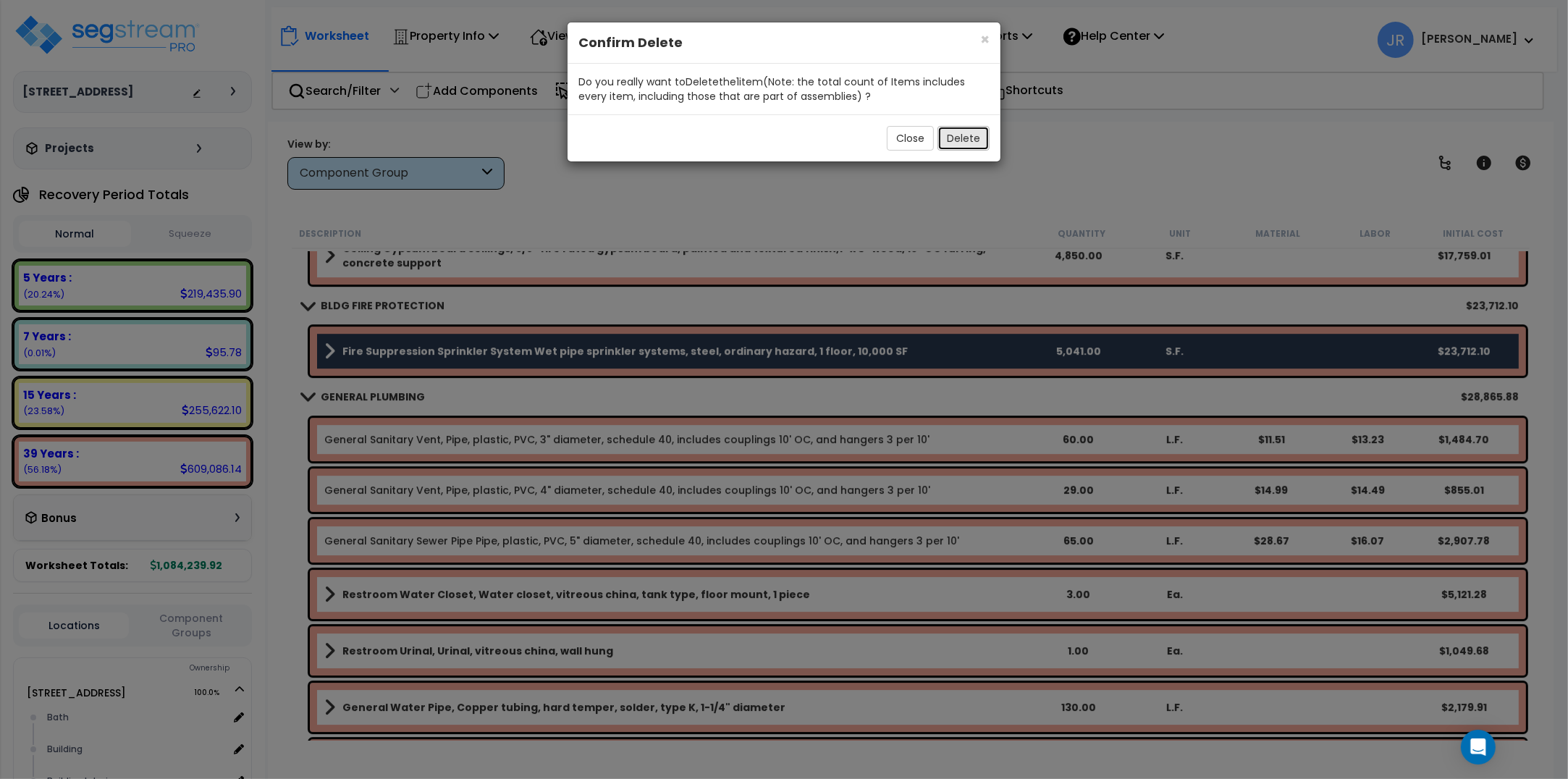
click at [962, 138] on button "Delete" at bounding box center [963, 138] width 52 height 25
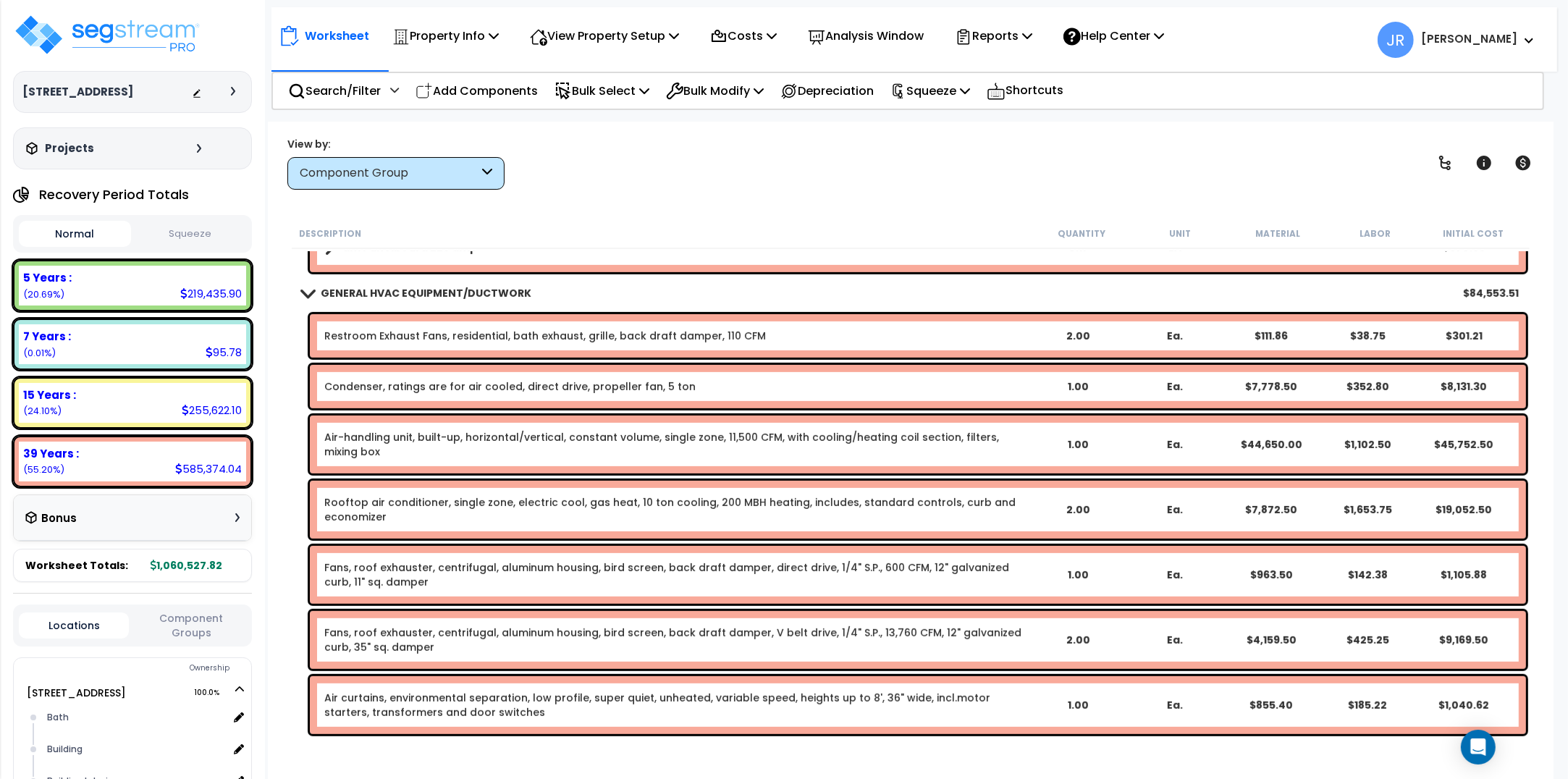
scroll to position [7148, 0]
